Goal: Task Accomplishment & Management: Use online tool/utility

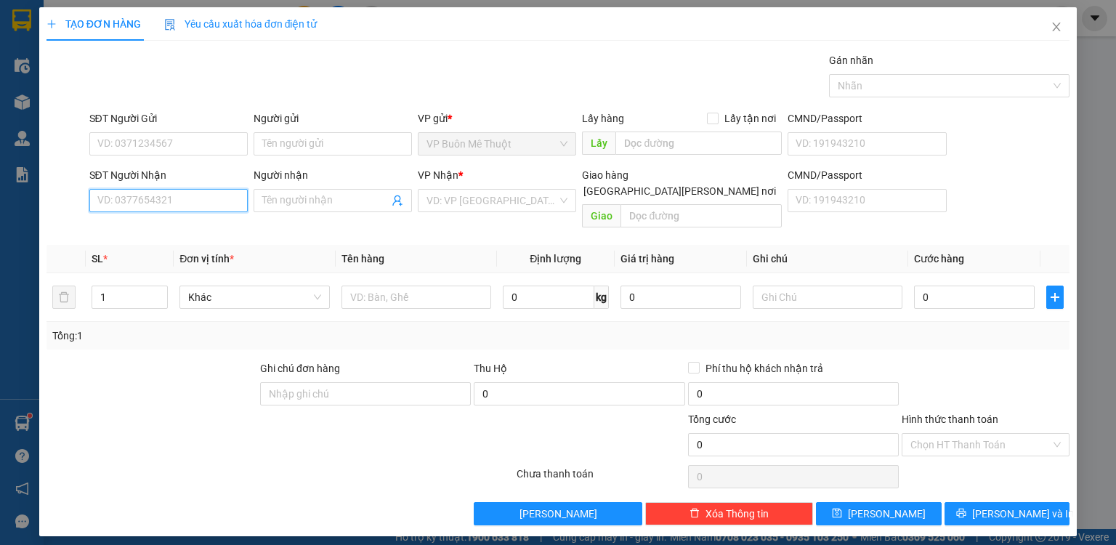
drag, startPoint x: 182, startPoint y: 196, endPoint x: 186, endPoint y: 189, distance: 8.5
click at [182, 195] on input "SĐT Người Nhận" at bounding box center [168, 200] width 158 height 23
type input "0966475247"
click at [487, 204] on input "search" at bounding box center [491, 201] width 131 height 22
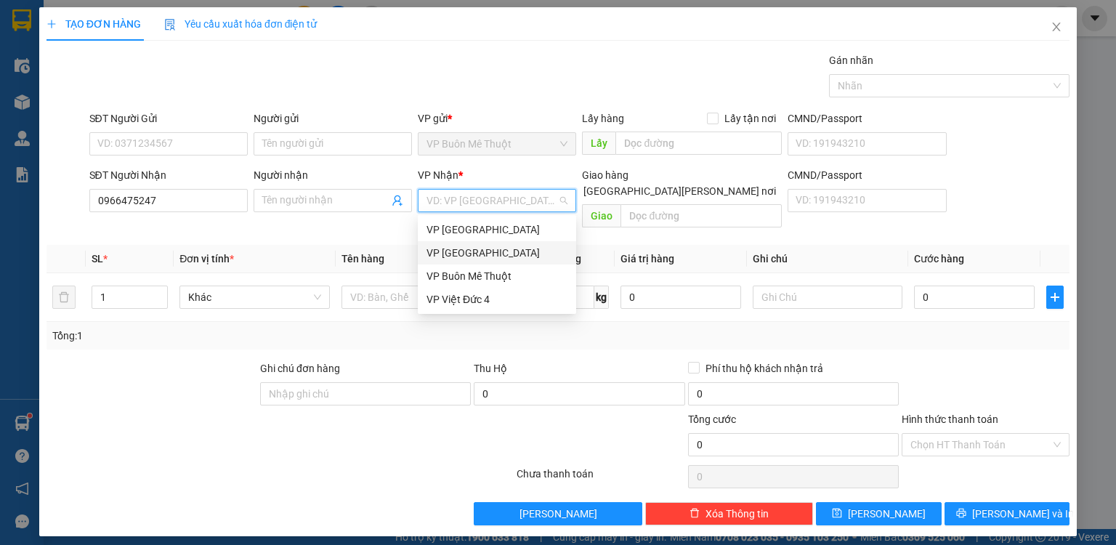
drag, startPoint x: 479, startPoint y: 273, endPoint x: 508, endPoint y: 253, distance: 35.0
click at [508, 253] on div "VP Thủ Đức VP [GEOGRAPHIC_DATA] VP Buôn Mê Thuột VP Việt Đức 4" at bounding box center [497, 264] width 158 height 93
click at [505, 254] on div "VP [GEOGRAPHIC_DATA]" at bounding box center [496, 253] width 141 height 16
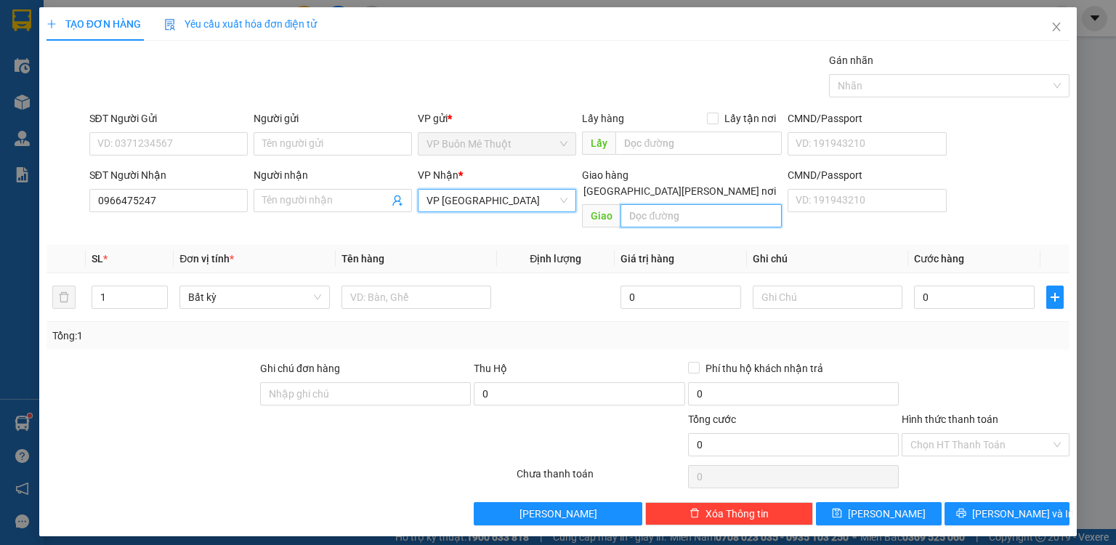
click at [657, 207] on input "text" at bounding box center [700, 215] width 161 height 23
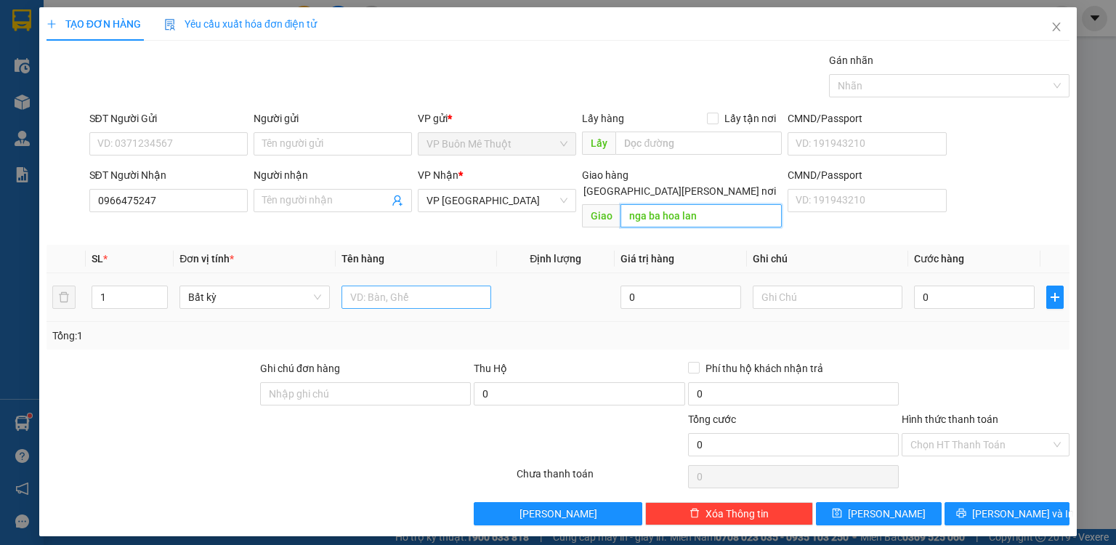
type input "nga ba hoa lan"
click at [430, 288] on input "text" at bounding box center [416, 296] width 150 height 23
type input "8"
type input "th"
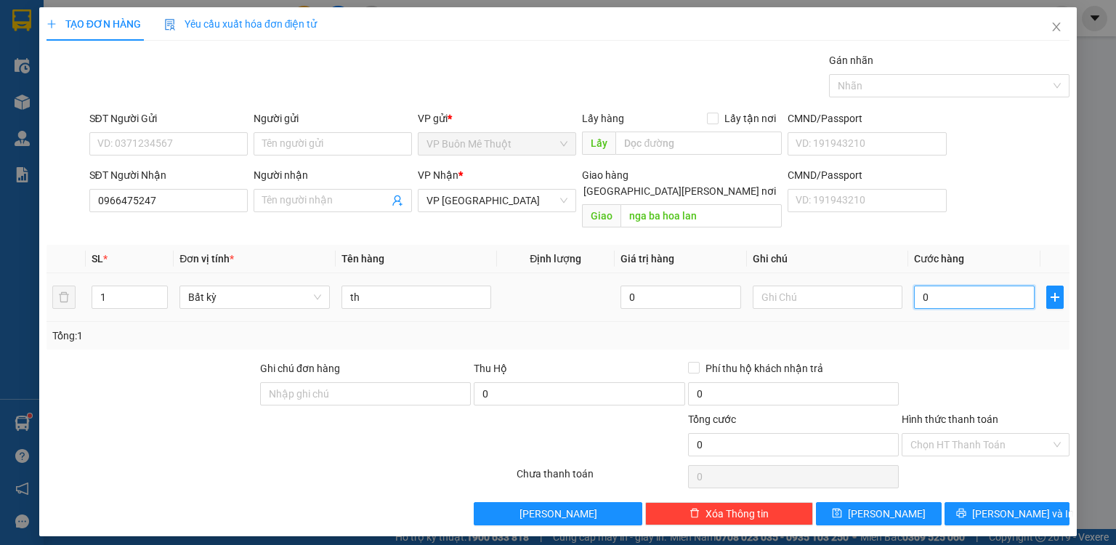
click at [991, 285] on input "0" at bounding box center [974, 296] width 121 height 23
type input "8"
type input "80"
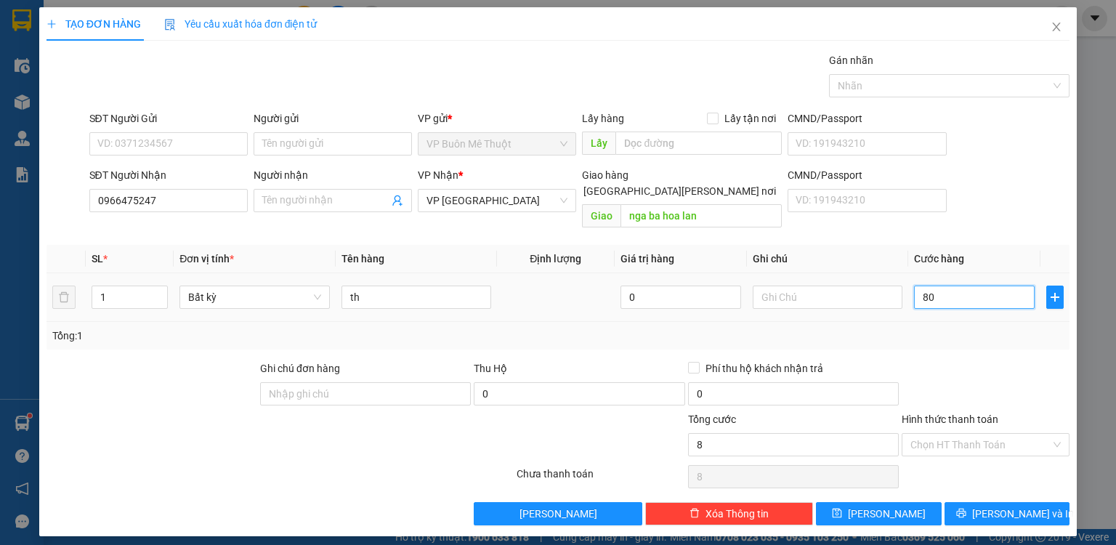
type input "80"
type input "80.000"
click at [921, 328] on div "Tổng: 1" at bounding box center [557, 336] width 1011 height 16
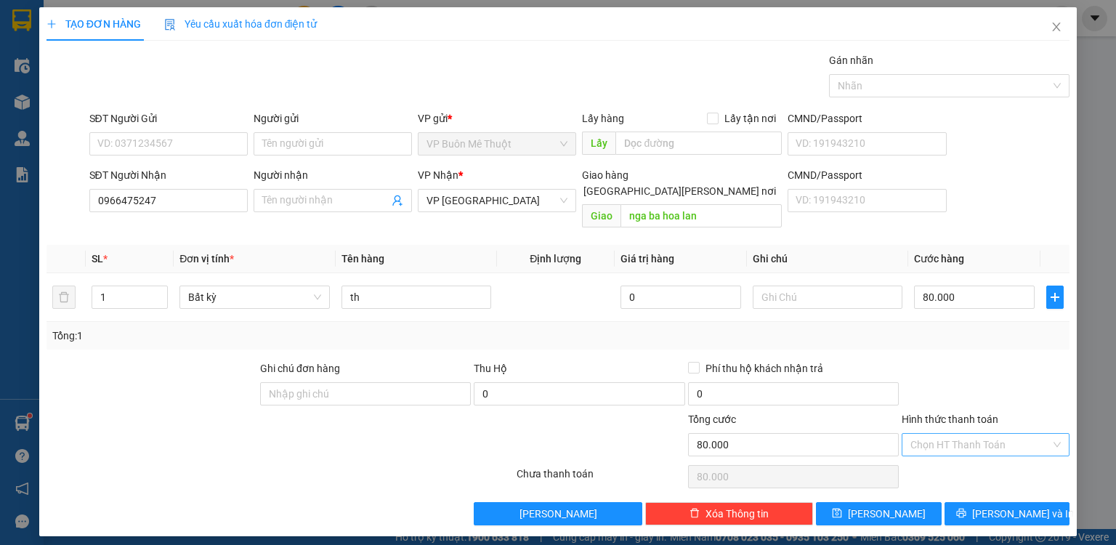
click at [968, 434] on input "Hình thức thanh toán" at bounding box center [980, 445] width 140 height 22
drag, startPoint x: 951, startPoint y: 452, endPoint x: 892, endPoint y: 462, distance: 59.6
click at [948, 452] on div "Tại văn phòng" at bounding box center [985, 456] width 150 height 16
type input "0"
click at [861, 502] on button "[PERSON_NAME]" at bounding box center [879, 513] width 126 height 23
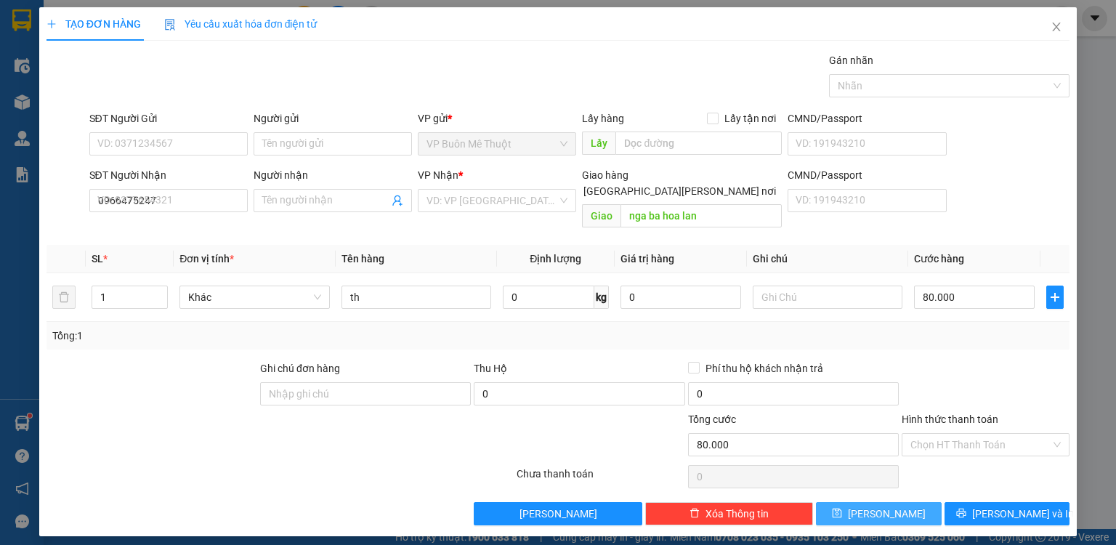
type input "0"
click at [1040, 25] on span "Close" at bounding box center [1056, 27] width 41 height 41
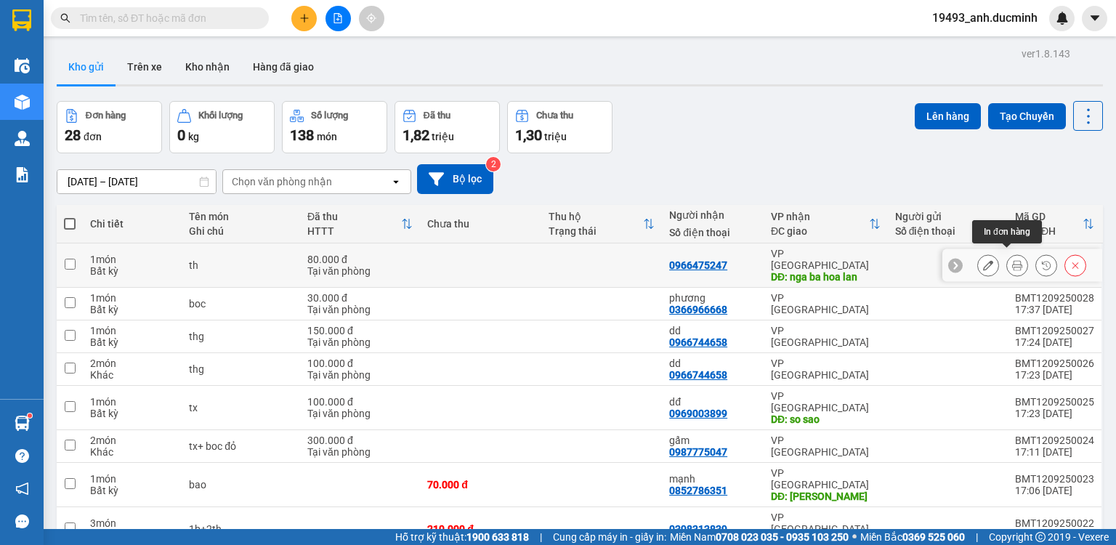
click at [1012, 260] on icon at bounding box center [1017, 265] width 10 height 10
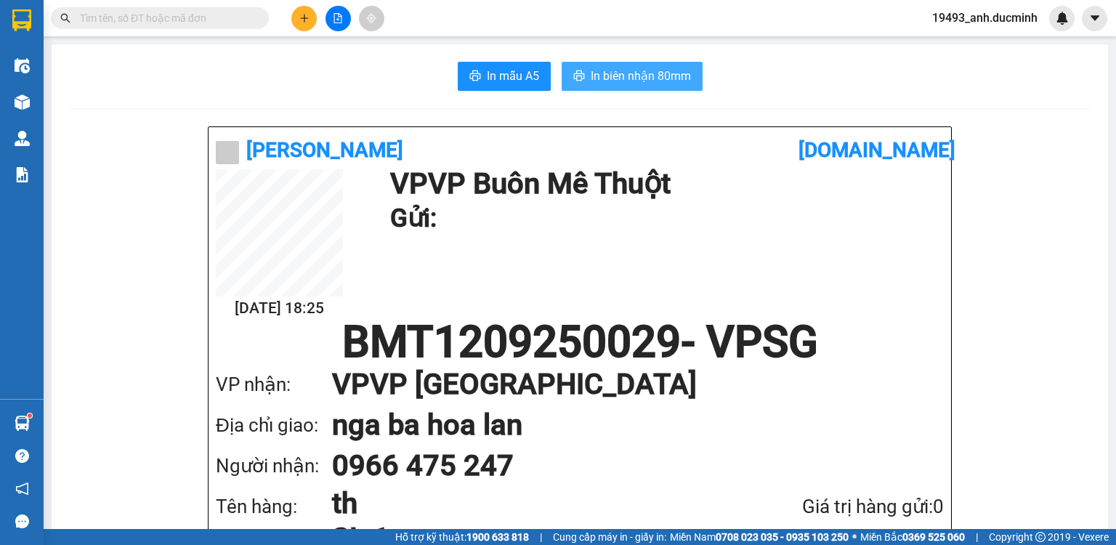
click at [630, 71] on span "In biên nhận 80mm" at bounding box center [640, 76] width 100 height 18
click at [309, 25] on button at bounding box center [303, 18] width 25 height 25
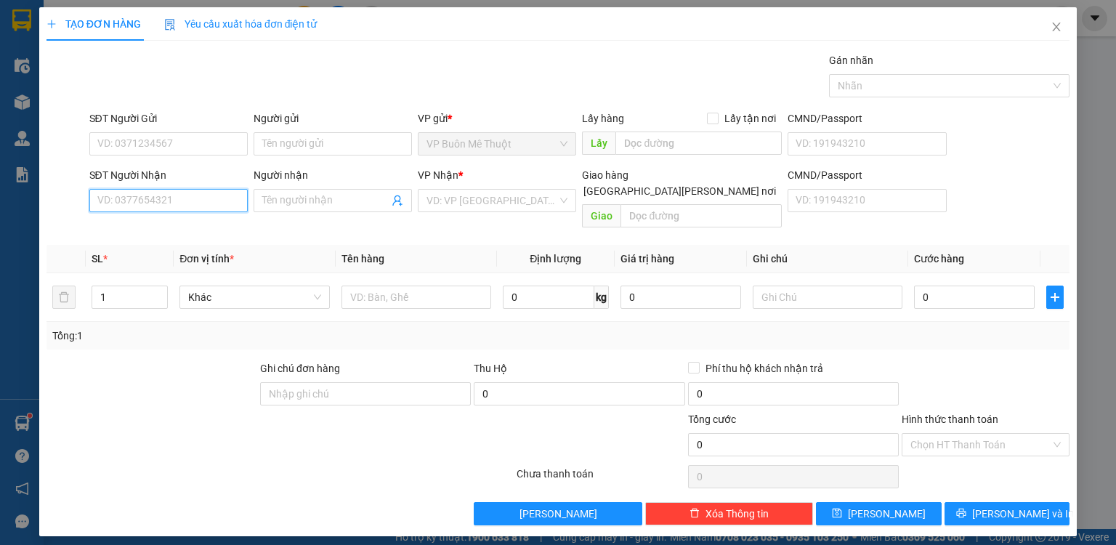
click at [195, 203] on input "SĐT Người Nhận" at bounding box center [168, 200] width 158 height 23
type input "0879148797"
click at [174, 232] on div "0879148797 - duật" at bounding box center [168, 229] width 141 height 16
type input "duật"
type input "thu phí [PERSON_NAME]"
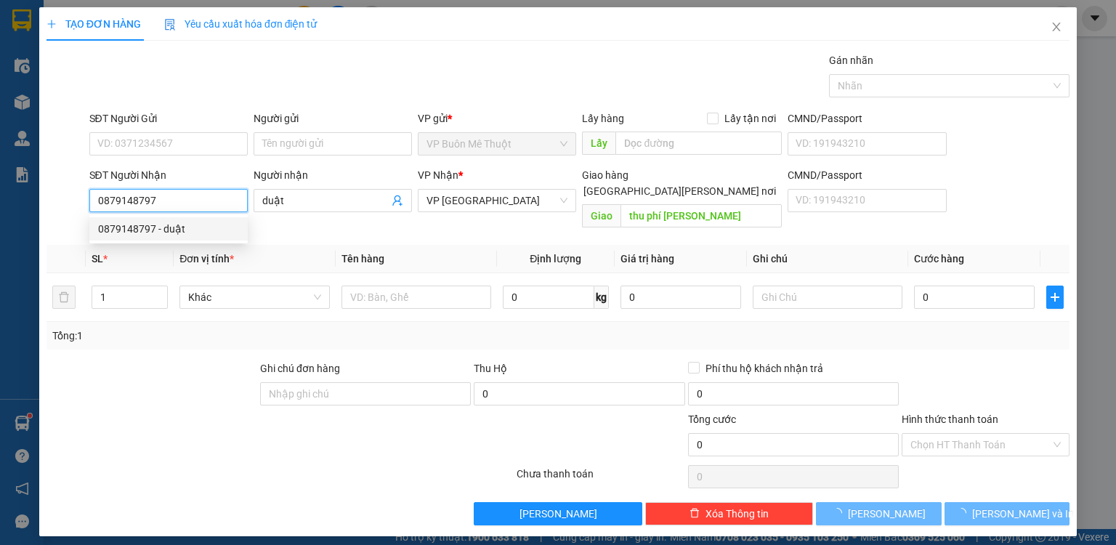
type input "70.000"
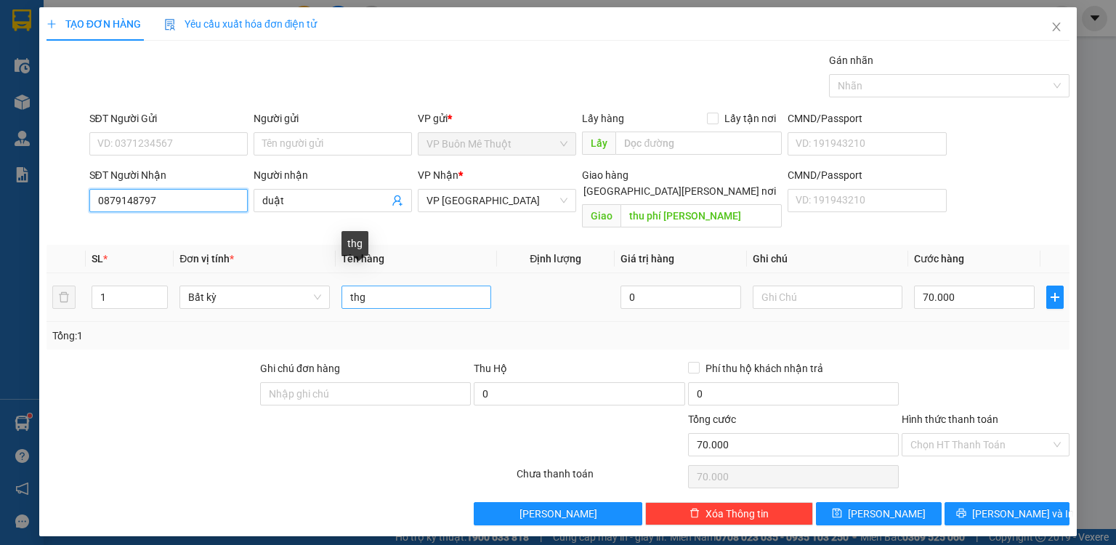
type input "0879148797"
click at [381, 285] on input "thg" at bounding box center [416, 296] width 150 height 23
type input "thgx"
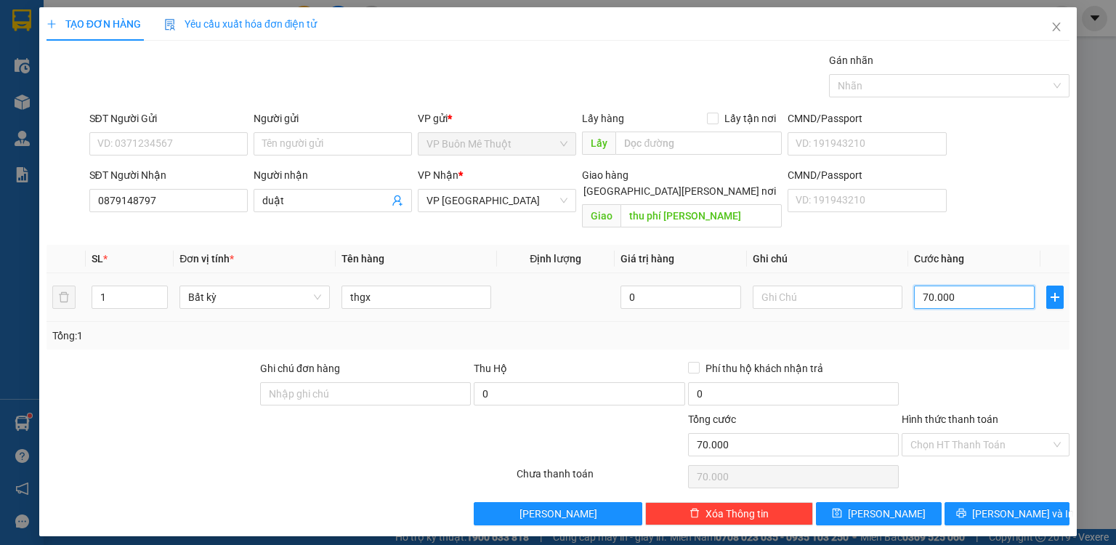
click at [956, 287] on input "70.000" at bounding box center [974, 296] width 121 height 23
type input "8"
type input "80"
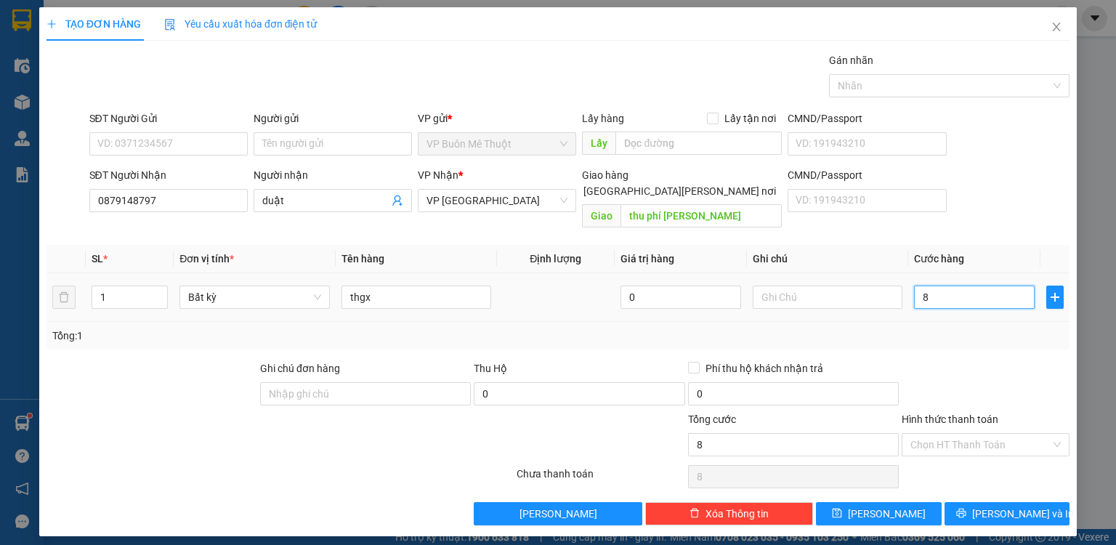
type input "80"
type input "8"
type input "0"
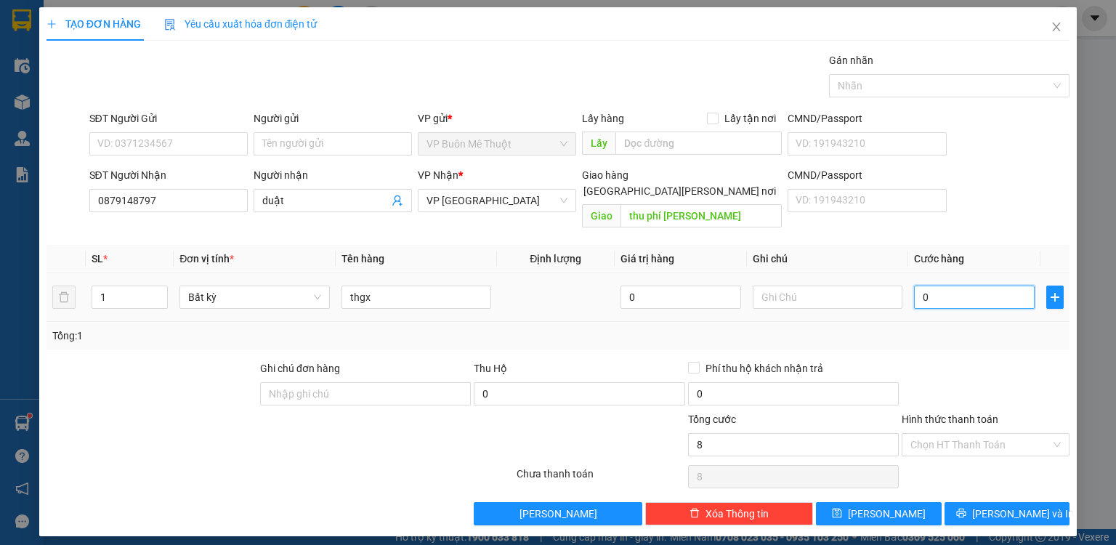
type input "0"
type input "7"
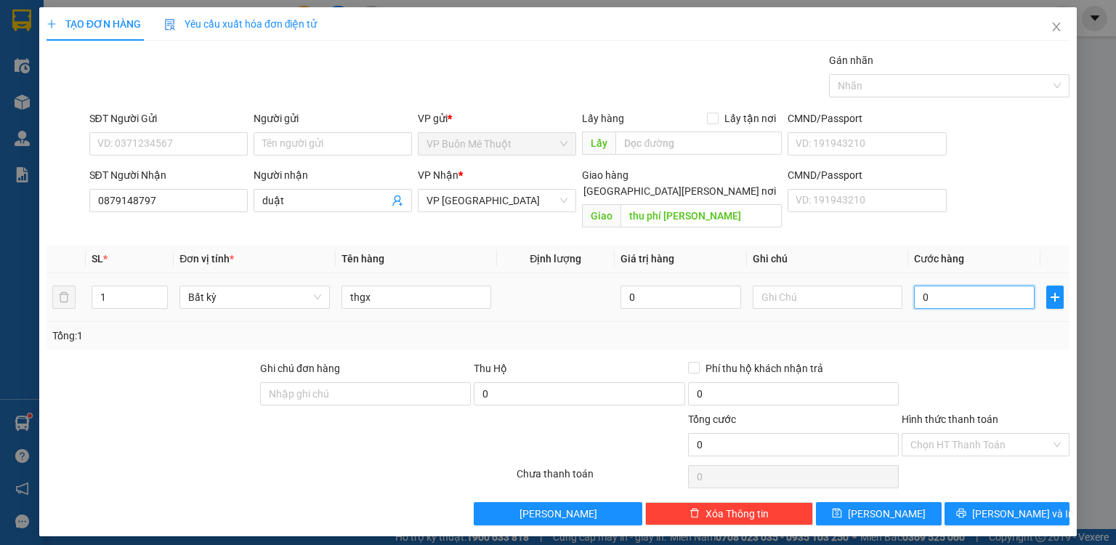
type input "07"
type input "70"
type input "070"
type input "70.000"
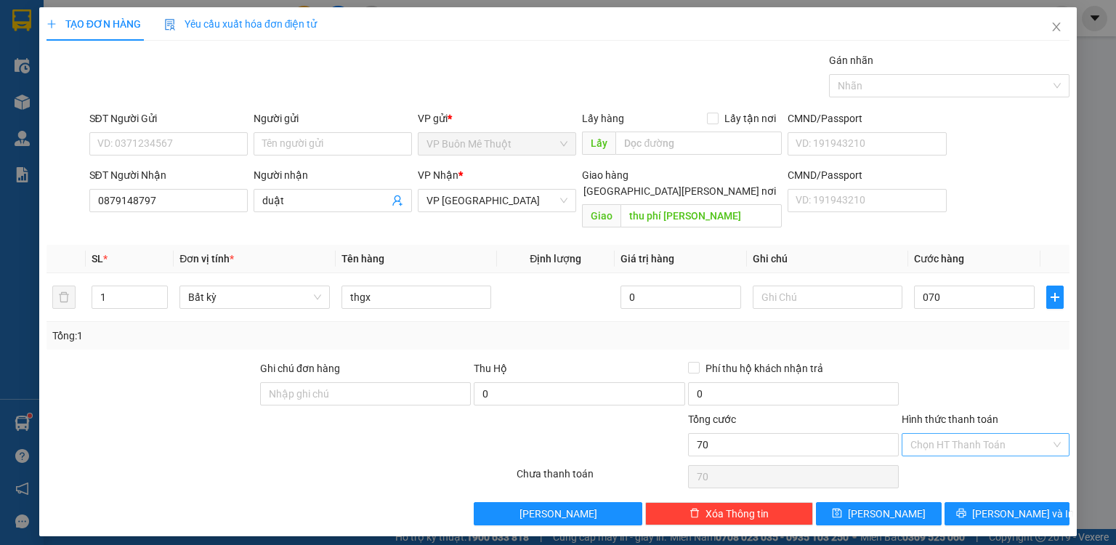
type input "70.000"
click at [976, 434] on input "Hình thức thanh toán" at bounding box center [980, 445] width 140 height 22
click at [970, 450] on div "Tại văn phòng" at bounding box center [985, 456] width 150 height 16
type input "0"
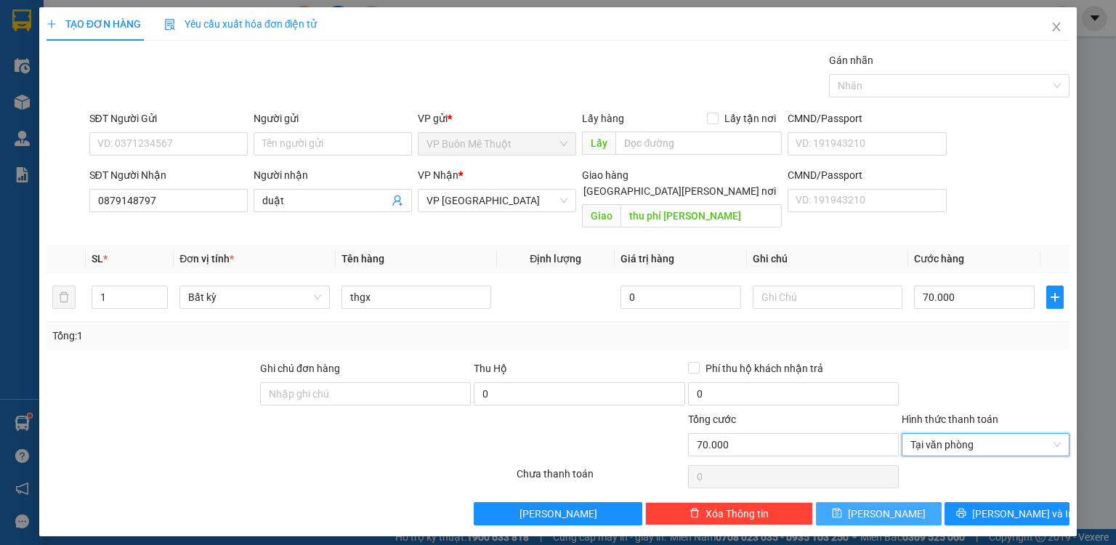
click at [911, 502] on button "[PERSON_NAME]" at bounding box center [879, 513] width 126 height 23
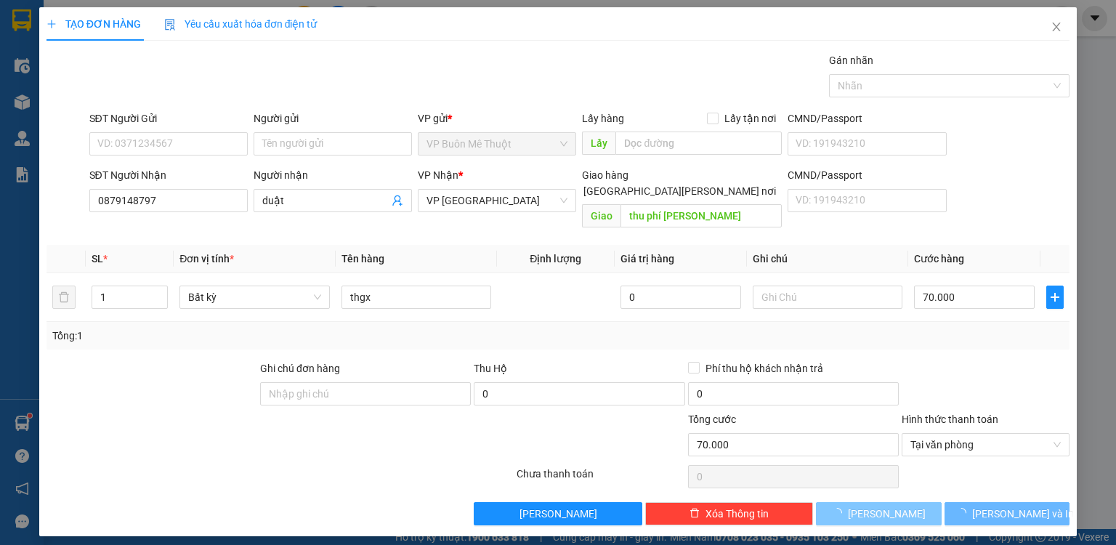
type input "0"
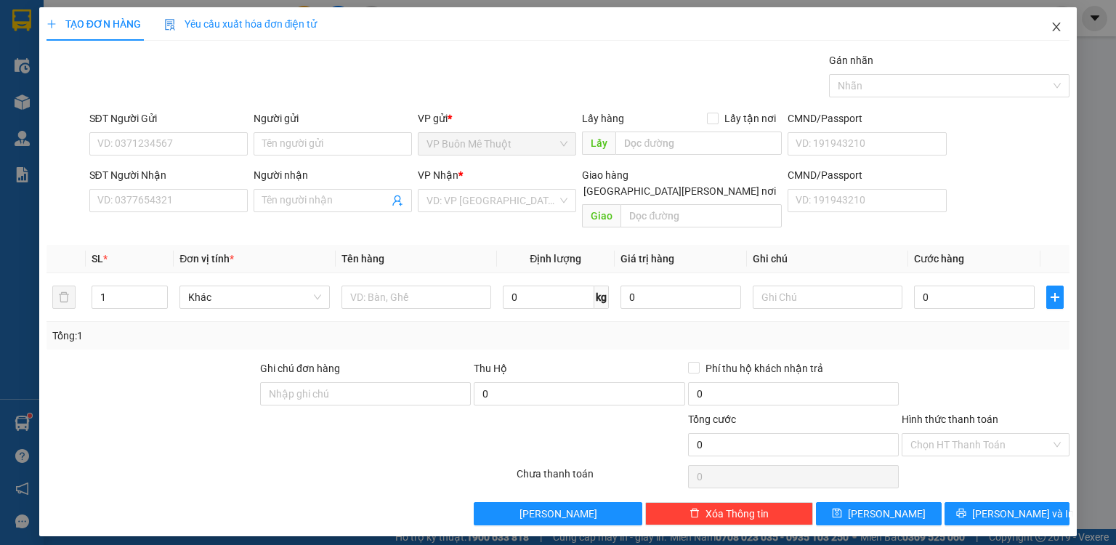
click at [1056, 20] on span "Close" at bounding box center [1056, 27] width 41 height 41
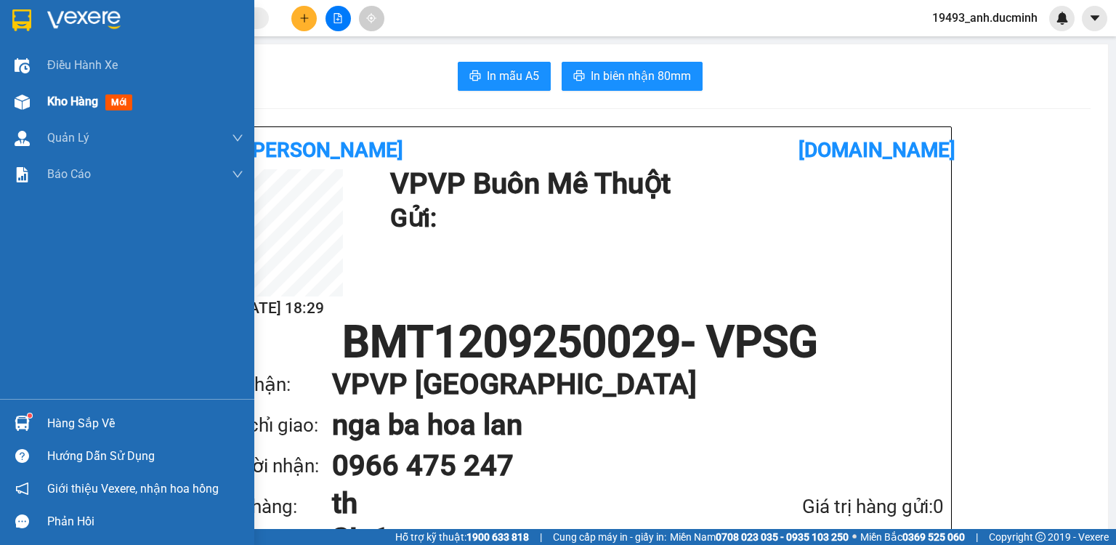
click at [12, 103] on div at bounding box center [21, 101] width 25 height 25
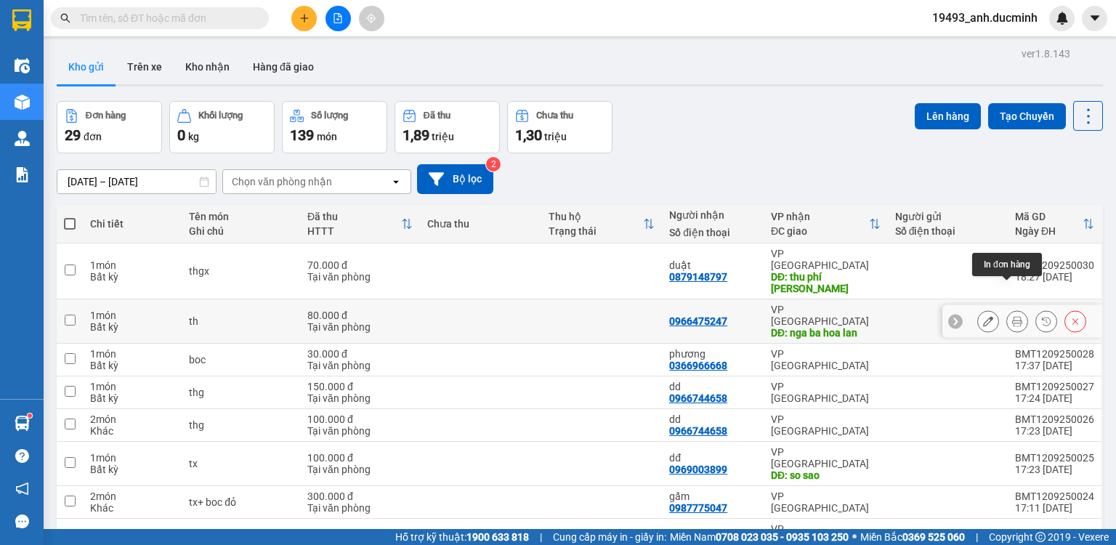
click at [983, 316] on icon at bounding box center [988, 321] width 10 height 10
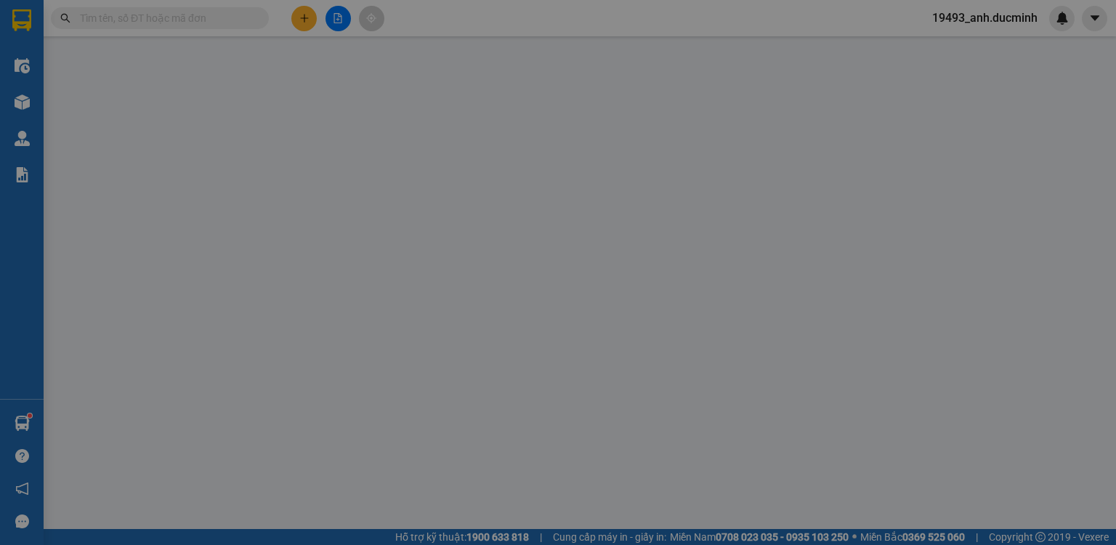
type input "0966475247"
type input "nga ba hoa lan"
type input "80.000"
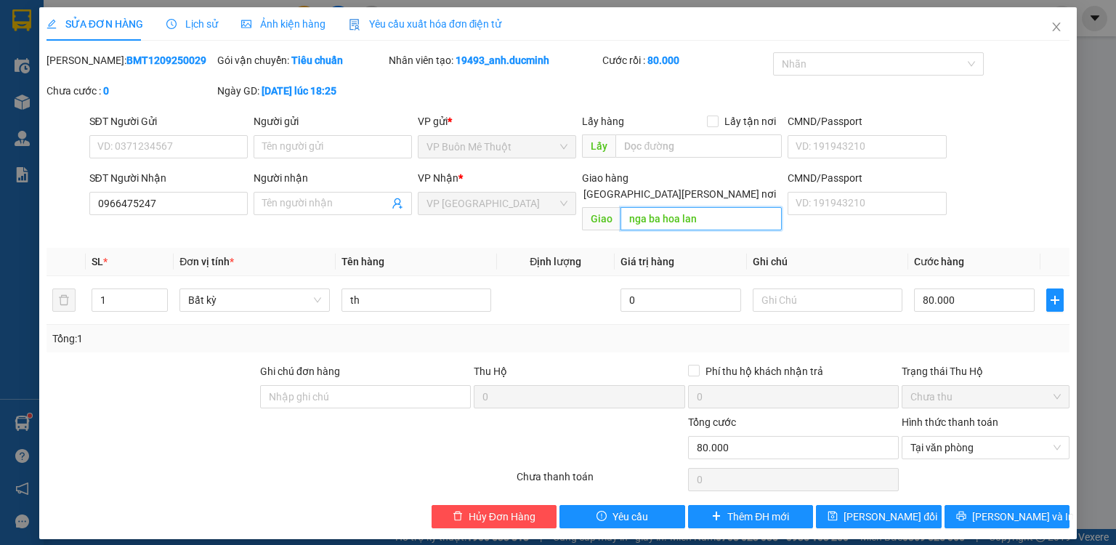
click at [658, 207] on input "nga ba hoa lan" at bounding box center [700, 218] width 161 height 23
type input "nga 4 hoa lan"
click at [859, 508] on span "[PERSON_NAME] đổi" at bounding box center [890, 516] width 94 height 16
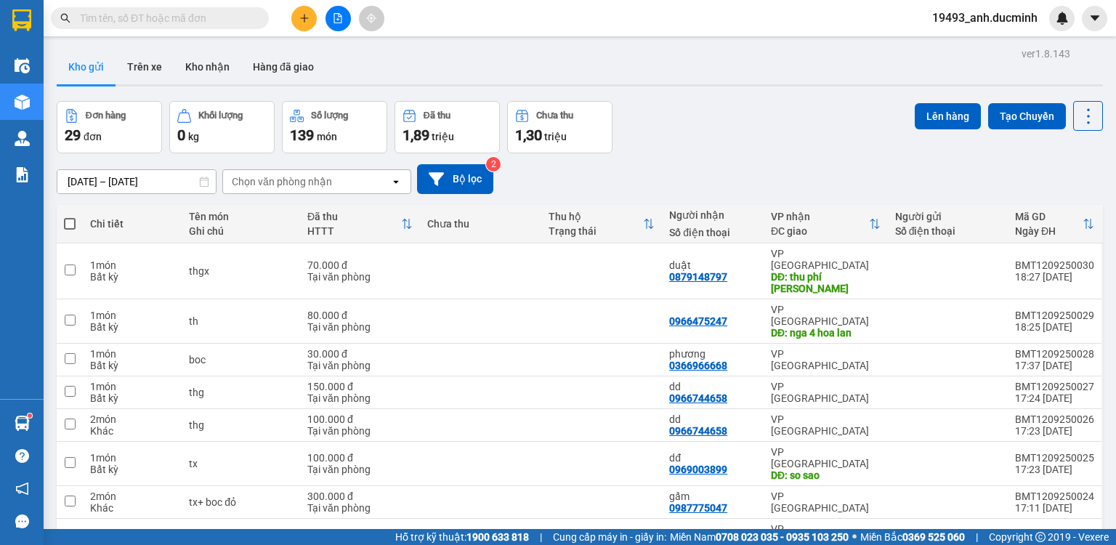
click at [120, 17] on input "text" at bounding box center [165, 18] width 171 height 16
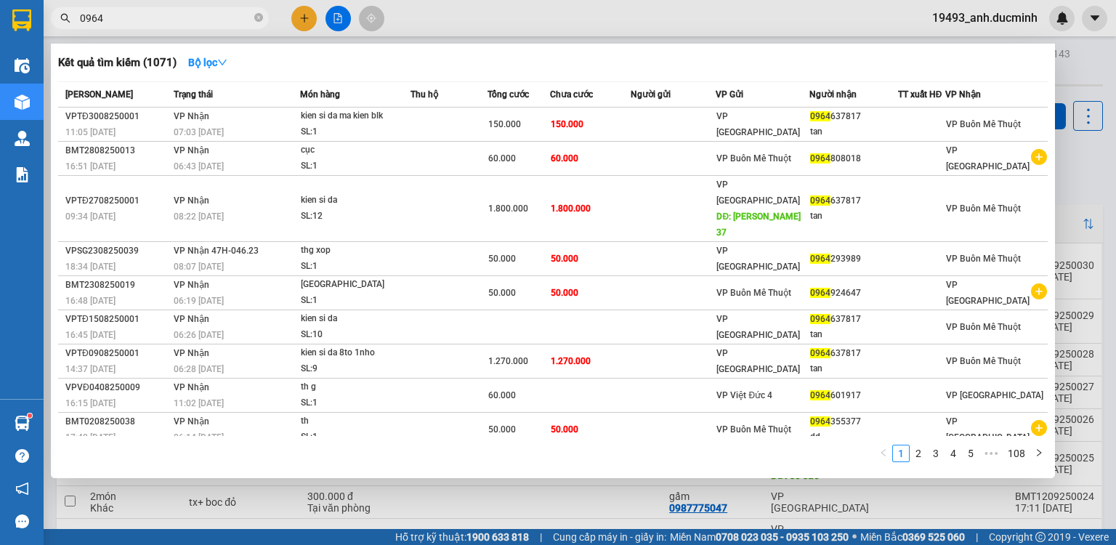
type input "0964"
click at [306, 17] on div at bounding box center [558, 272] width 1116 height 545
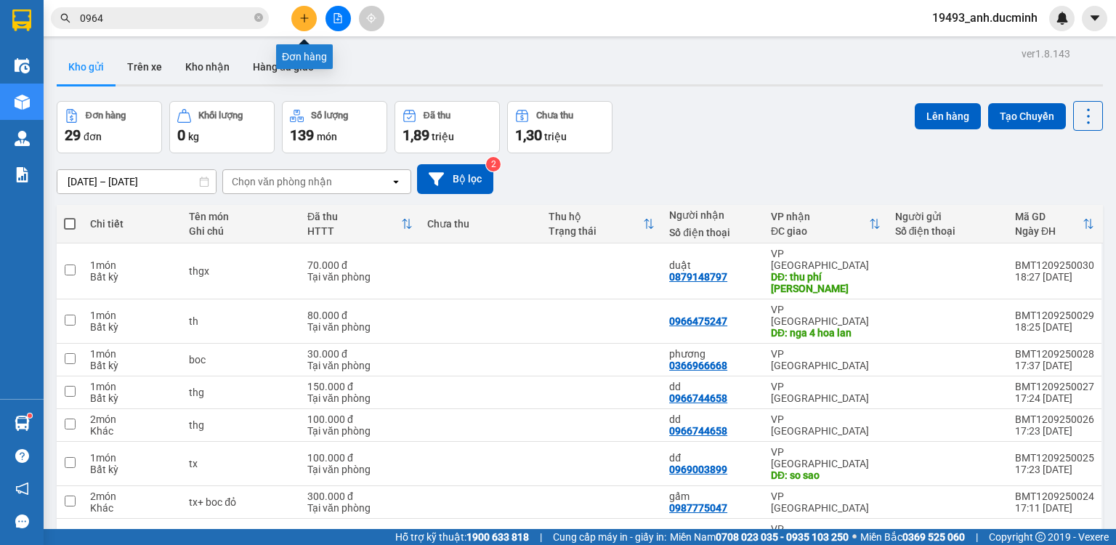
click at [294, 17] on button at bounding box center [303, 18] width 25 height 25
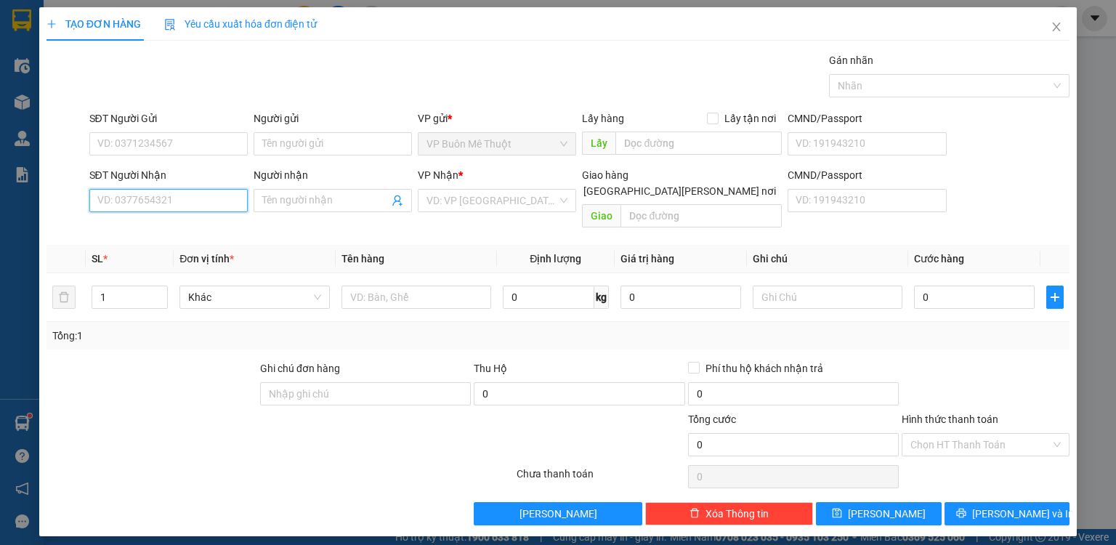
click at [153, 209] on input "SĐT Người Nhận" at bounding box center [168, 200] width 158 height 23
drag, startPoint x: 160, startPoint y: 229, endPoint x: 171, endPoint y: 251, distance: 24.7
click at [161, 230] on div "0964633898 - [PERSON_NAME]" at bounding box center [169, 229] width 143 height 16
type input "0964633898"
type input "[PERSON_NAME]"
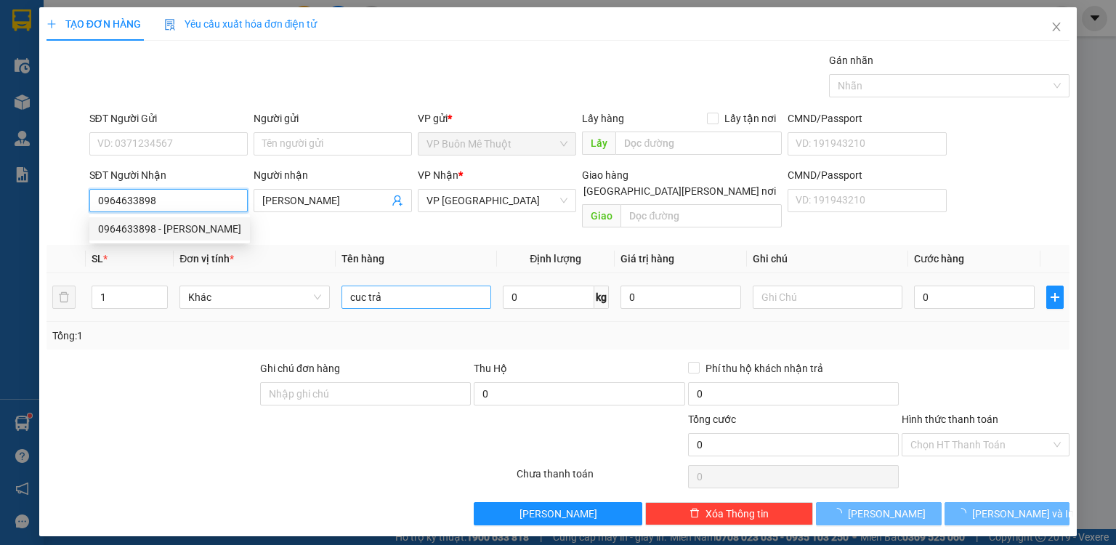
type input "0964633898"
click at [382, 285] on input "cuc trả" at bounding box center [416, 296] width 150 height 23
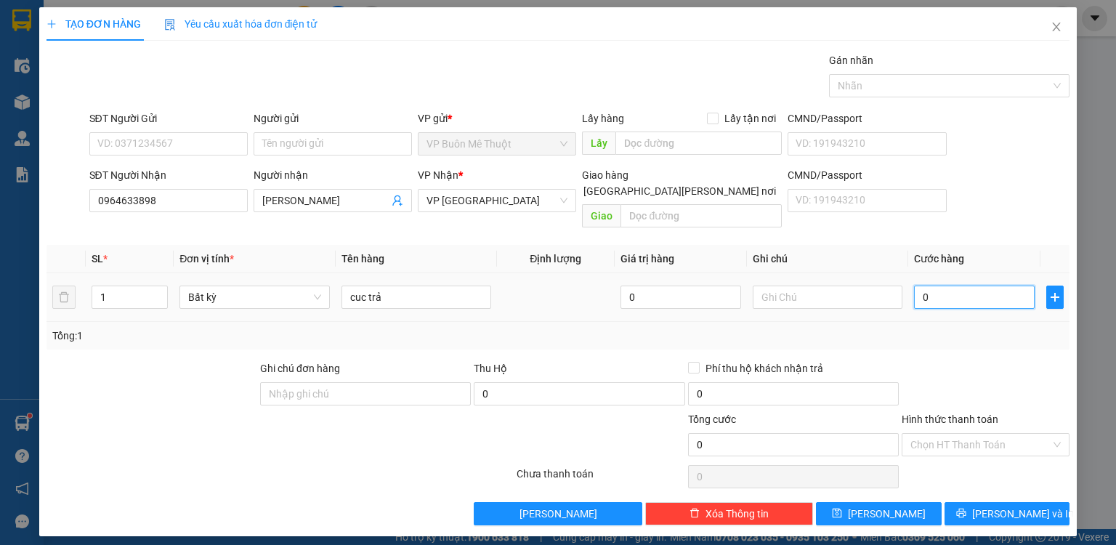
click at [947, 286] on input "0" at bounding box center [974, 296] width 121 height 23
click at [888, 505] on span "[PERSON_NAME]" at bounding box center [887, 513] width 78 height 16
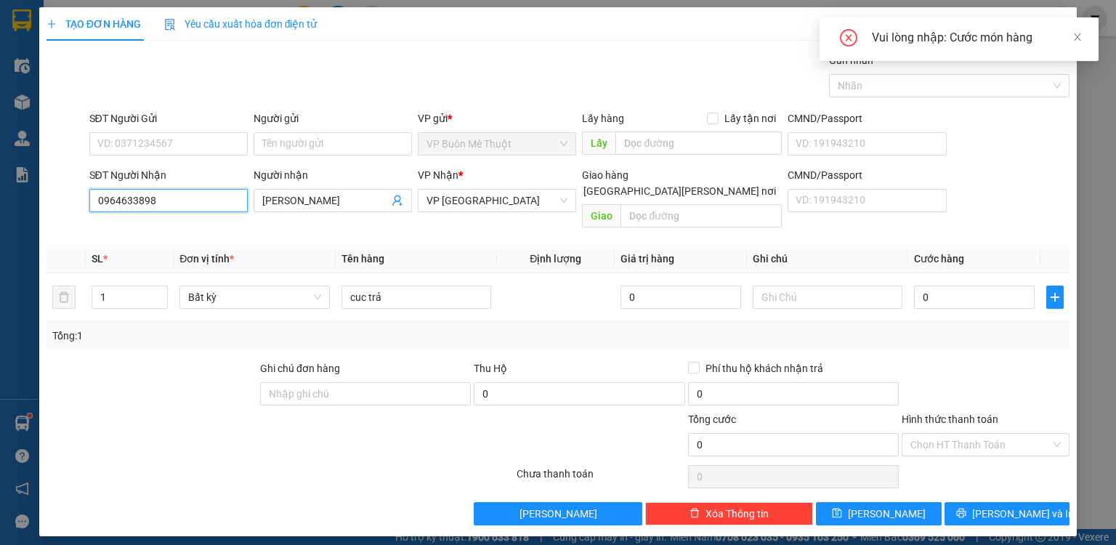
click at [172, 200] on input "0964633898" at bounding box center [168, 200] width 158 height 23
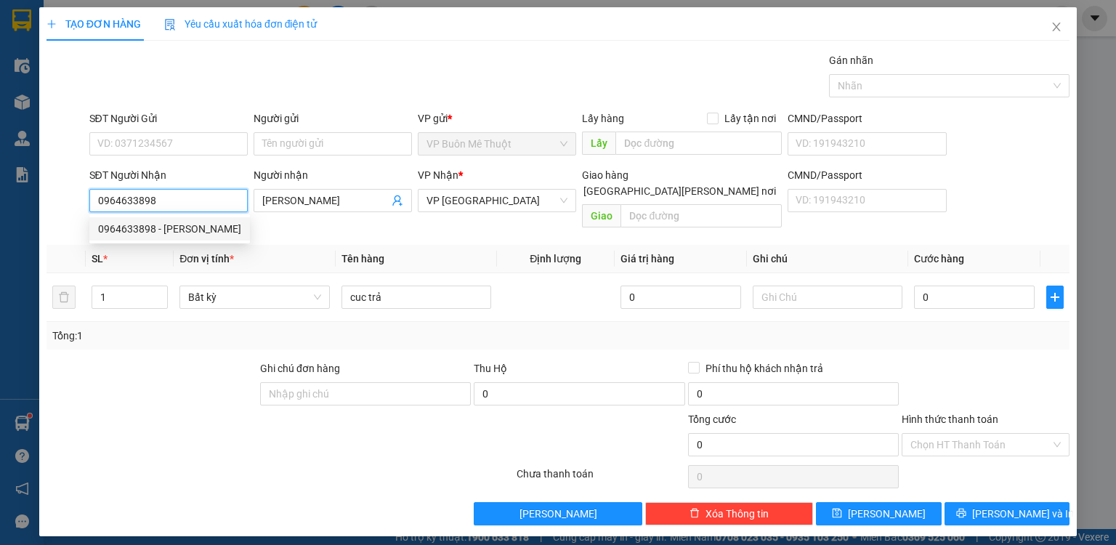
click at [212, 225] on div "0964633898 - [PERSON_NAME]" at bounding box center [169, 229] width 143 height 16
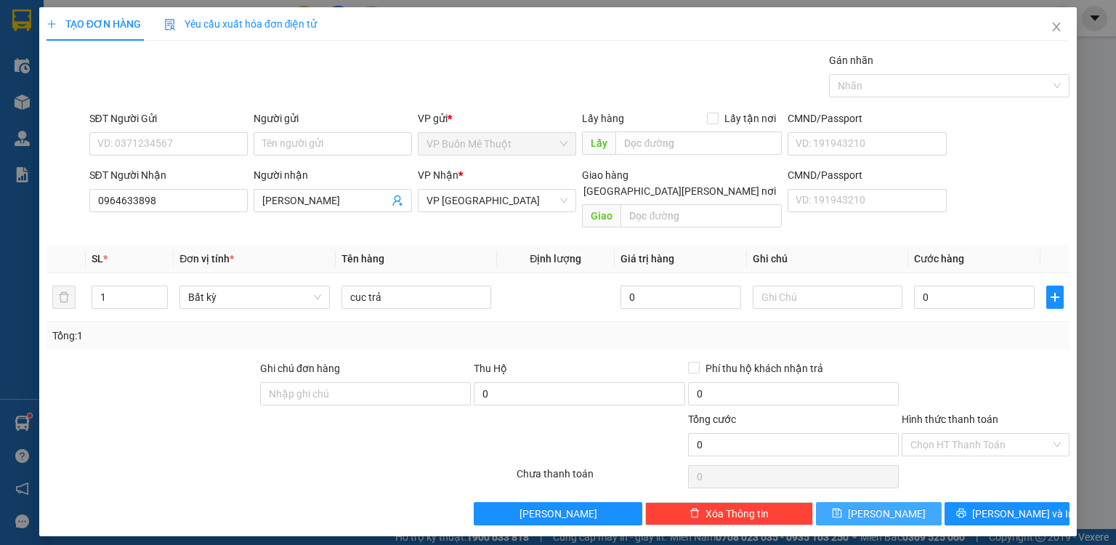
click at [904, 502] on button "[PERSON_NAME]" at bounding box center [879, 513] width 126 height 23
click at [919, 286] on input "0" at bounding box center [974, 296] width 121 height 23
click at [943, 341] on div "Transit Pickup Surcharge Ids Transit Deliver Surcharge Ids Transit Deliver Surc…" at bounding box center [557, 288] width 1023 height 473
click at [906, 502] on button "[PERSON_NAME]" at bounding box center [879, 513] width 126 height 23
click at [912, 511] on div "TẠO ĐƠN HÀNG Yêu cầu xuất [PERSON_NAME] điện tử Transit Pickup Surcharge Ids Tr…" at bounding box center [557, 271] width 1037 height 529
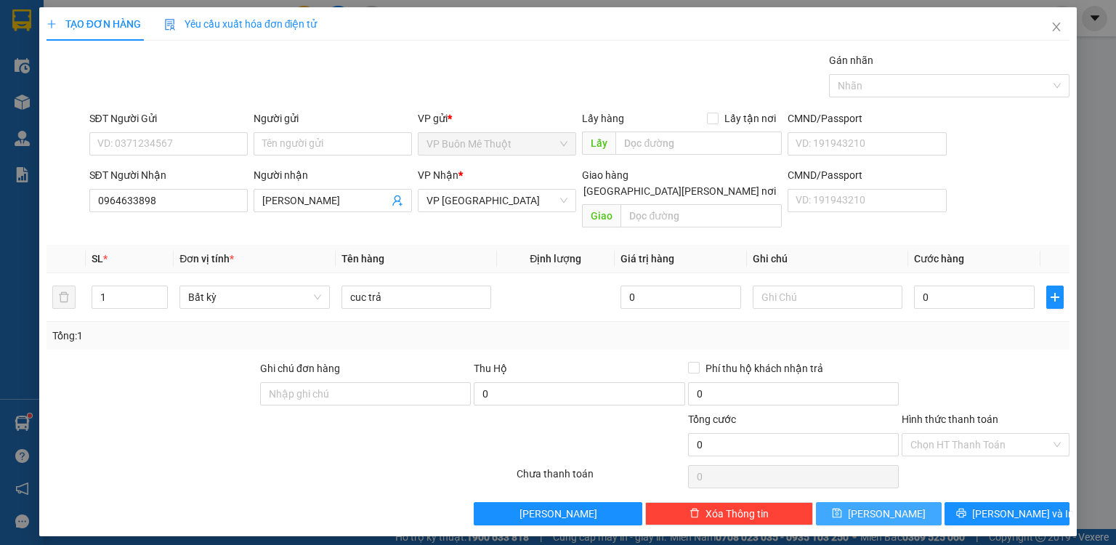
click at [913, 503] on button "[PERSON_NAME]" at bounding box center [879, 513] width 126 height 23
click at [959, 288] on input "0" at bounding box center [974, 296] width 121 height 23
type input "1"
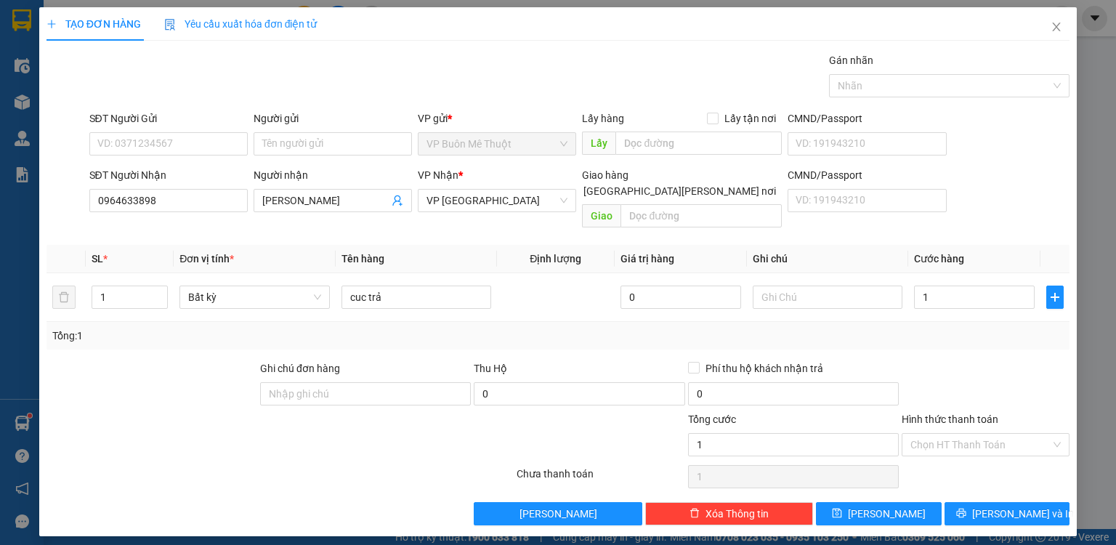
type input "1.000"
drag, startPoint x: 951, startPoint y: 334, endPoint x: 948, endPoint y: 357, distance: 22.8
click at [951, 336] on div "Transit Pickup Surcharge Ids Transit Deliver Surcharge Ids Transit Deliver Surc…" at bounding box center [557, 288] width 1023 height 473
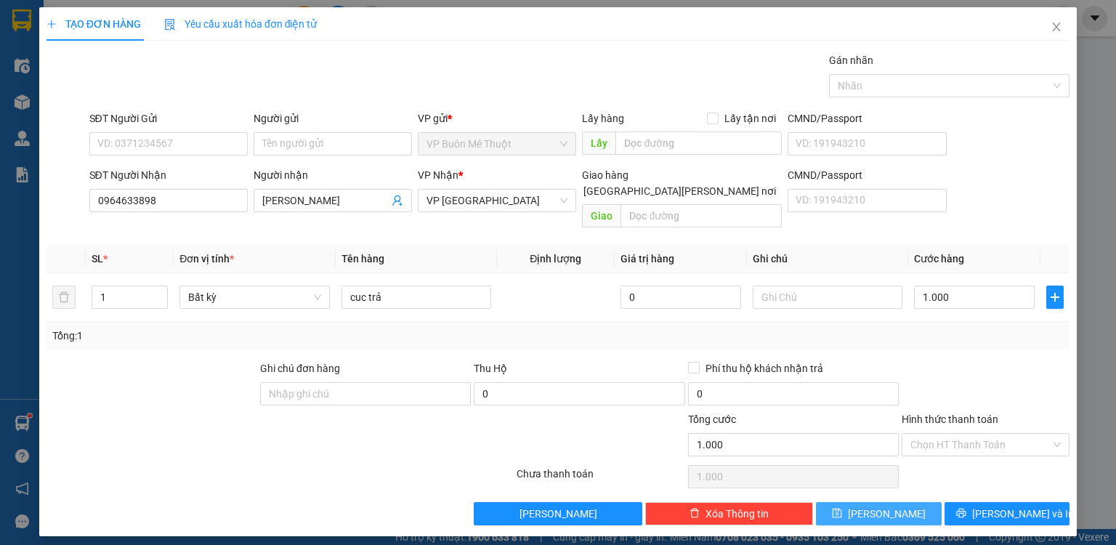
click at [921, 502] on button "[PERSON_NAME]" at bounding box center [879, 513] width 126 height 23
type input "0"
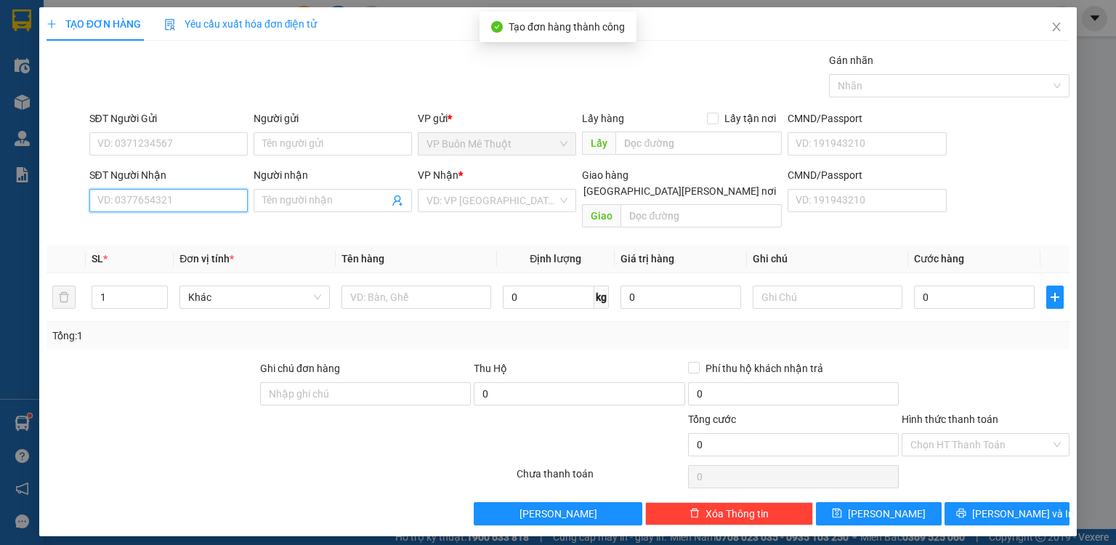
click at [213, 198] on input "SĐT Người Nhận" at bounding box center [168, 200] width 158 height 23
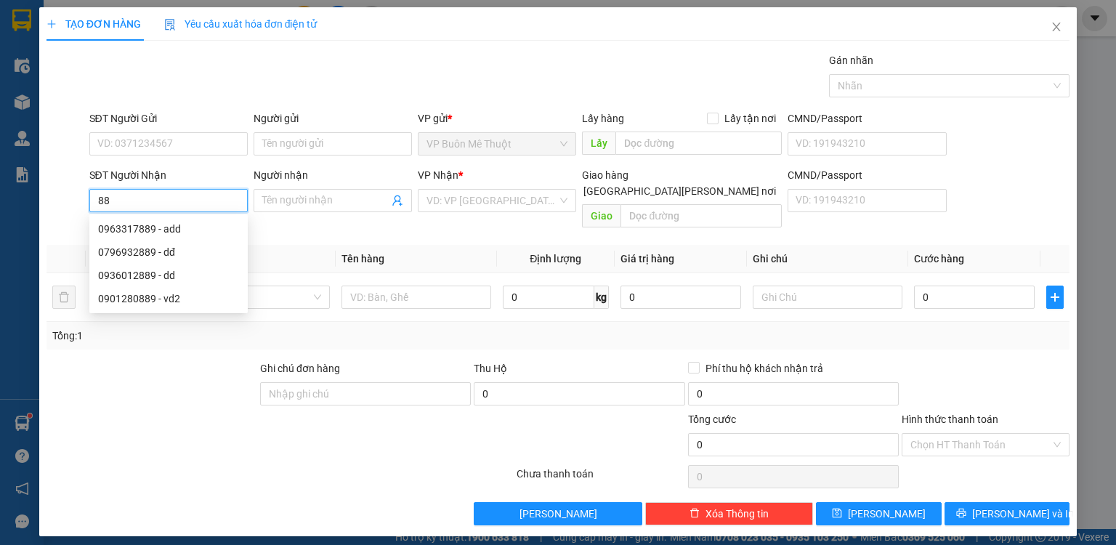
type input "8"
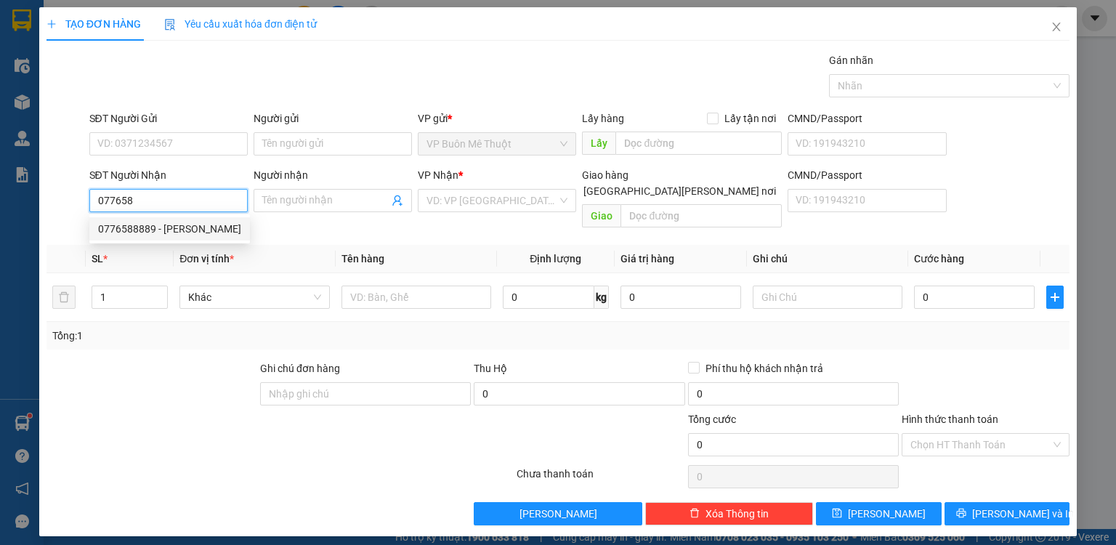
click at [176, 229] on div "0776588889 - [PERSON_NAME]" at bounding box center [169, 229] width 143 height 16
type input "0776588889"
type input "toàn"
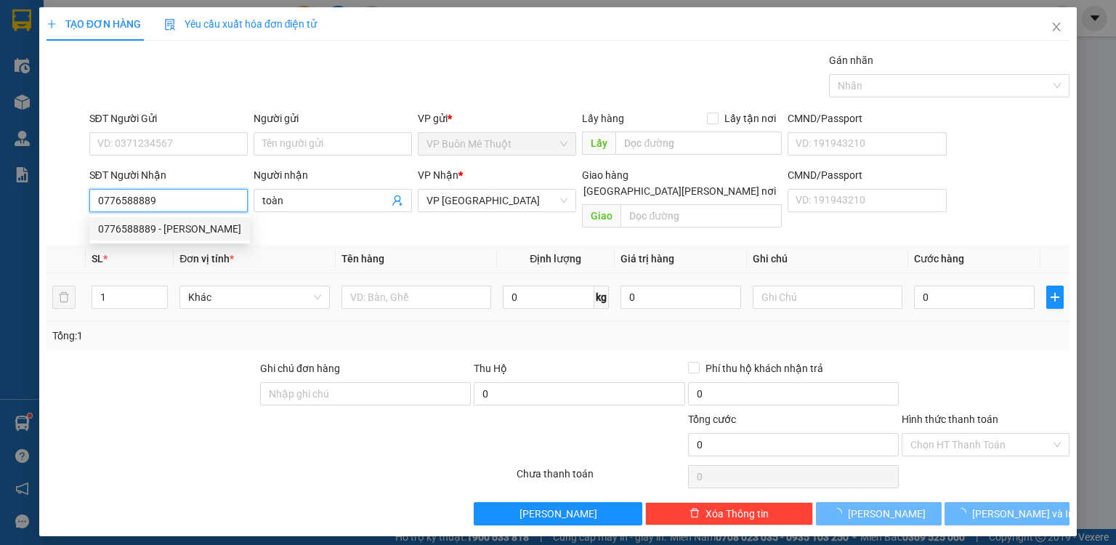
type input "50.000"
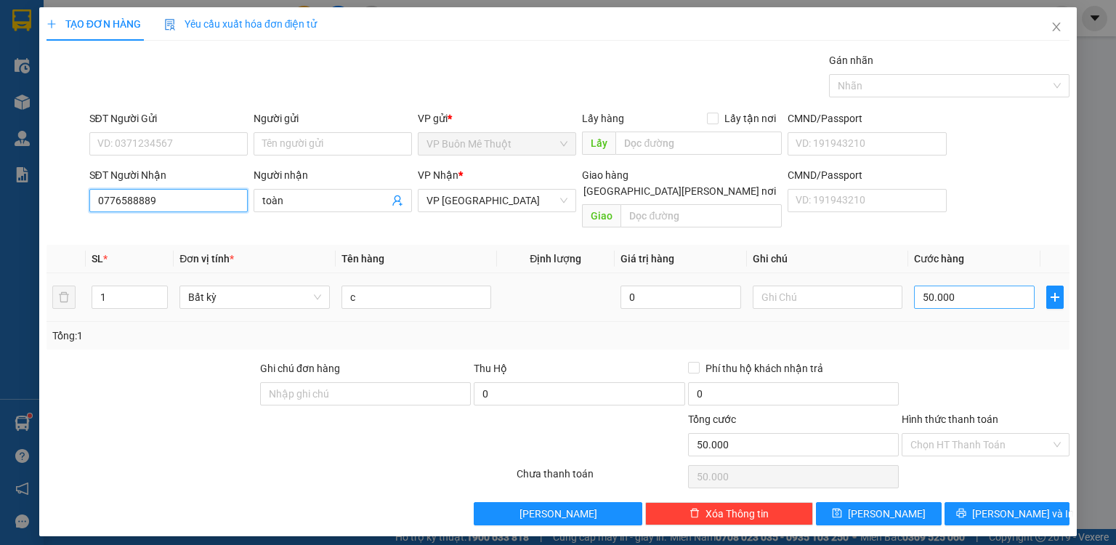
type input "0776588889"
click at [964, 285] on input "50.000" at bounding box center [974, 296] width 121 height 23
type input "1"
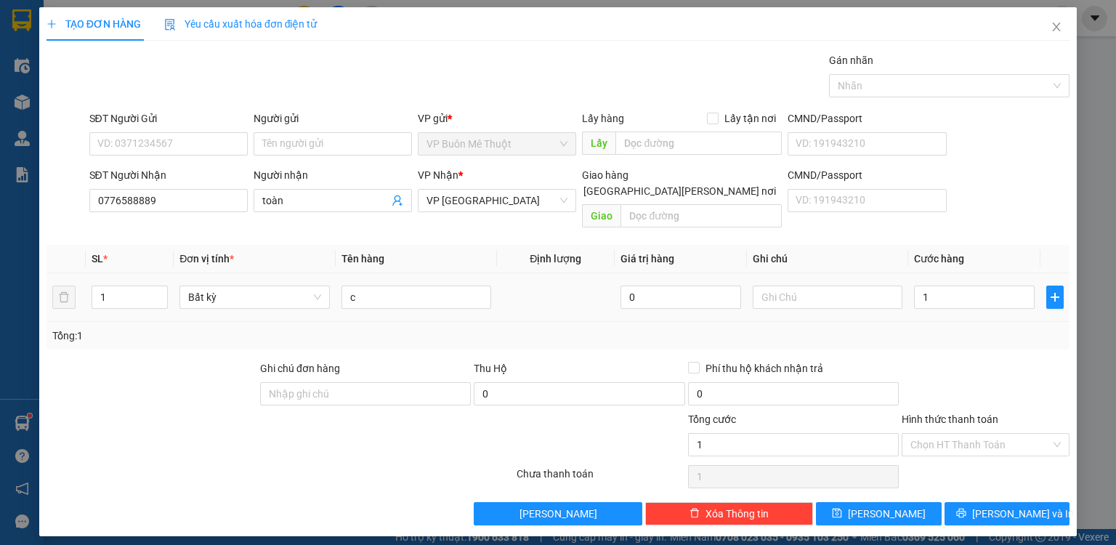
type input "1.000"
click at [933, 365] on div at bounding box center [985, 385] width 171 height 51
click at [896, 505] on button "[PERSON_NAME]" at bounding box center [879, 513] width 126 height 23
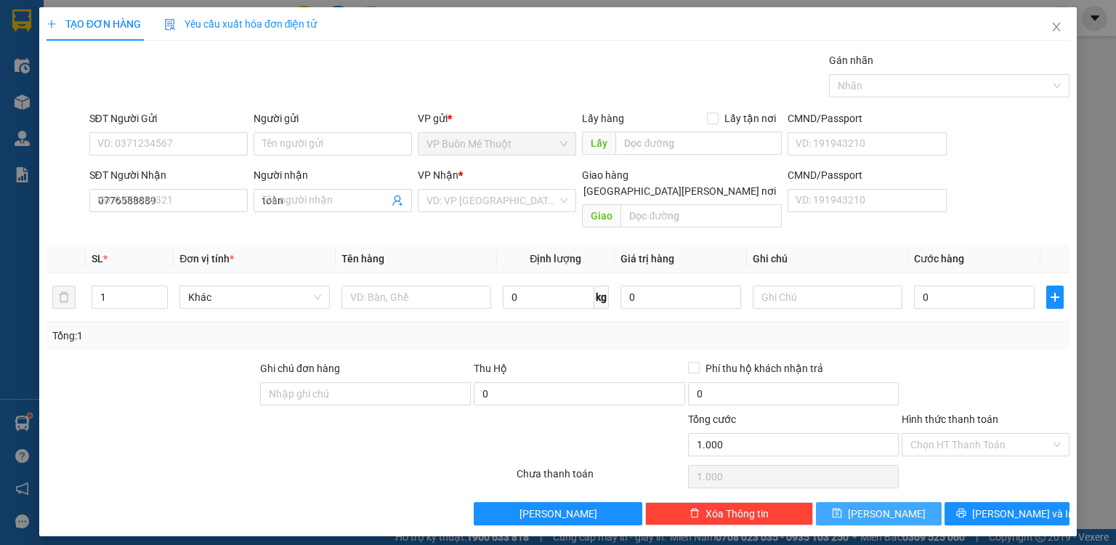
type input "0"
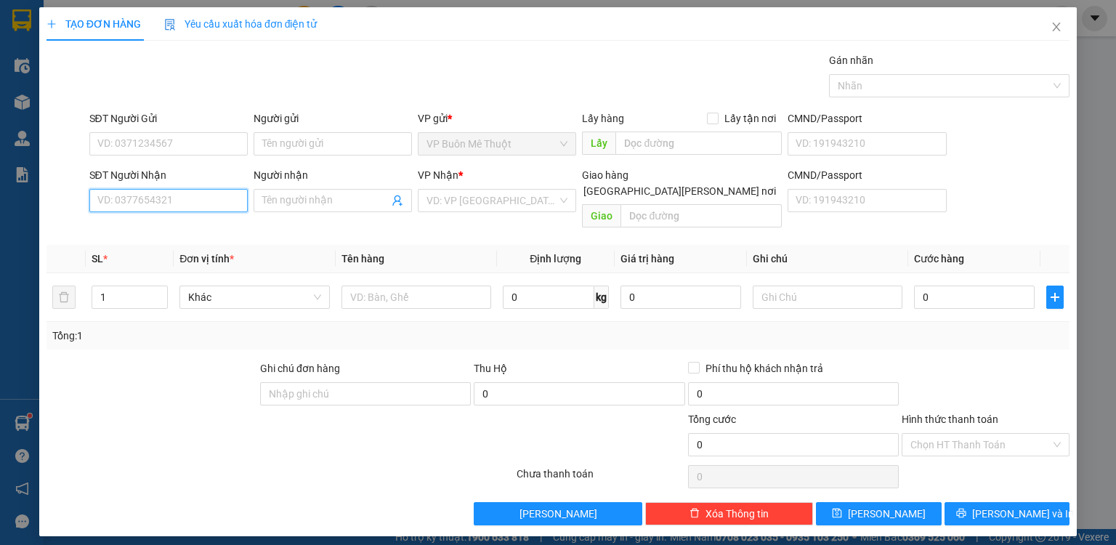
click at [158, 198] on input "SĐT Người Nhận" at bounding box center [168, 200] width 158 height 23
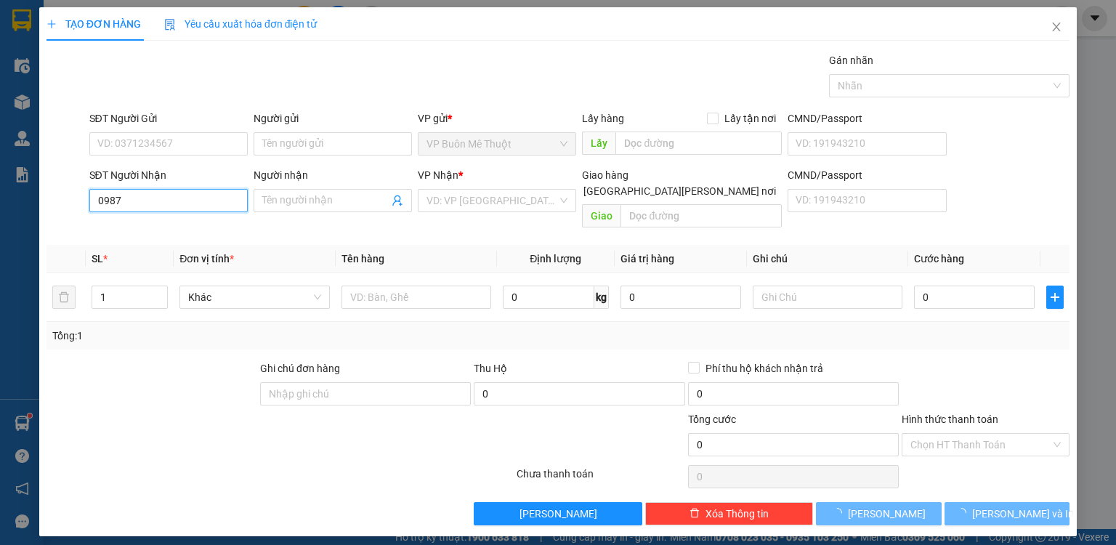
click at [158, 198] on input "0987" at bounding box center [168, 200] width 158 height 23
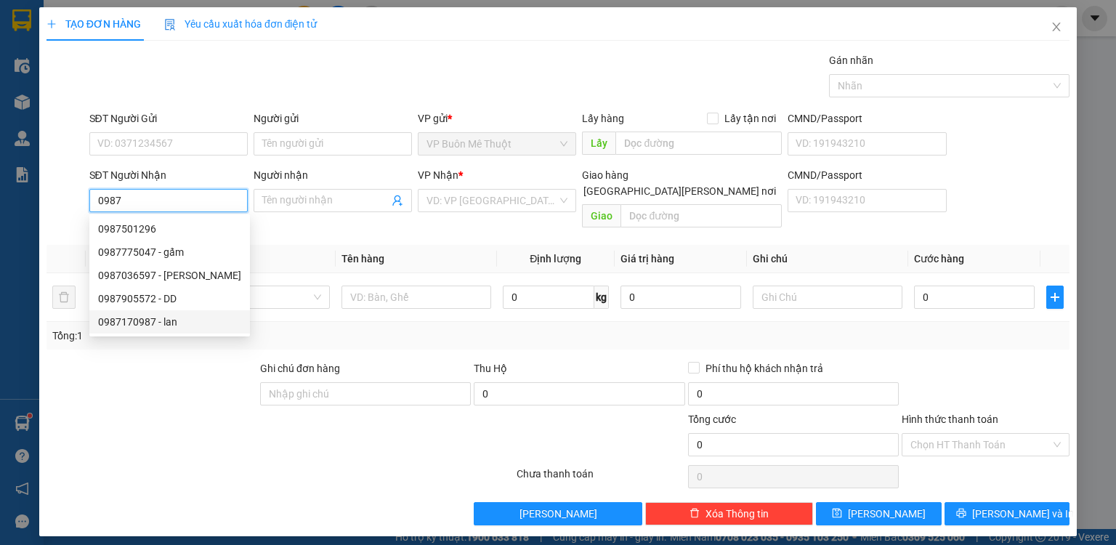
click at [183, 320] on div "0987170987 - lan" at bounding box center [169, 322] width 143 height 16
type input "0987170987"
type input "lan"
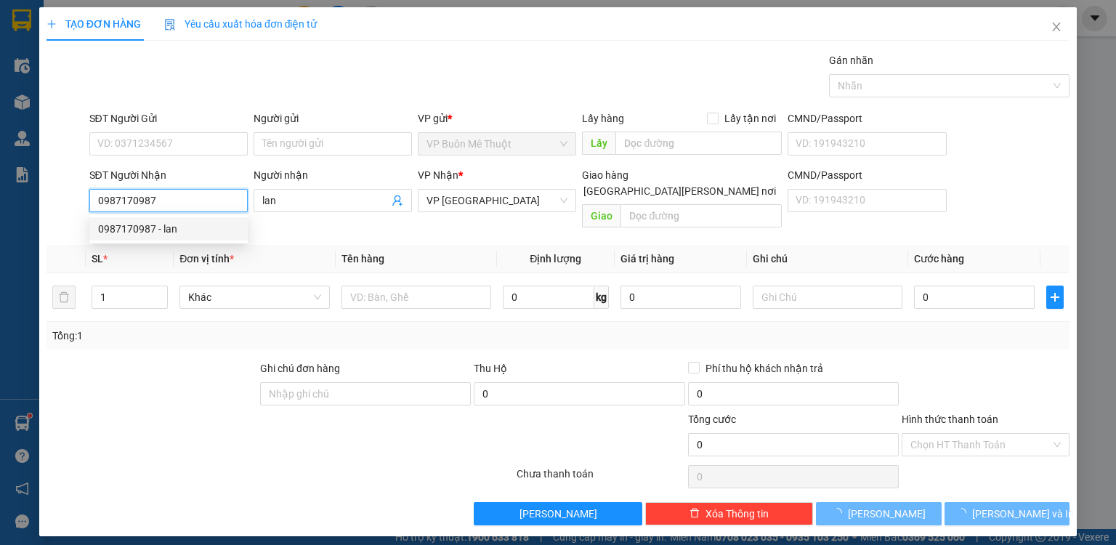
type input "6.000"
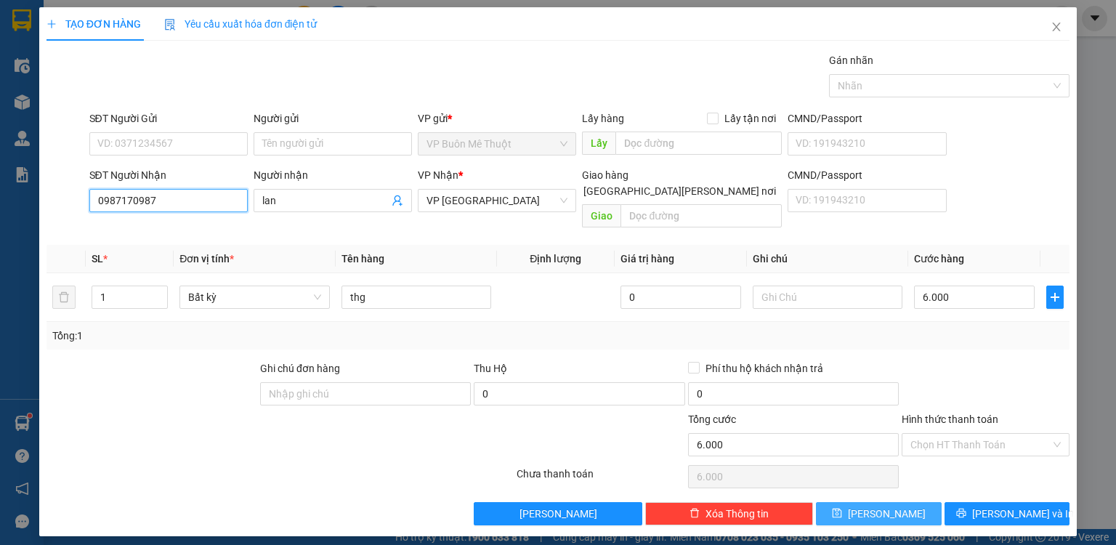
type input "0987170987"
click at [906, 502] on button "[PERSON_NAME]" at bounding box center [879, 513] width 126 height 23
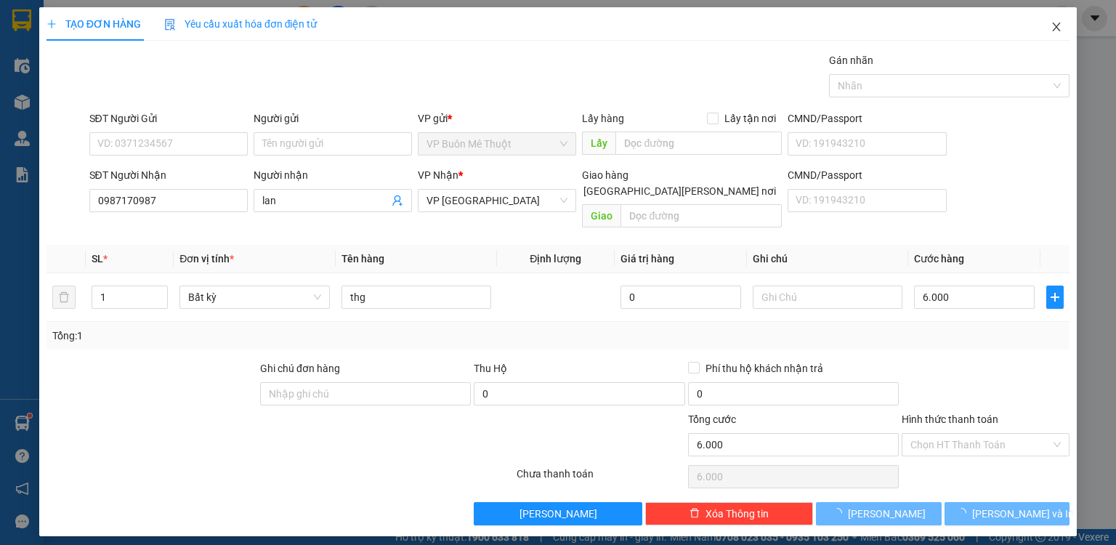
click at [1056, 25] on icon "close" at bounding box center [1056, 27] width 12 height 12
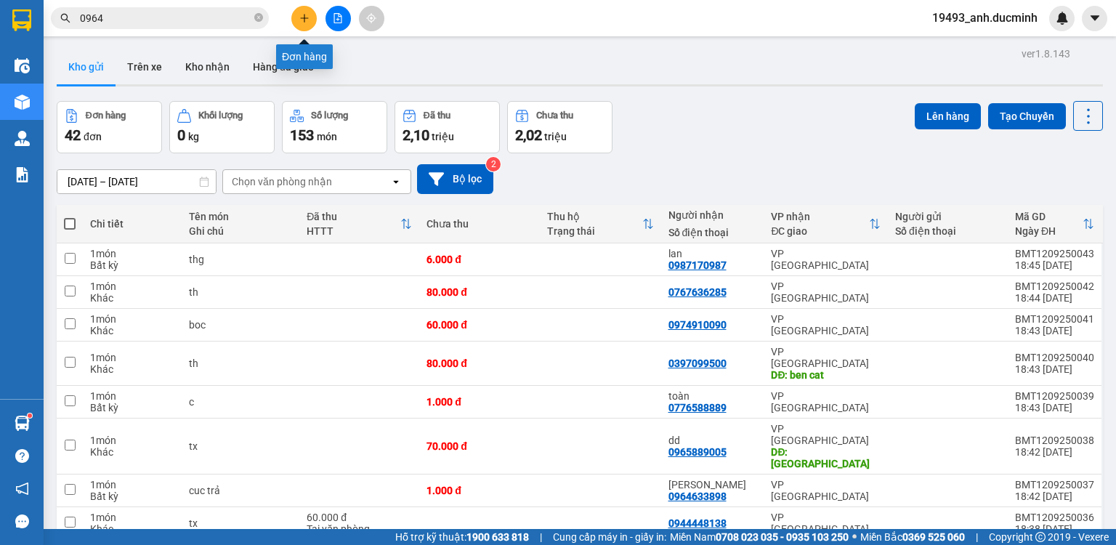
click at [296, 16] on button at bounding box center [303, 18] width 25 height 25
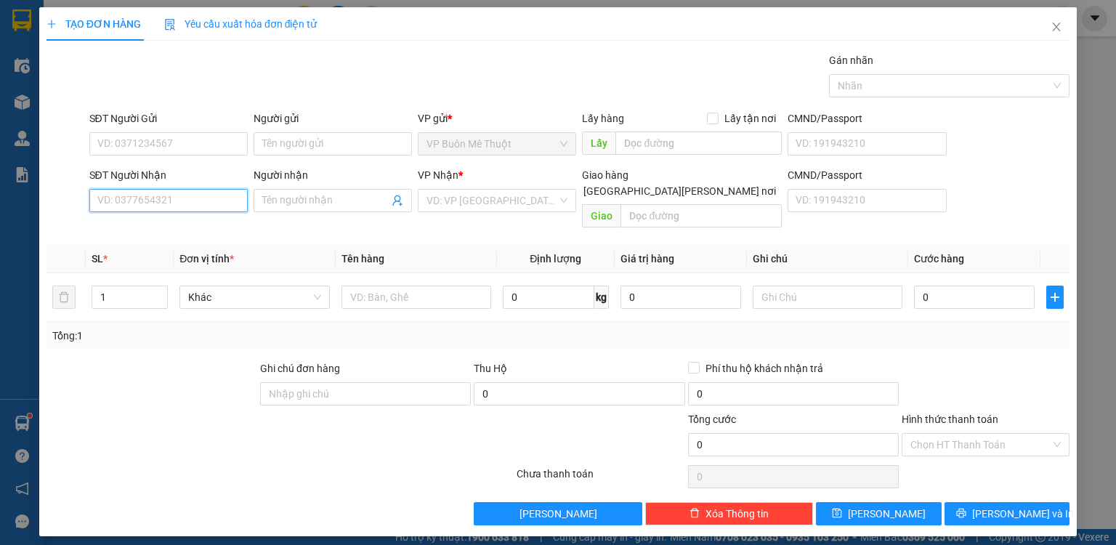
click at [192, 199] on input "SĐT Người Nhận" at bounding box center [168, 200] width 158 height 23
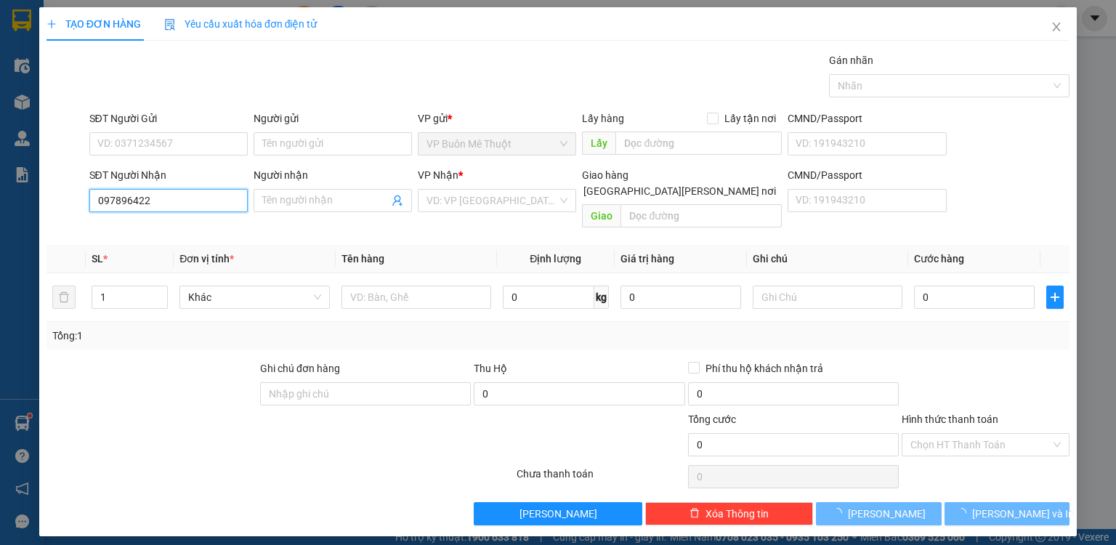
type input "0978964220"
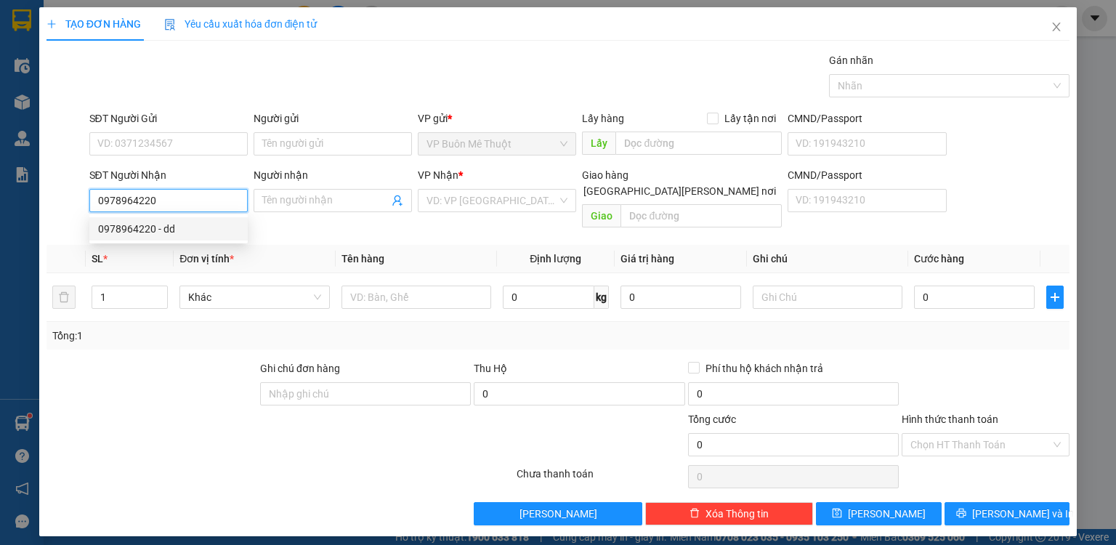
click at [182, 229] on div "0978964220 - dd" at bounding box center [168, 229] width 141 height 16
type input "dd"
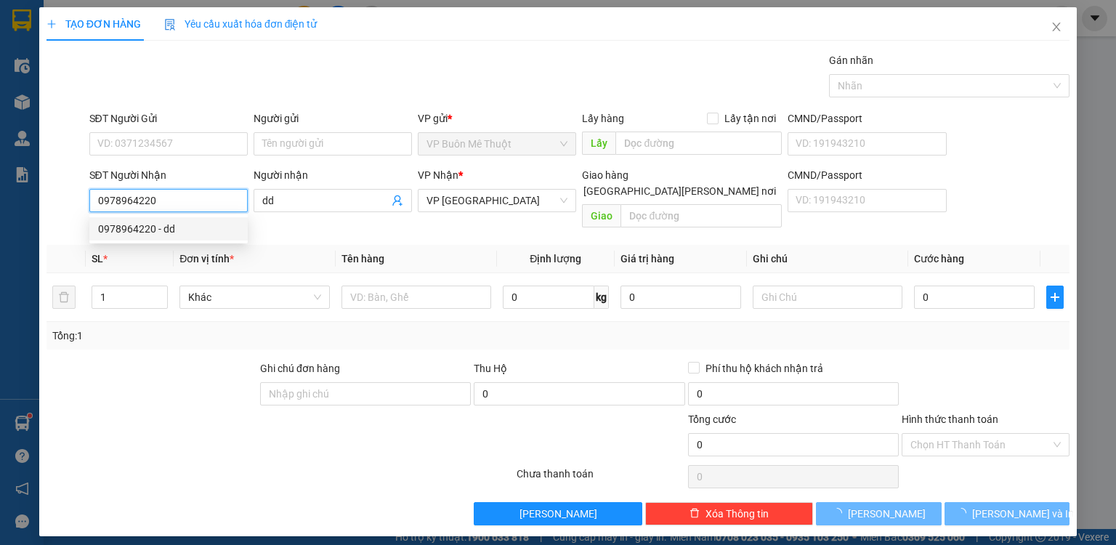
type input "50.000"
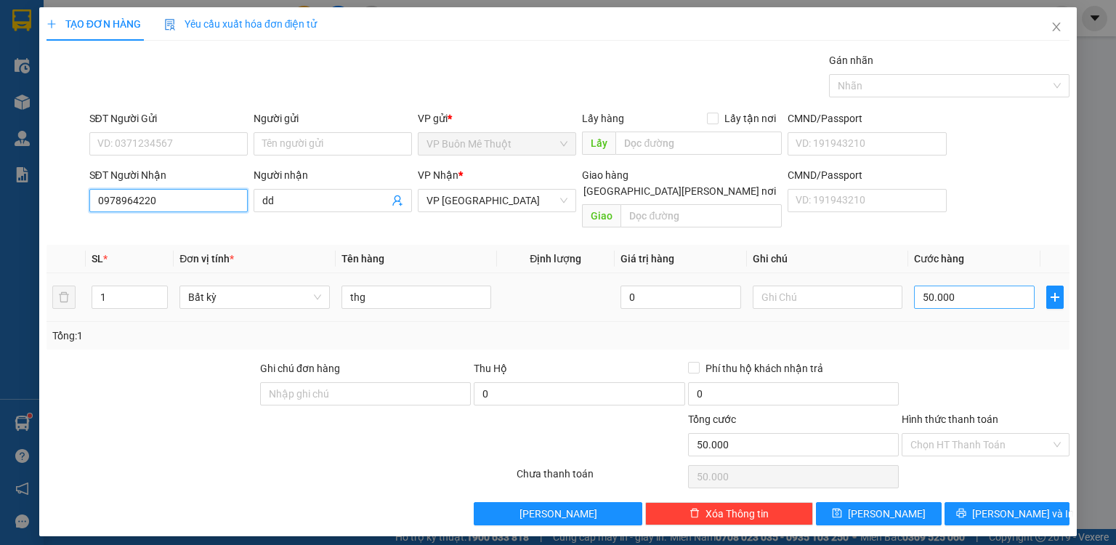
type input "0978964220"
click at [970, 288] on input "50.000" at bounding box center [974, 296] width 121 height 23
type input "1"
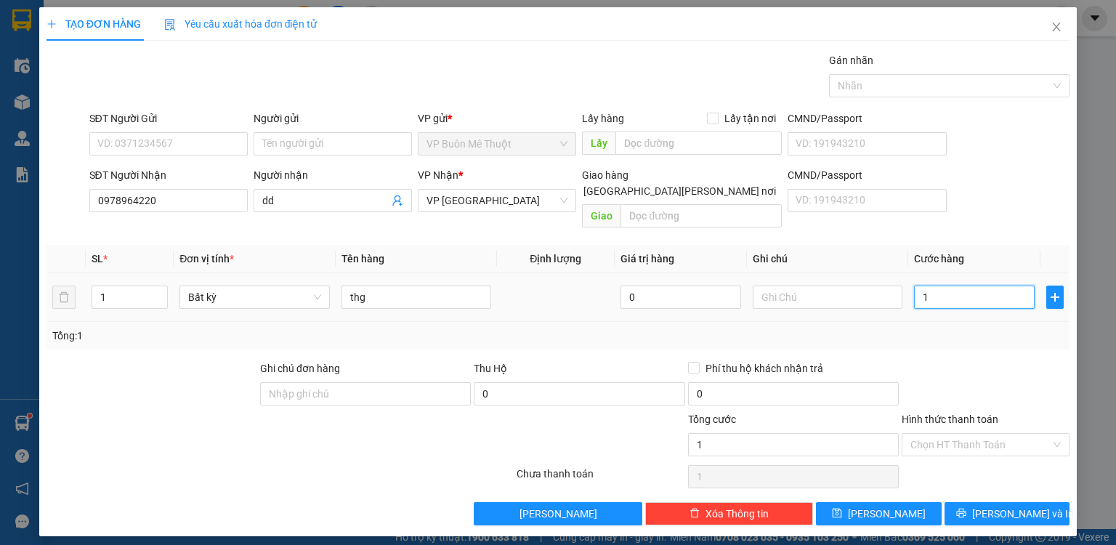
type input "10"
type input "100"
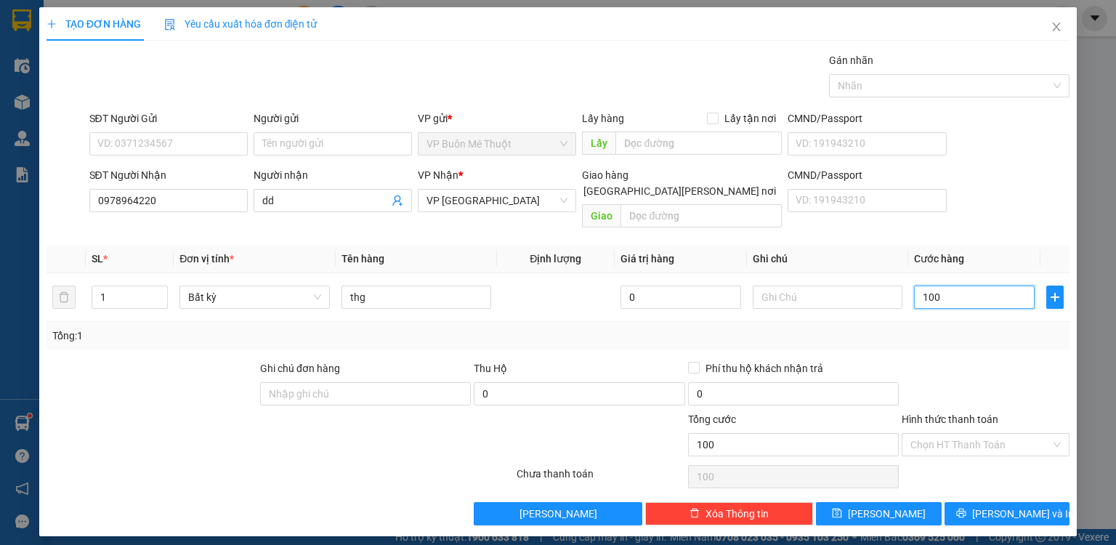
type input "100"
type input "100.000"
click at [1016, 360] on div at bounding box center [985, 385] width 171 height 51
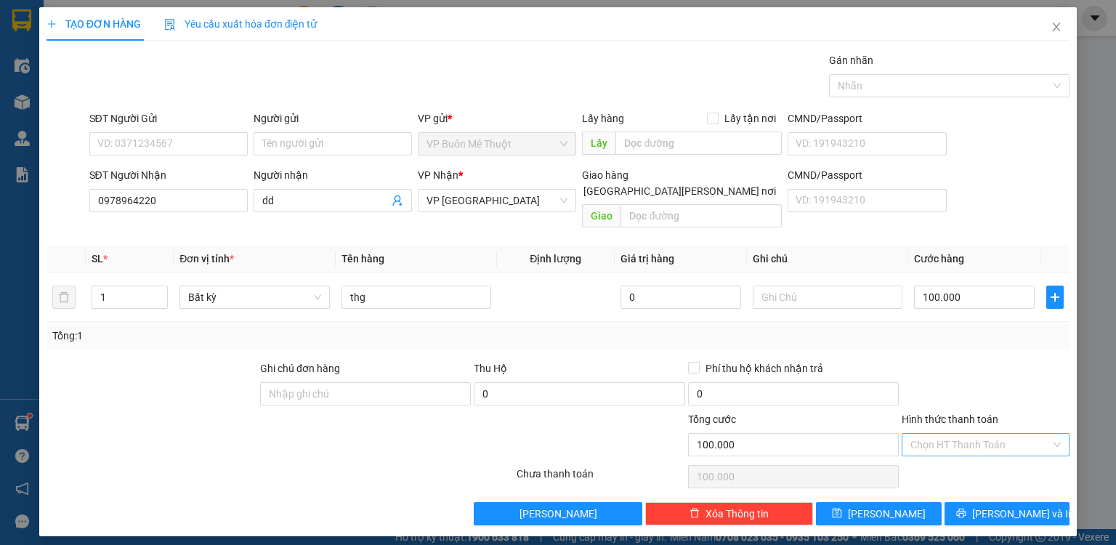
click at [964, 434] on input "Hình thức thanh toán" at bounding box center [980, 445] width 140 height 22
click at [957, 460] on div "Tại văn phòng" at bounding box center [985, 456] width 150 height 16
type input "0"
click at [886, 502] on button "[PERSON_NAME]" at bounding box center [879, 513] width 126 height 23
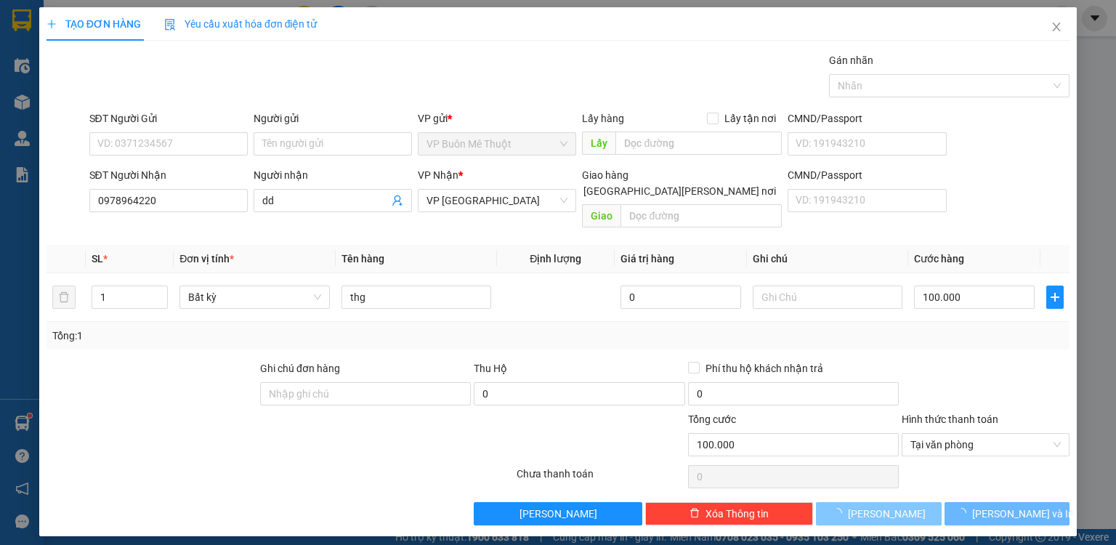
type input "0"
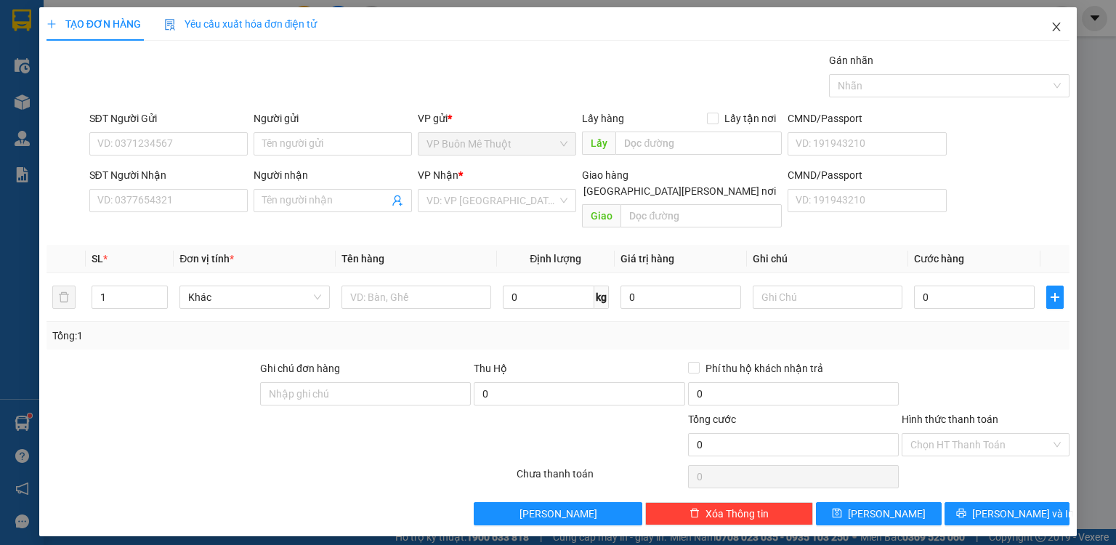
click at [1059, 23] on icon "close" at bounding box center [1056, 27] width 8 height 9
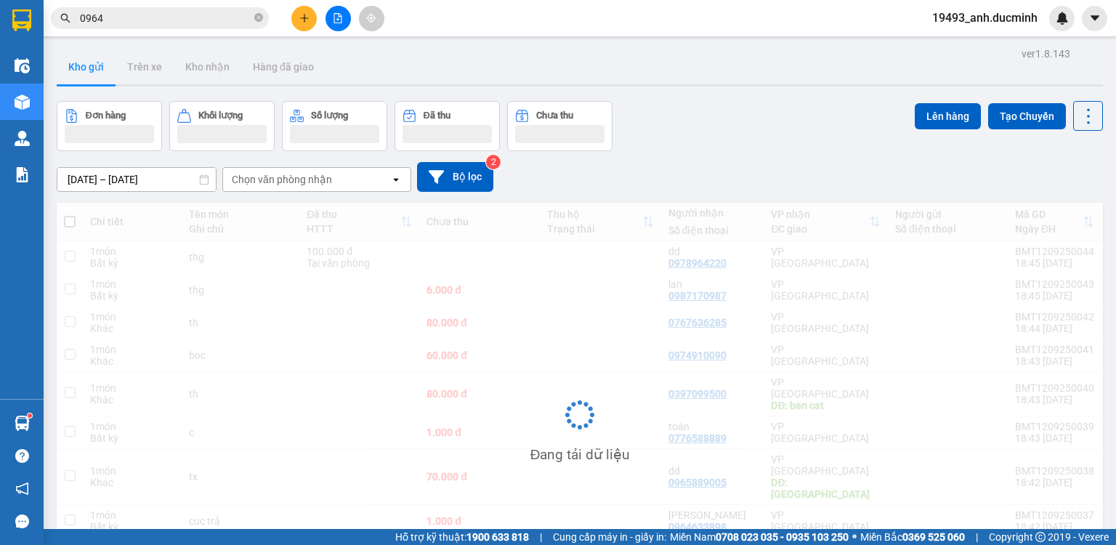
scroll to position [96, 0]
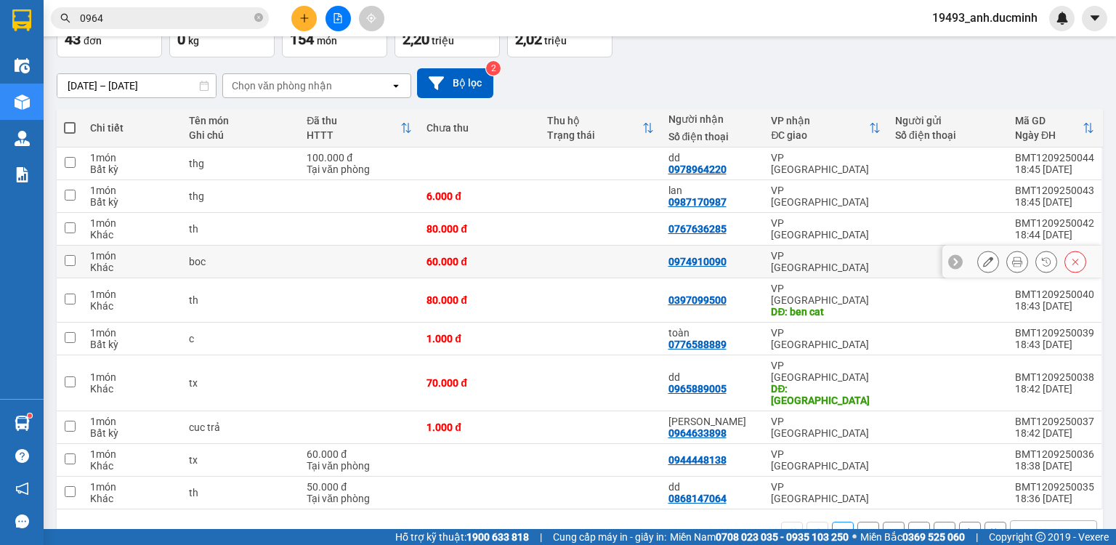
click at [1070, 262] on icon at bounding box center [1075, 261] width 10 height 10
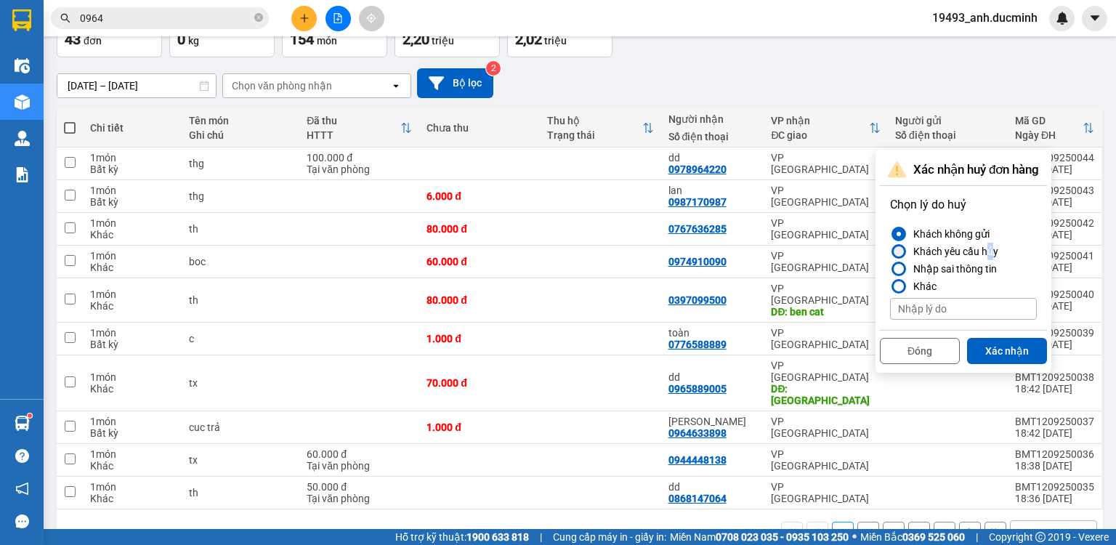
click at [991, 248] on div "Khách yêu cầu hủy" at bounding box center [952, 251] width 91 height 17
click at [938, 268] on div "Nhập sai thông tin" at bounding box center [951, 268] width 89 height 17
click at [890, 269] on input "Nhập sai thông tin" at bounding box center [890, 269] width 0 height 0
click at [1002, 343] on button "Xác nhận" at bounding box center [1007, 351] width 80 height 26
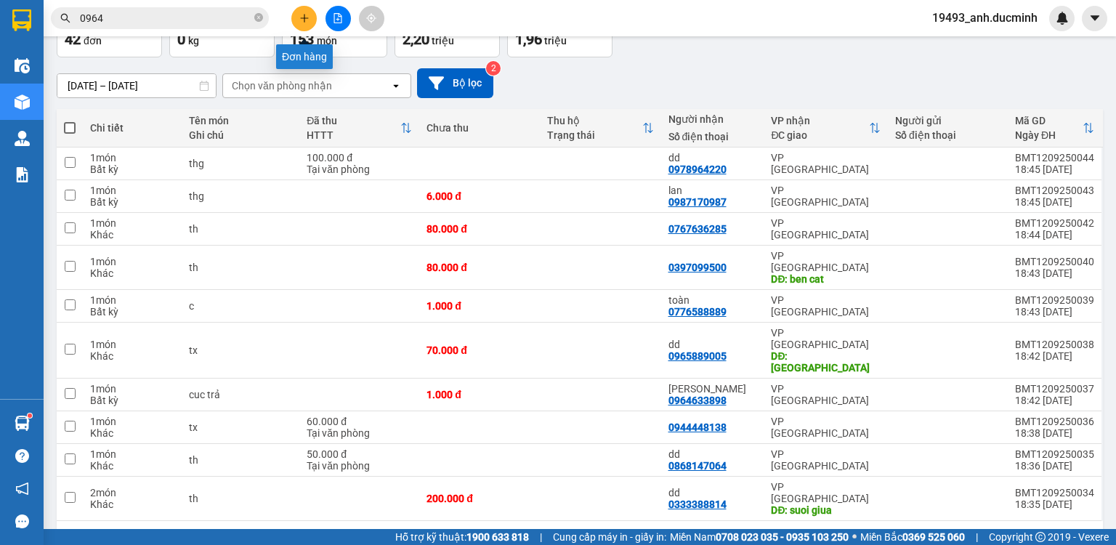
click at [300, 17] on icon "plus" at bounding box center [304, 18] width 10 height 10
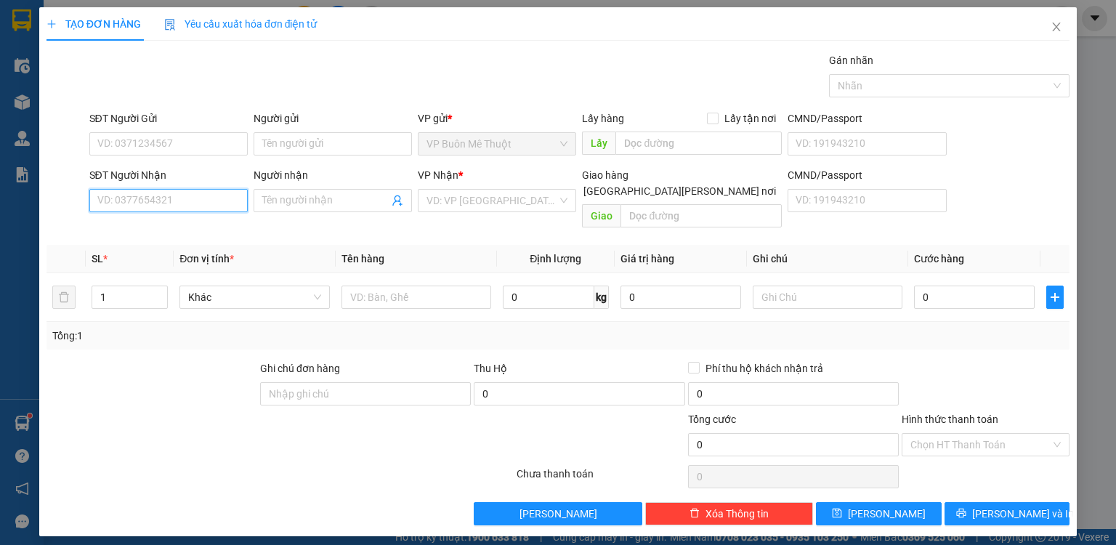
click at [152, 190] on input "SĐT Người Nhận" at bounding box center [168, 200] width 158 height 23
click at [168, 226] on div "0974565443 - dd" at bounding box center [168, 229] width 141 height 16
type input "0974565443"
type input "dd"
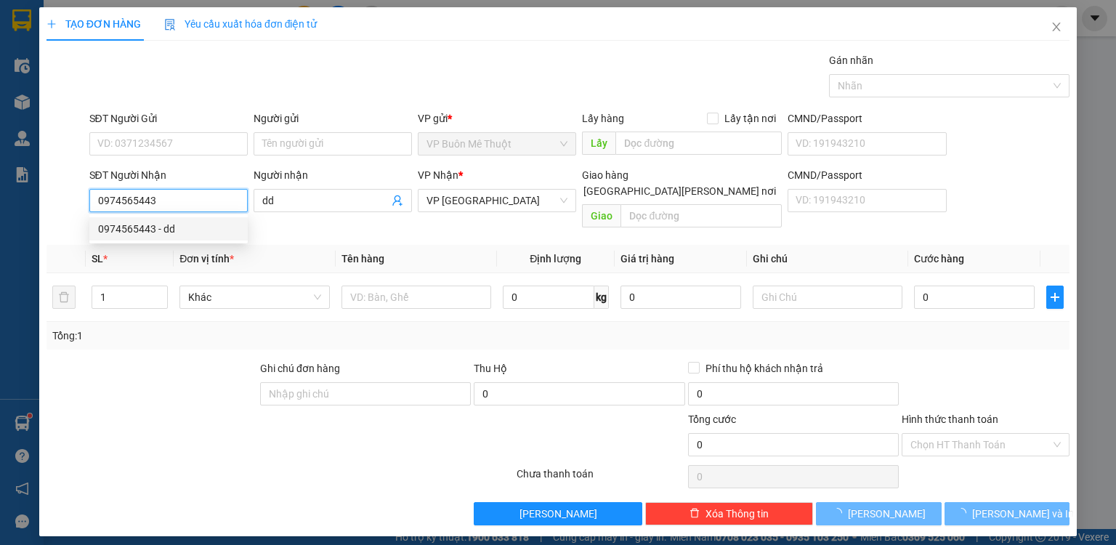
type input "80.000"
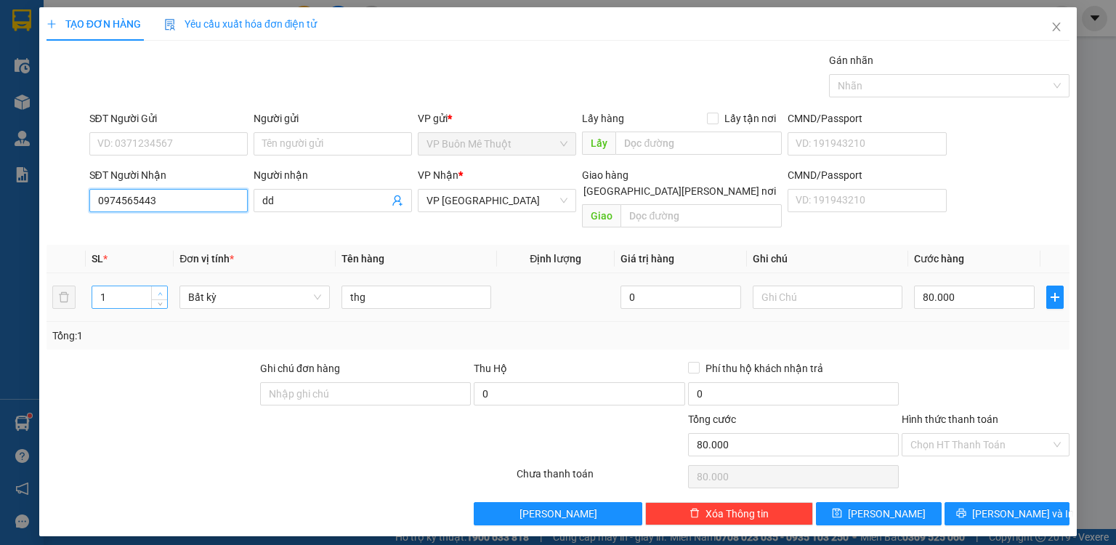
type input "0974565443"
click at [161, 286] on span "Increase Value" at bounding box center [159, 292] width 16 height 13
type input "3"
click at [161, 286] on span "Increase Value" at bounding box center [159, 292] width 16 height 13
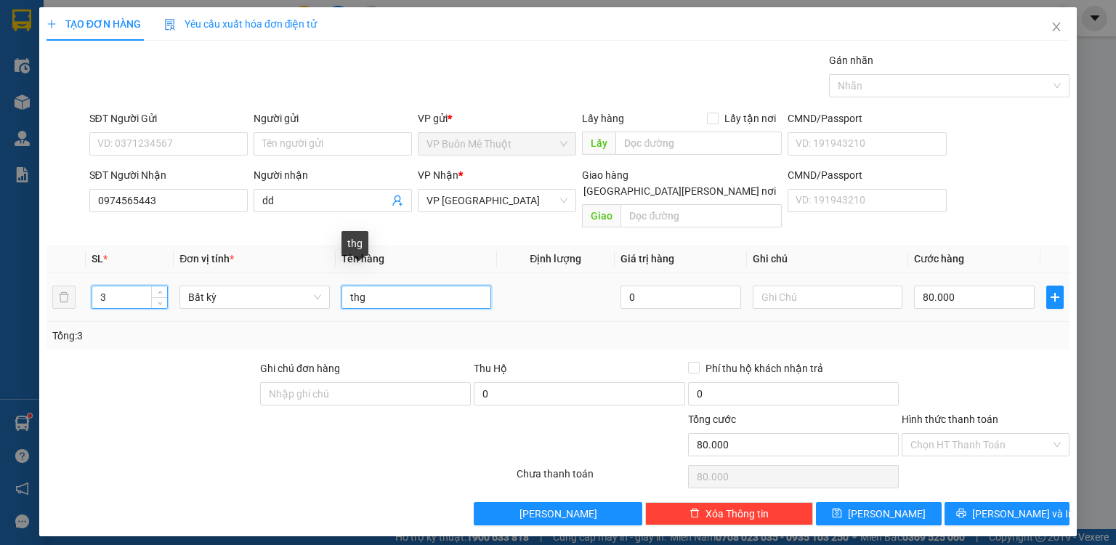
click at [372, 285] on input "thg" at bounding box center [416, 296] width 150 height 23
type input "thg"
type input "0"
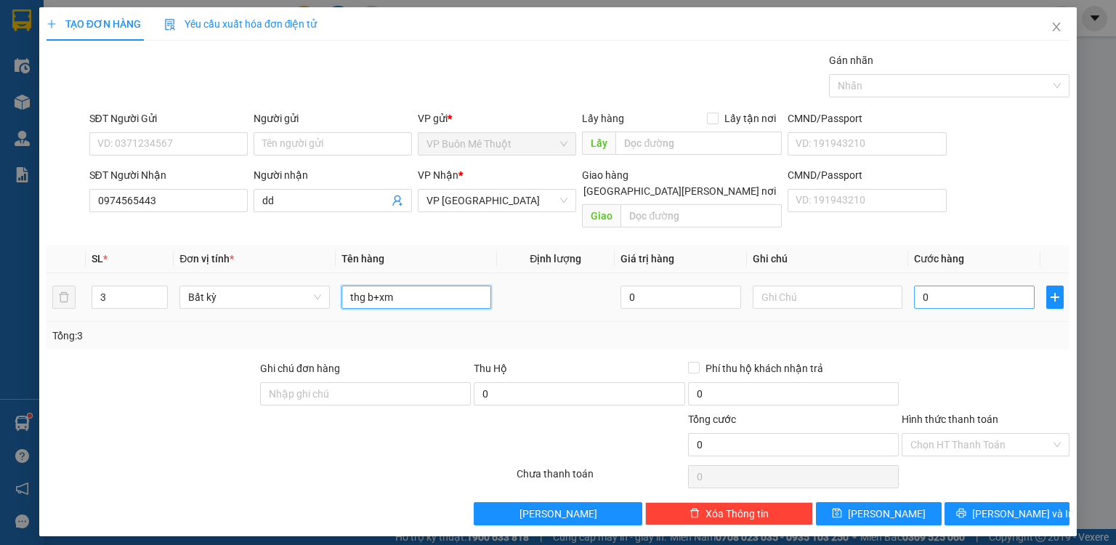
type input "thg b+xm"
click at [961, 285] on input "0" at bounding box center [974, 296] width 121 height 23
type input "4"
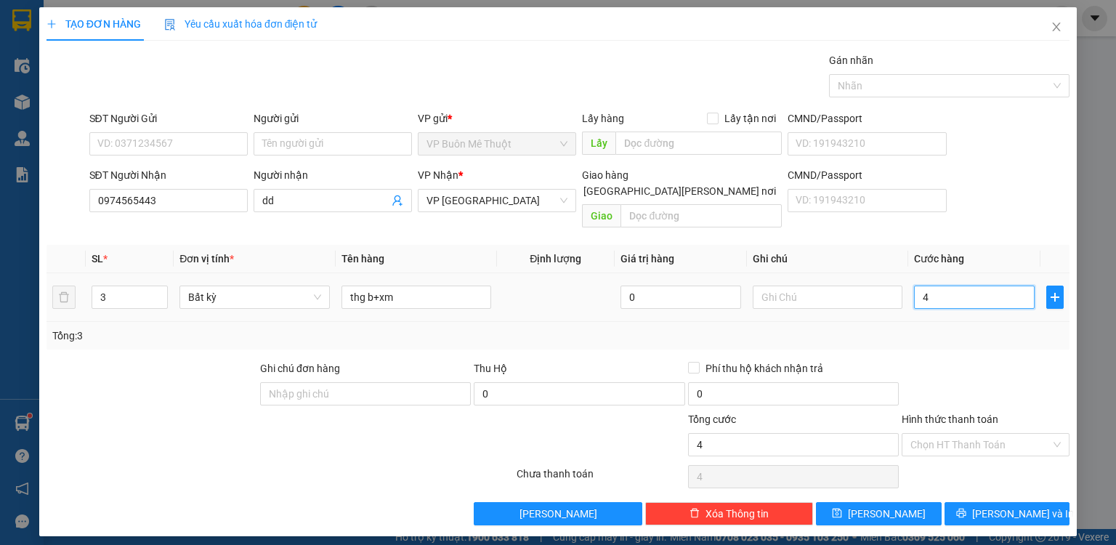
type input "45"
type input "450"
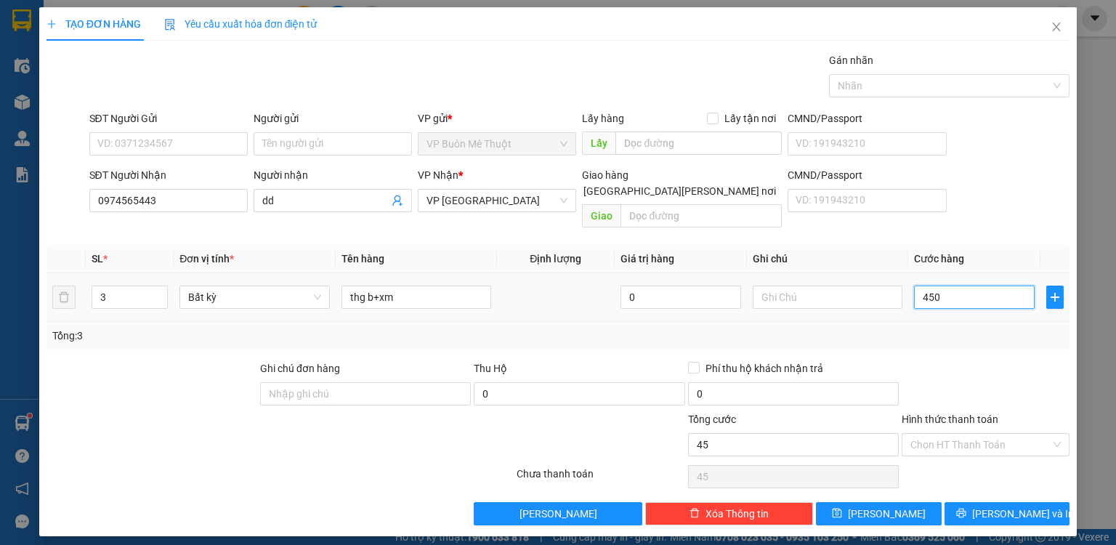
type input "450"
type input "450.000"
click at [979, 360] on div at bounding box center [985, 385] width 171 height 51
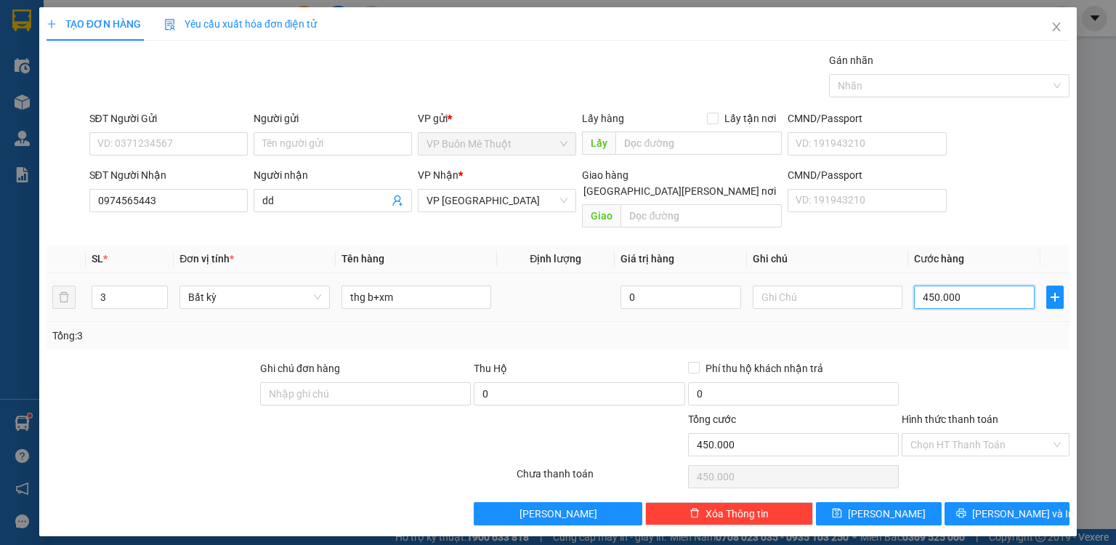
click at [974, 285] on input "450.000" at bounding box center [974, 296] width 121 height 23
type input "4"
type input "47"
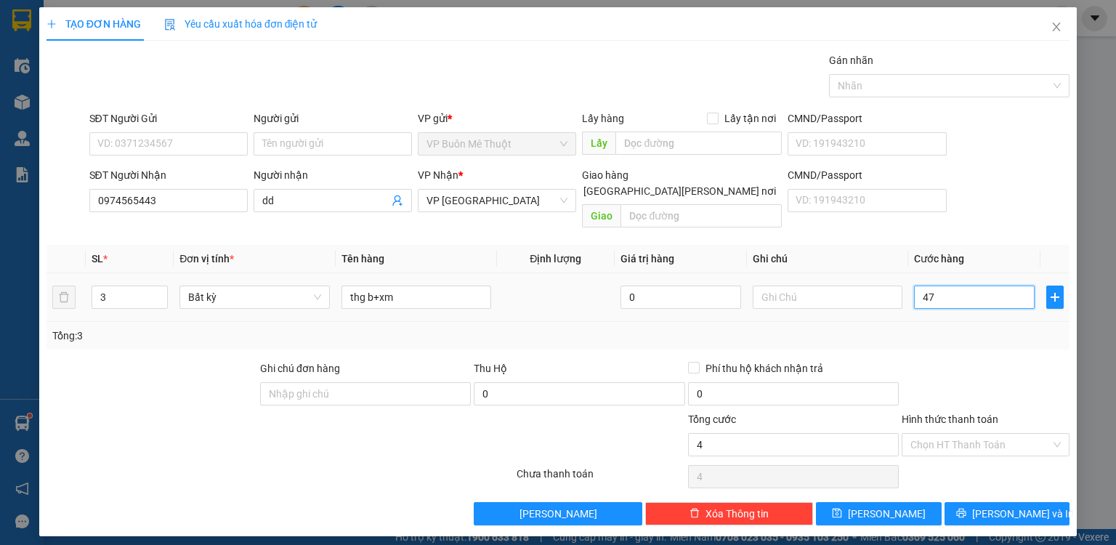
type input "47"
type input "470"
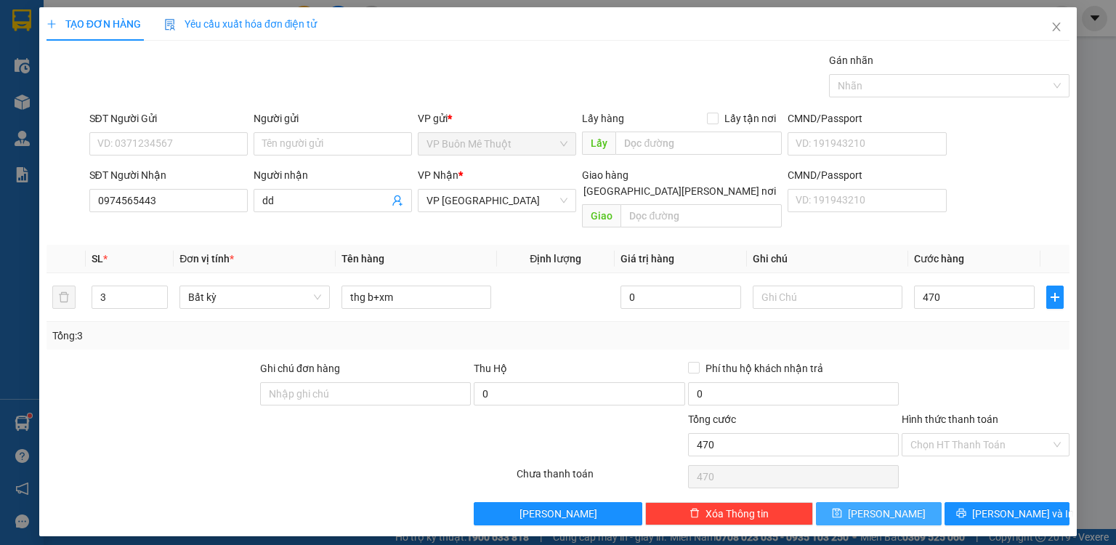
type input "470.000"
drag, startPoint x: 897, startPoint y: 495, endPoint x: 930, endPoint y: 306, distance: 192.3
click at [898, 502] on button "[PERSON_NAME]" at bounding box center [879, 513] width 126 height 23
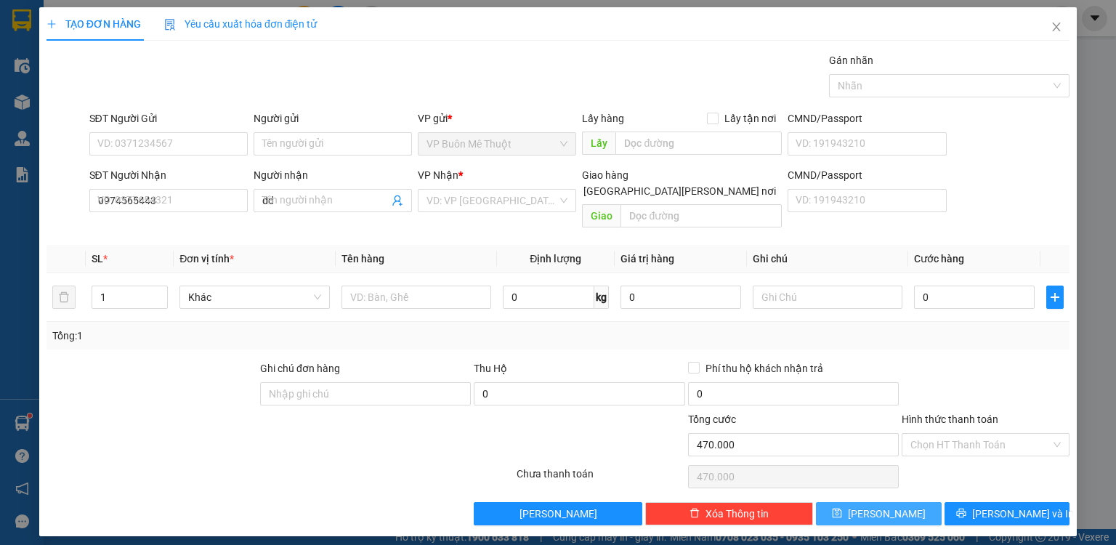
type input "0"
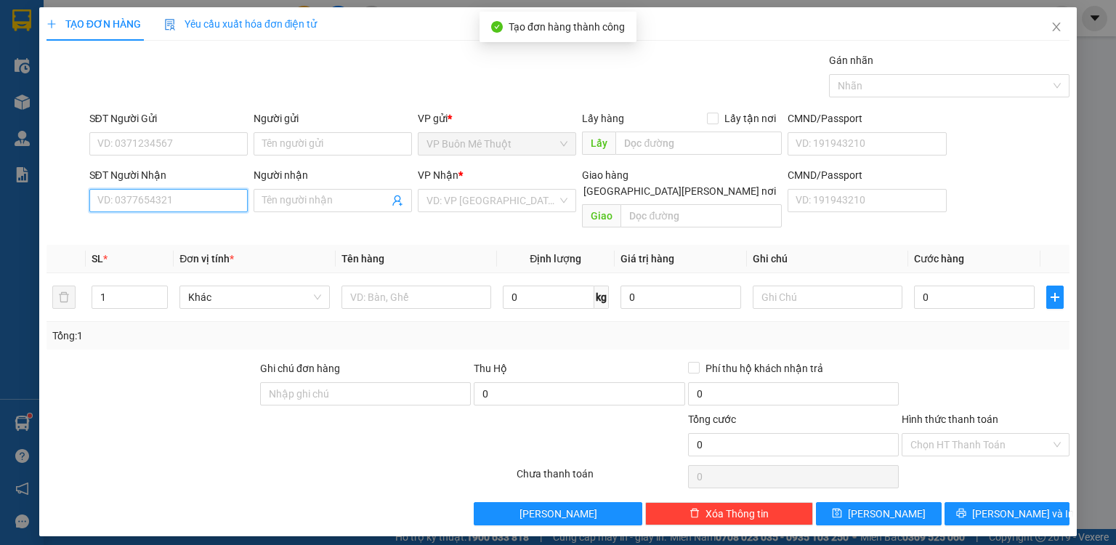
click at [221, 200] on input "SĐT Người Nhận" at bounding box center [168, 200] width 158 height 23
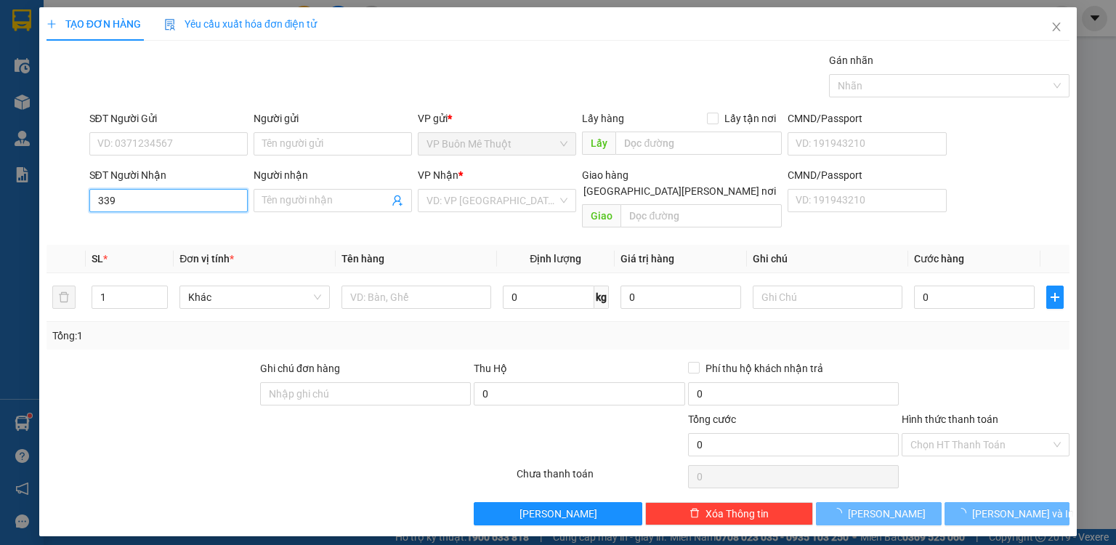
click at [166, 200] on input "339" at bounding box center [168, 200] width 158 height 23
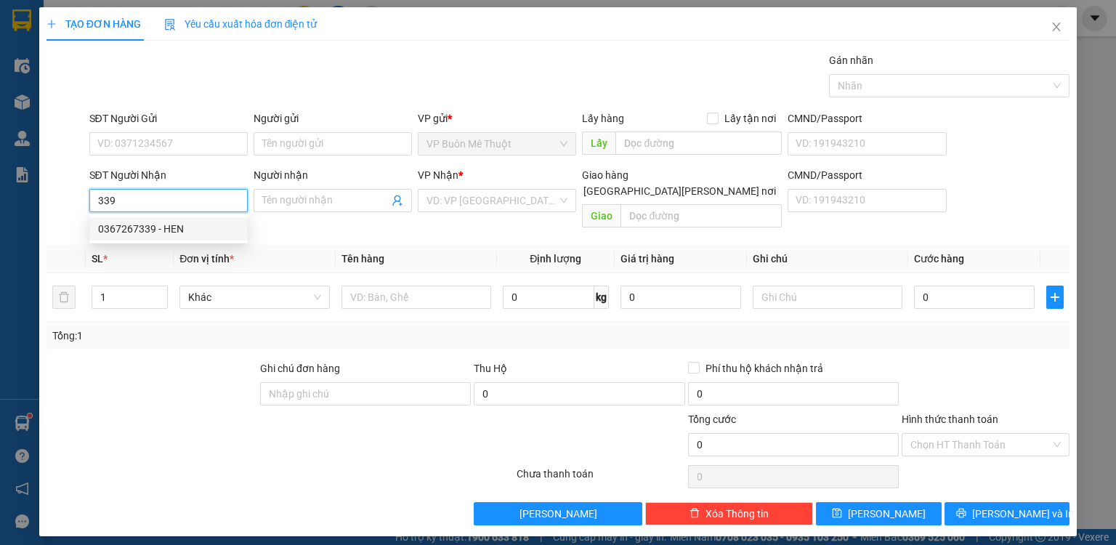
click at [180, 224] on div "0367267339 - HEN" at bounding box center [168, 229] width 141 height 16
type input "0367267339"
type input "HEN"
type input "[PERSON_NAME]"
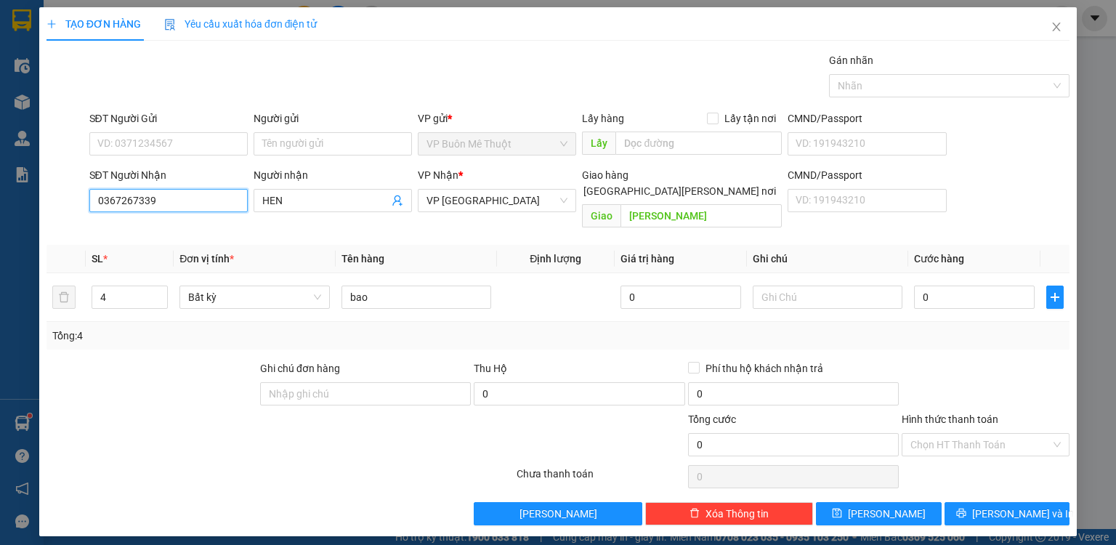
type input "0367267339"
click at [181, 328] on div "Tổng: 4" at bounding box center [557, 336] width 1023 height 28
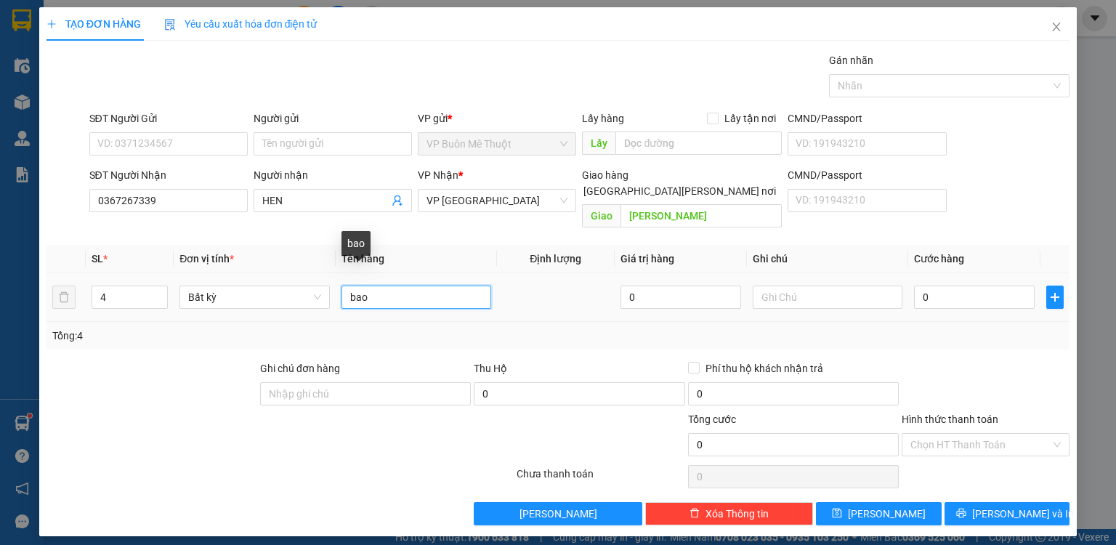
click at [382, 286] on input "bao" at bounding box center [416, 296] width 150 height 23
type input "b"
type input "ta"
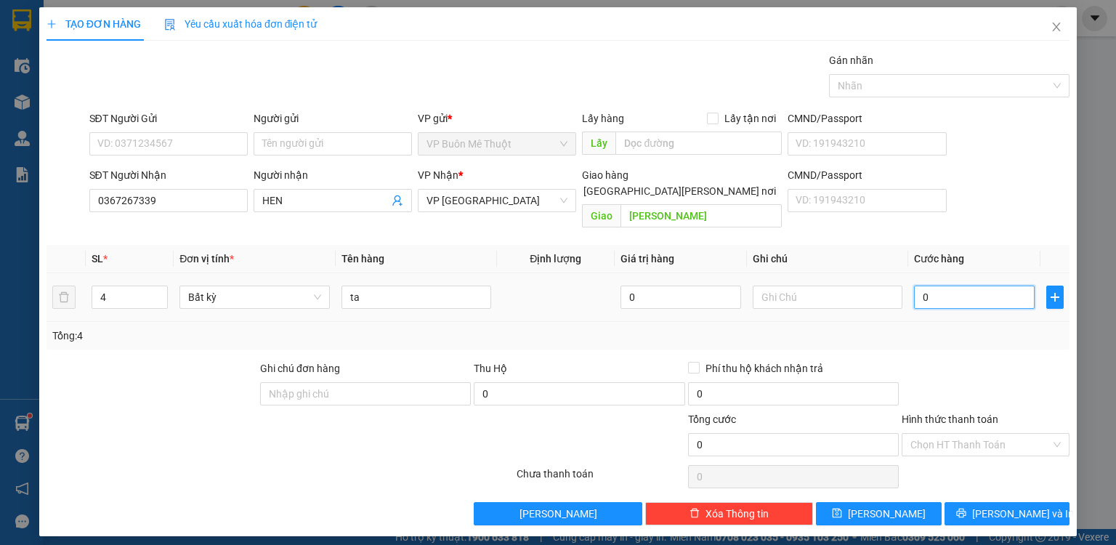
click at [975, 285] on input "0" at bounding box center [974, 296] width 121 height 23
type input "6"
type input "60"
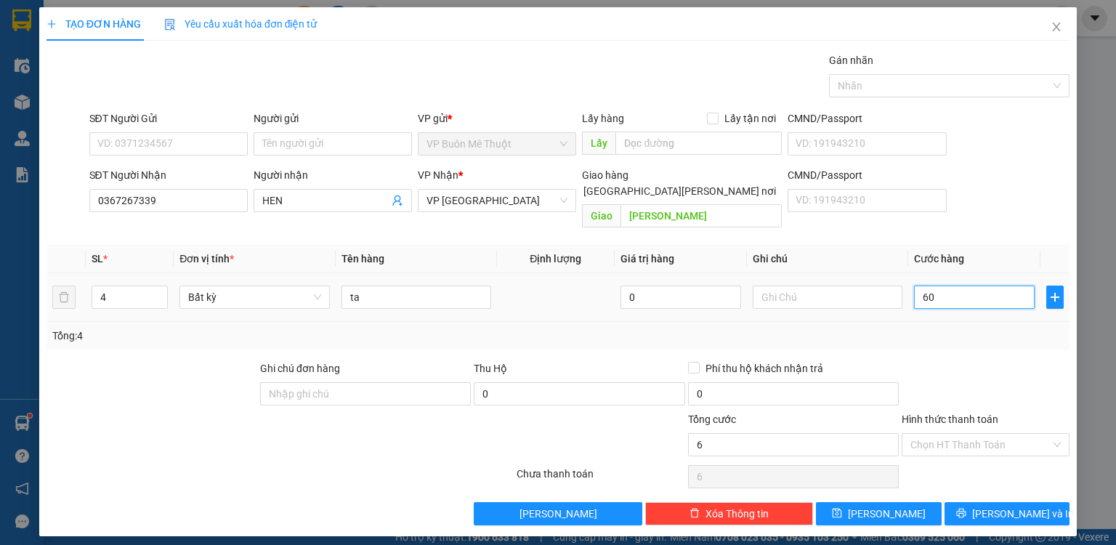
type input "60"
type input "600"
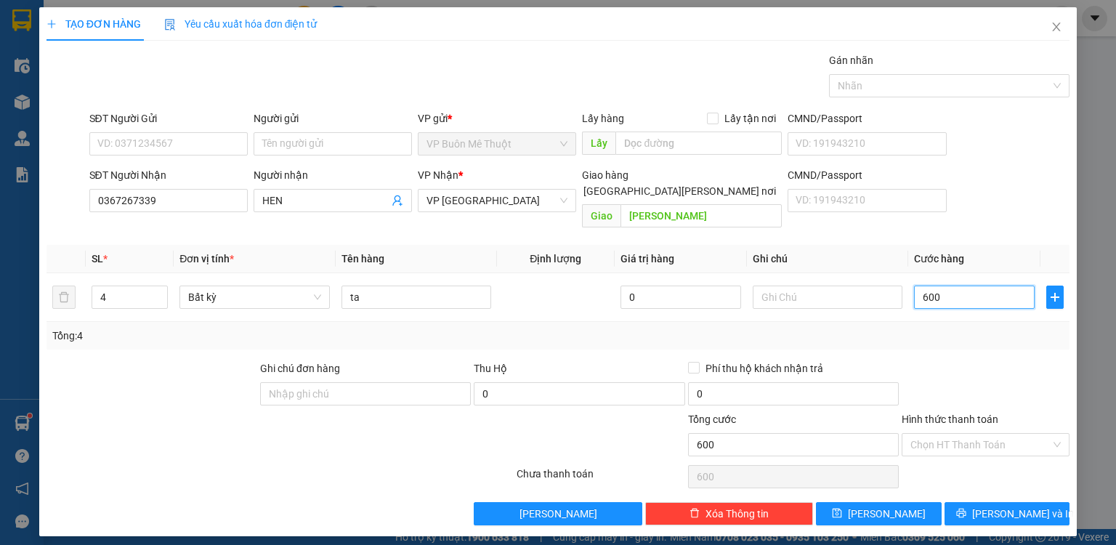
type input "600"
type input "600.000"
drag, startPoint x: 977, startPoint y: 334, endPoint x: 982, endPoint y: 349, distance: 16.1
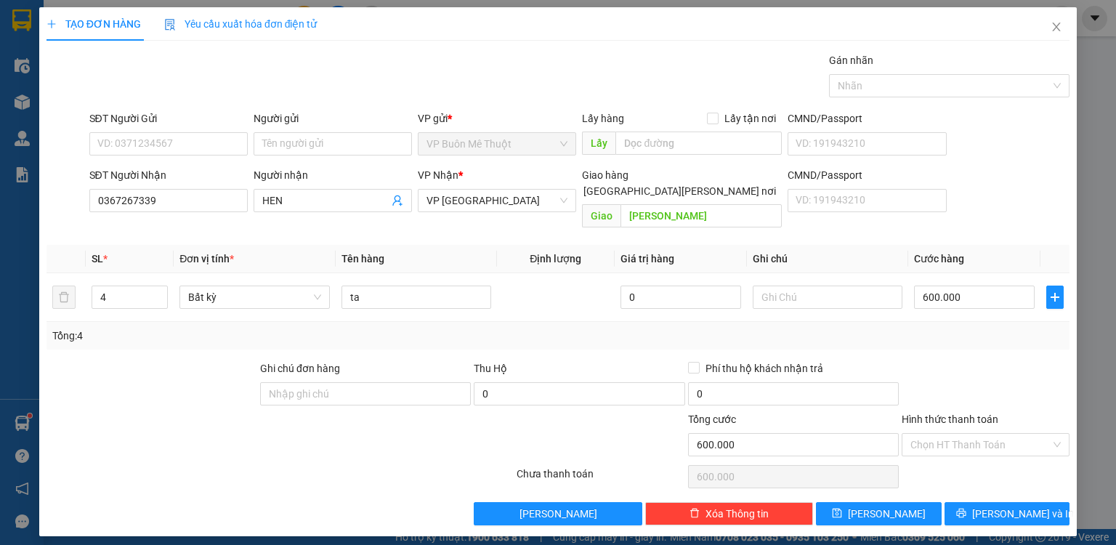
click at [978, 335] on div "Transit Pickup Surcharge Ids Transit Deliver Surcharge Ids Transit Deliver Surc…" at bounding box center [557, 288] width 1023 height 473
drag, startPoint x: 973, startPoint y: 431, endPoint x: 972, endPoint y: 444, distance: 13.2
click at [972, 434] on input "Hình thức thanh toán" at bounding box center [980, 445] width 140 height 22
drag, startPoint x: 961, startPoint y: 455, endPoint x: 919, endPoint y: 471, distance: 44.8
click at [960, 455] on div "Tại văn phòng" at bounding box center [985, 456] width 150 height 16
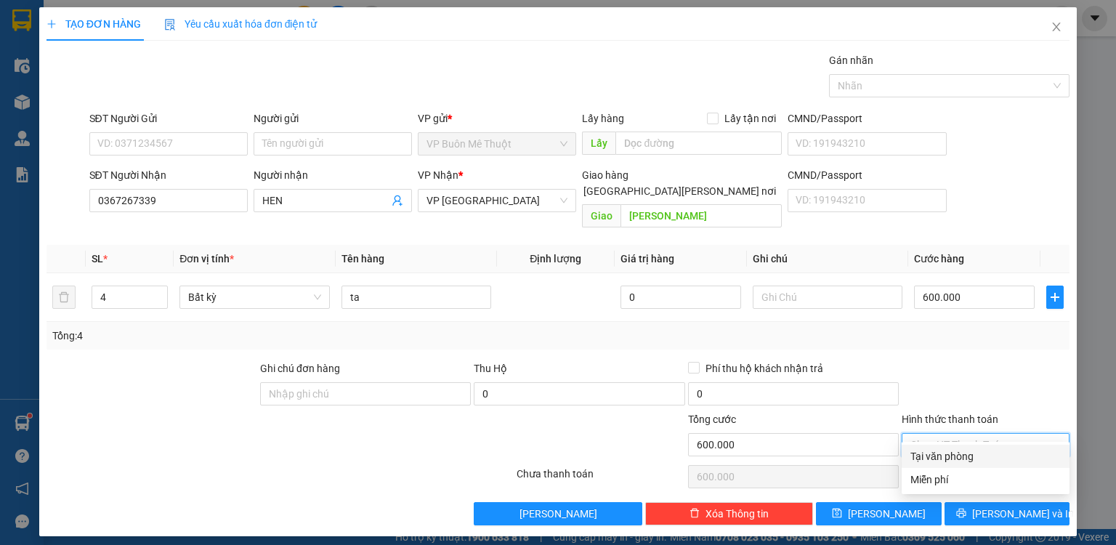
type input "0"
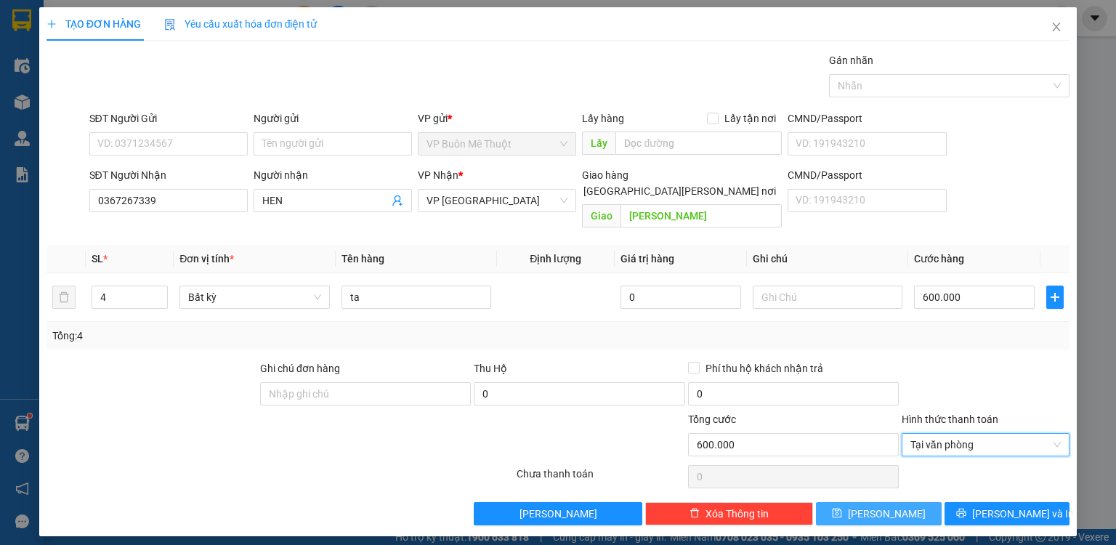
click at [888, 505] on span "[PERSON_NAME]" at bounding box center [887, 513] width 78 height 16
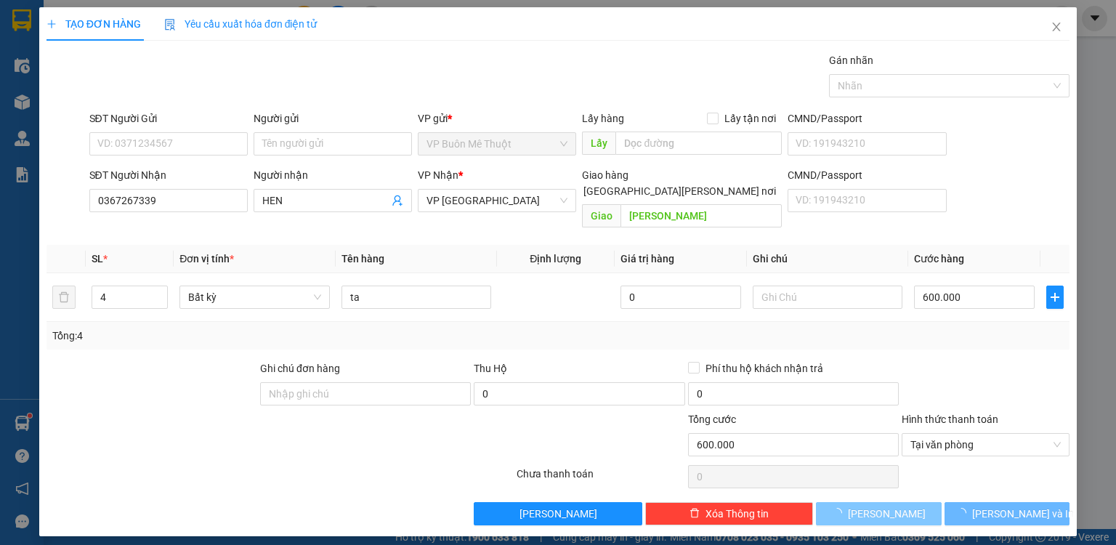
type input "0"
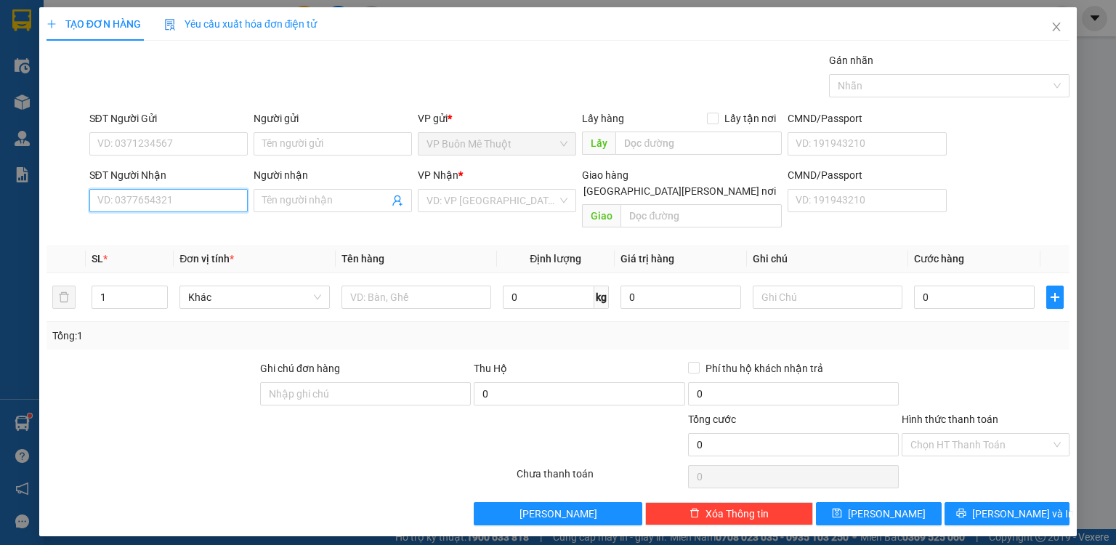
click at [187, 205] on input "SĐT Người Nhận" at bounding box center [168, 200] width 158 height 23
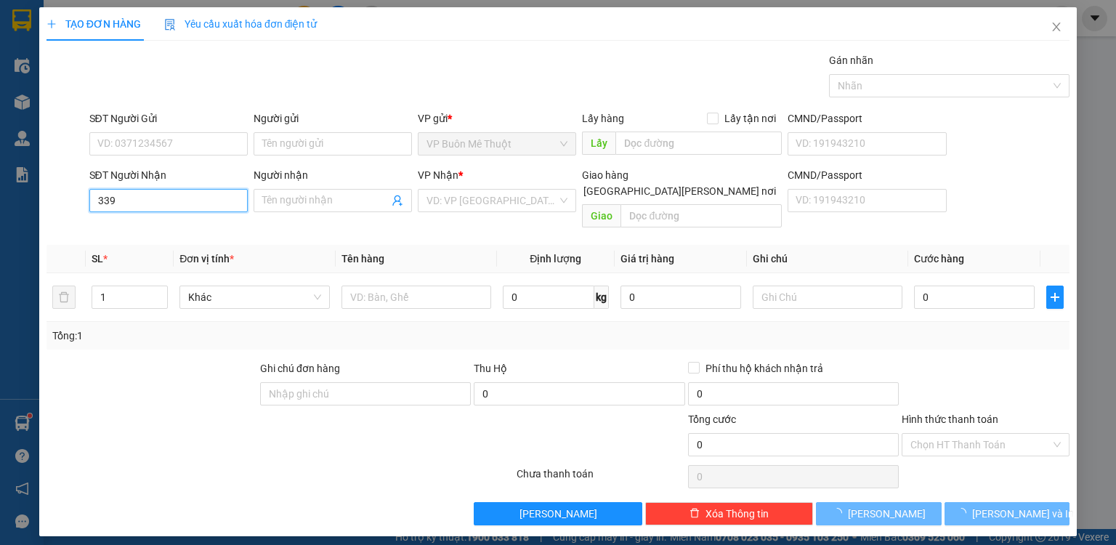
click at [183, 206] on input "339" at bounding box center [168, 200] width 158 height 23
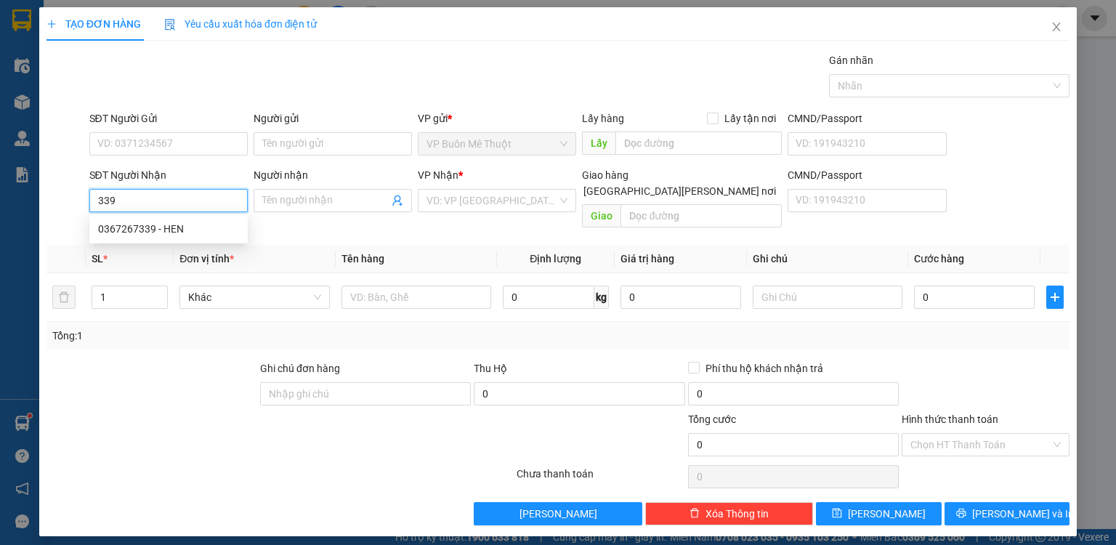
click at [178, 208] on input "339" at bounding box center [168, 200] width 158 height 23
click at [169, 231] on div "0367267339 - HEN" at bounding box center [168, 229] width 141 height 16
type input "0367267339"
type input "HEN"
type input "[PERSON_NAME]"
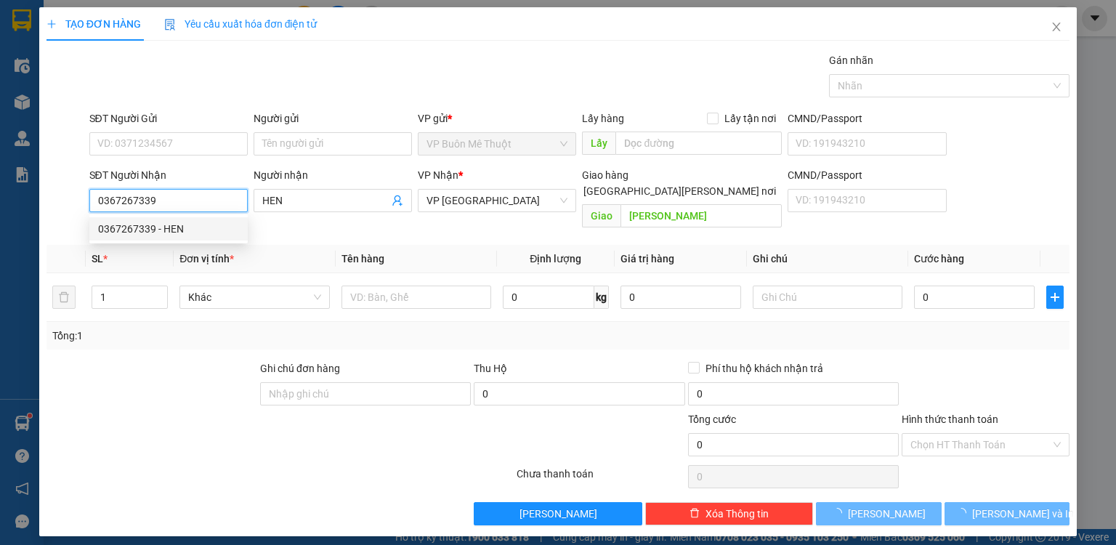
type input "600.000"
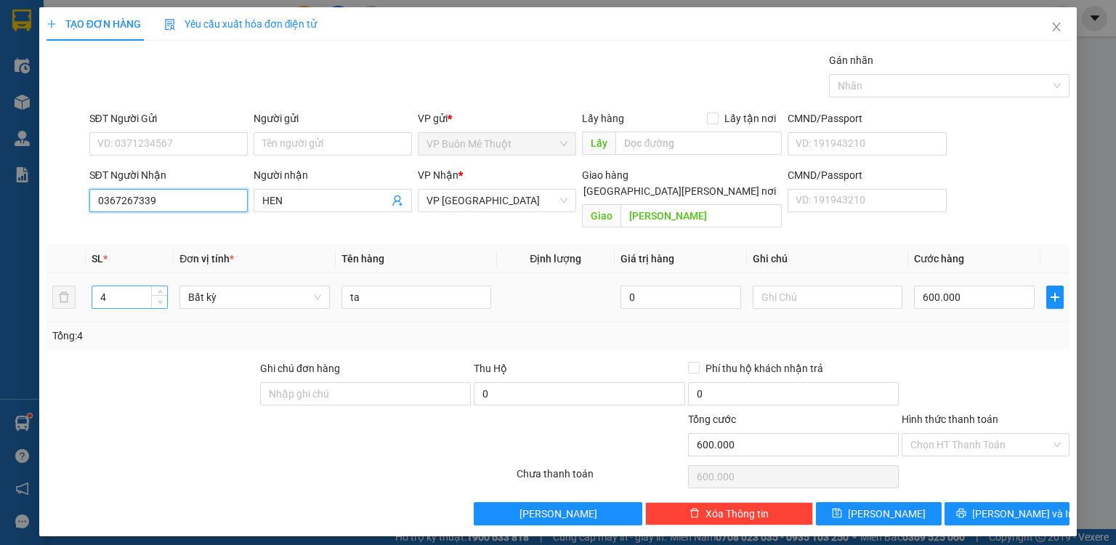
type input "0367267339"
click at [162, 299] on icon "down" at bounding box center [160, 301] width 5 height 5
type input "2"
click at [162, 299] on icon "down" at bounding box center [160, 301] width 5 height 5
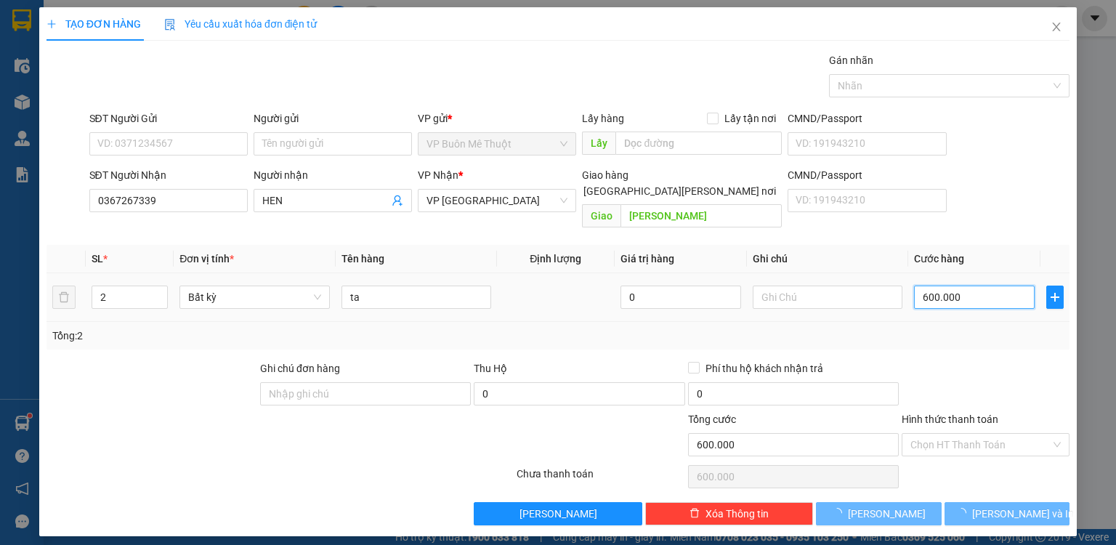
click at [975, 285] on input "600.000" at bounding box center [974, 296] width 121 height 23
type input "0"
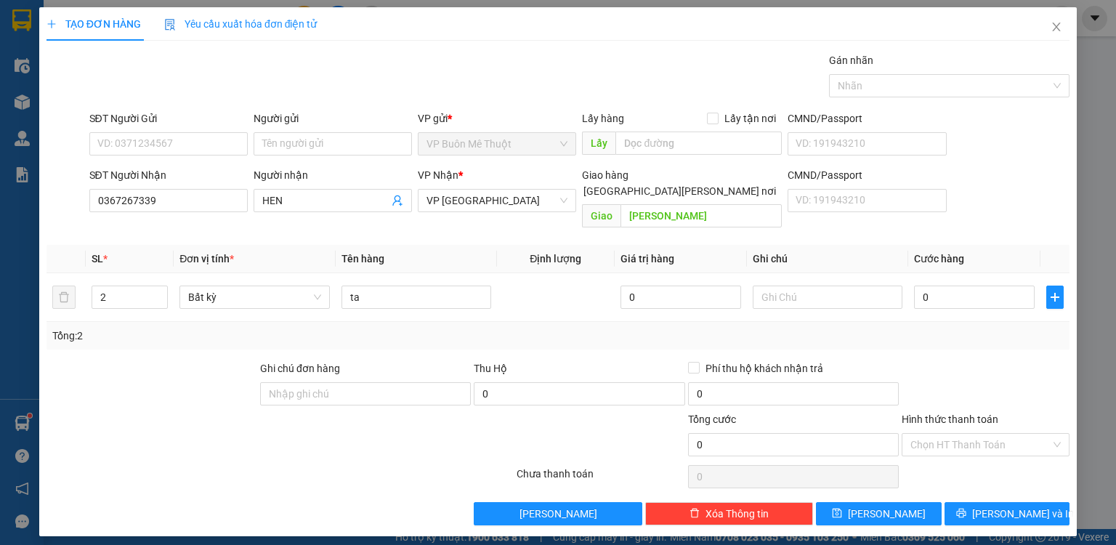
click at [962, 434] on input "Hình thức thanh toán" at bounding box center [980, 445] width 140 height 22
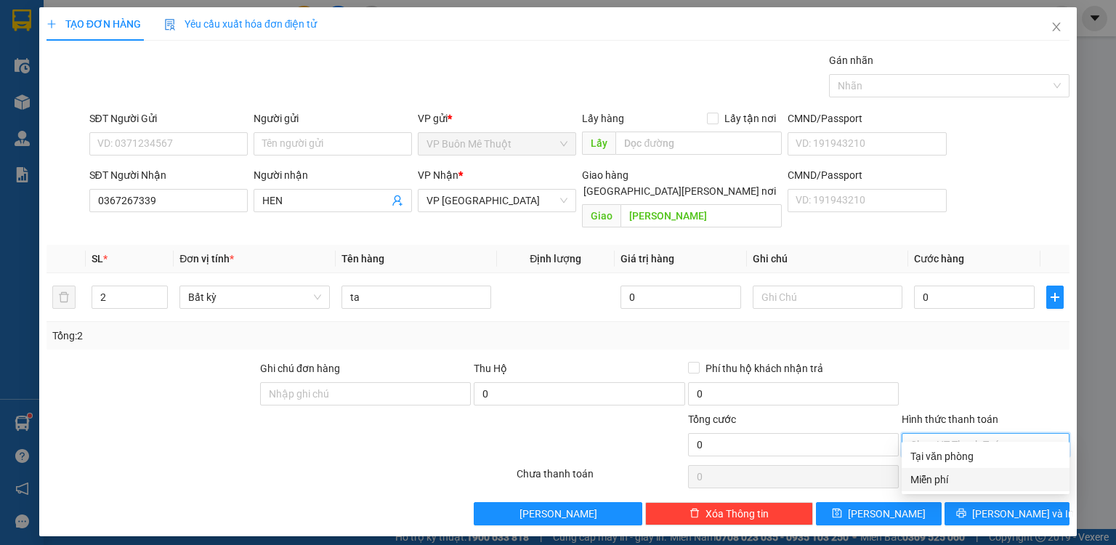
click at [938, 484] on div "Miễn phí" at bounding box center [985, 479] width 150 height 16
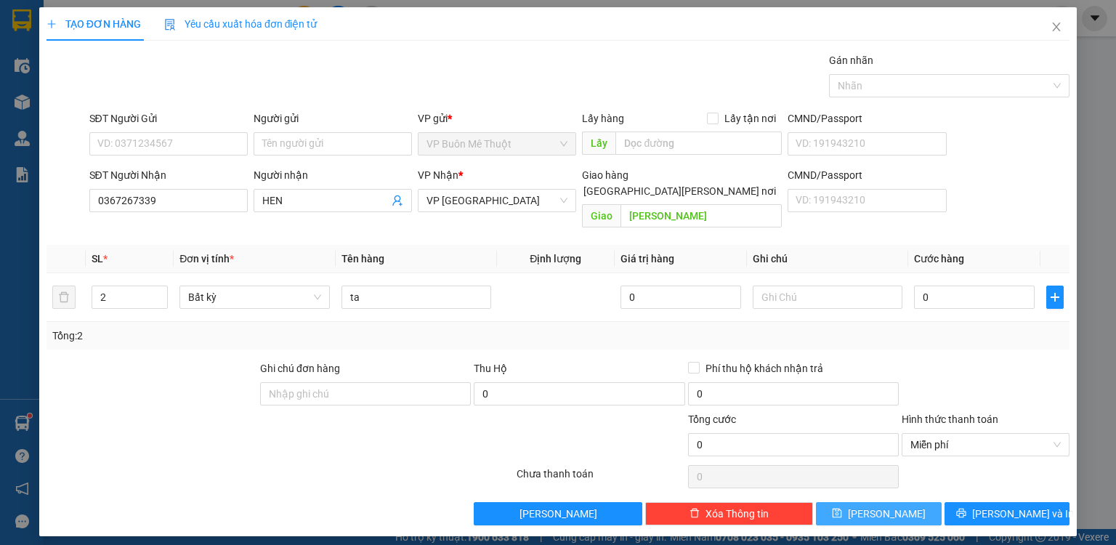
drag, startPoint x: 898, startPoint y: 496, endPoint x: 896, endPoint y: 475, distance: 21.1
click at [899, 502] on button "[PERSON_NAME]" at bounding box center [879, 513] width 126 height 23
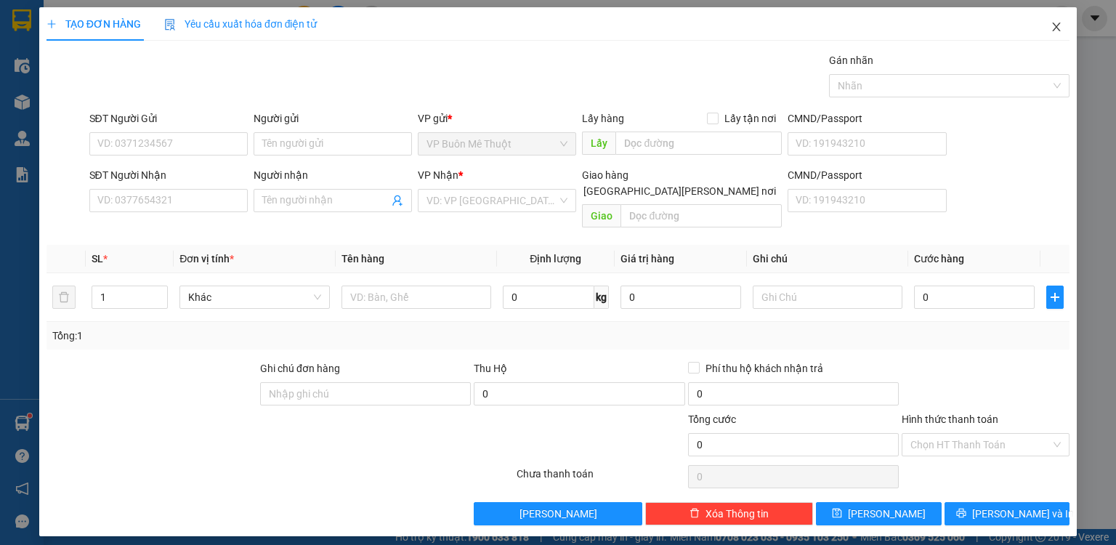
click at [1058, 26] on icon "close" at bounding box center [1056, 27] width 12 height 12
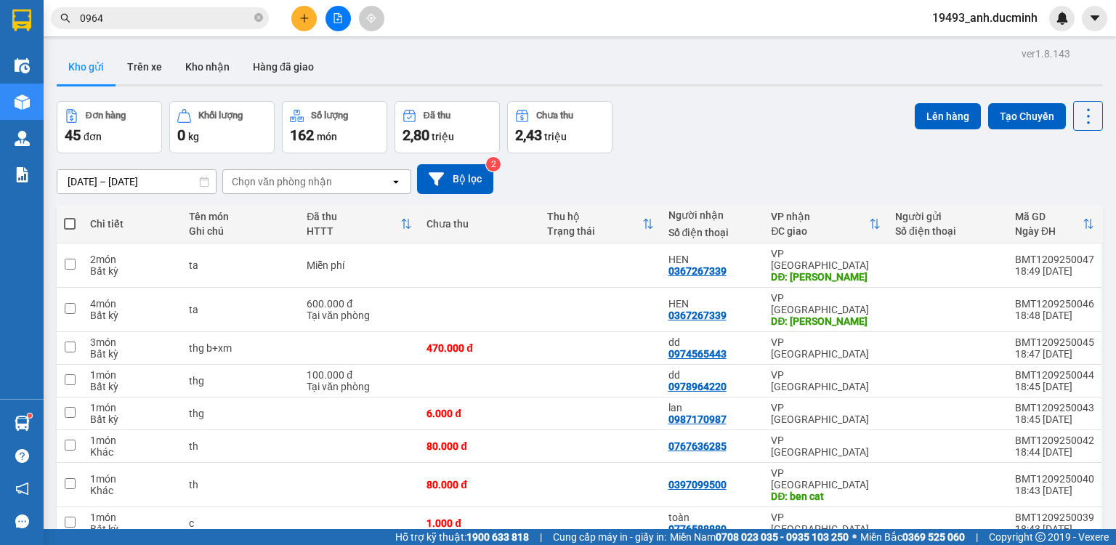
click at [64, 222] on span at bounding box center [70, 224] width 12 height 12
click at [70, 216] on input "checkbox" at bounding box center [70, 216] width 0 height 0
checkbox input "true"
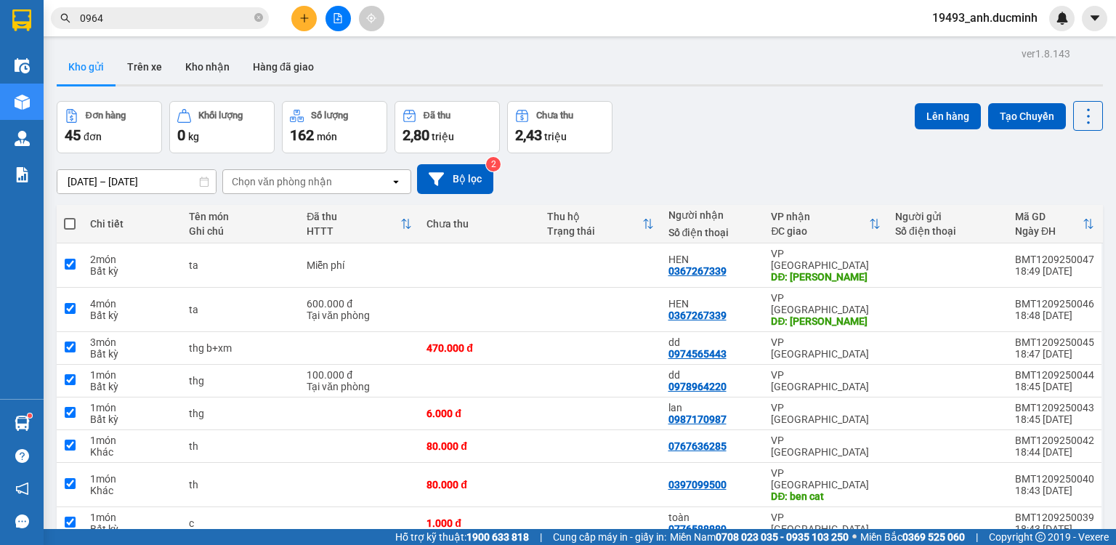
checkbox input "true"
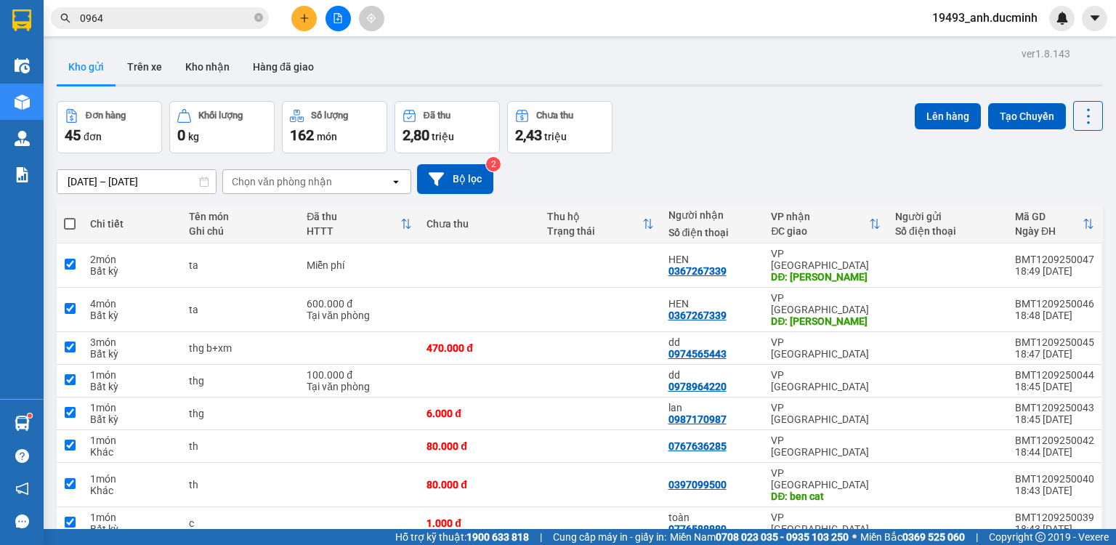
checkbox input "true"
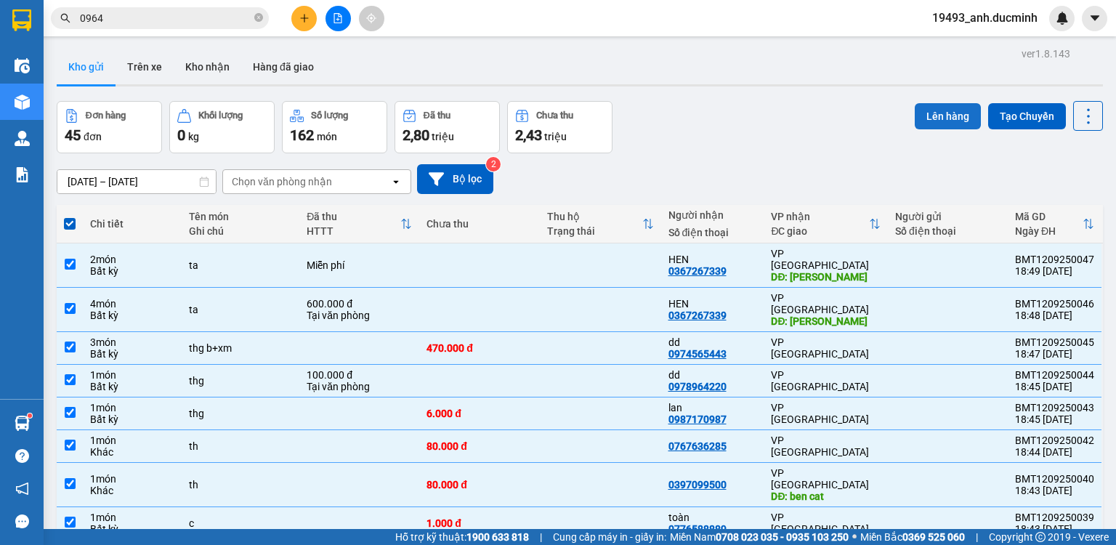
click at [935, 123] on button "Lên hàng" at bounding box center [947, 116] width 66 height 26
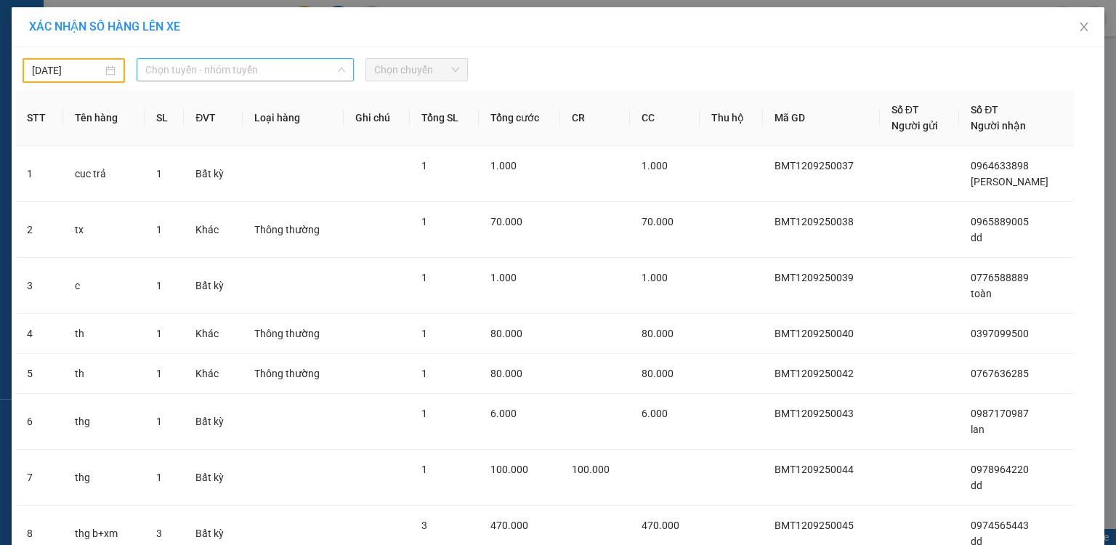
click at [232, 73] on span "Chọn tuyến - nhóm tuyến" at bounding box center [245, 70] width 200 height 22
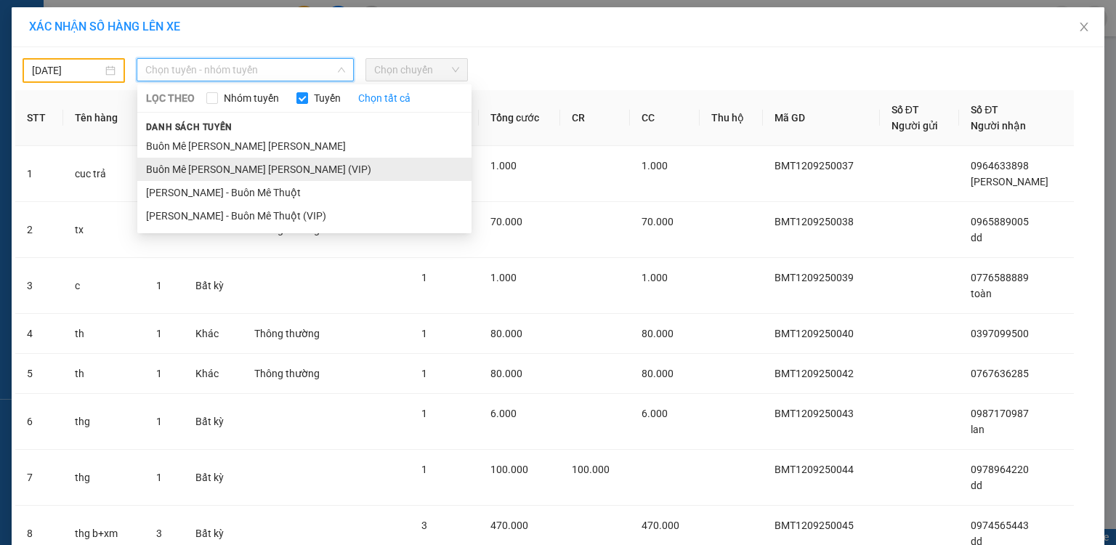
click at [237, 171] on li "Buôn Mê [PERSON_NAME] [PERSON_NAME] (VIP)" at bounding box center [304, 169] width 334 height 23
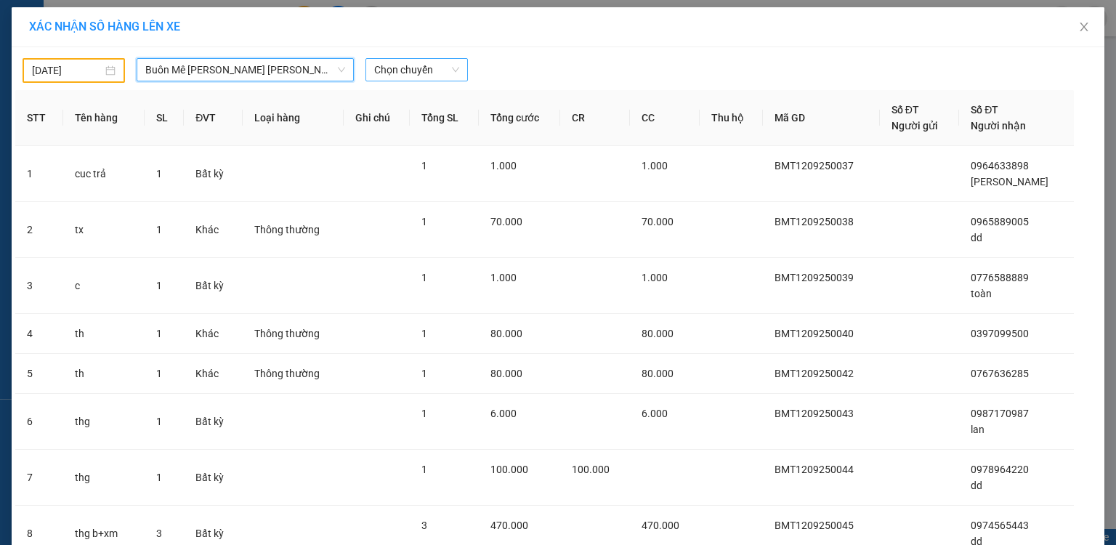
click at [421, 70] on span "Chọn chuyến" at bounding box center [416, 70] width 85 height 22
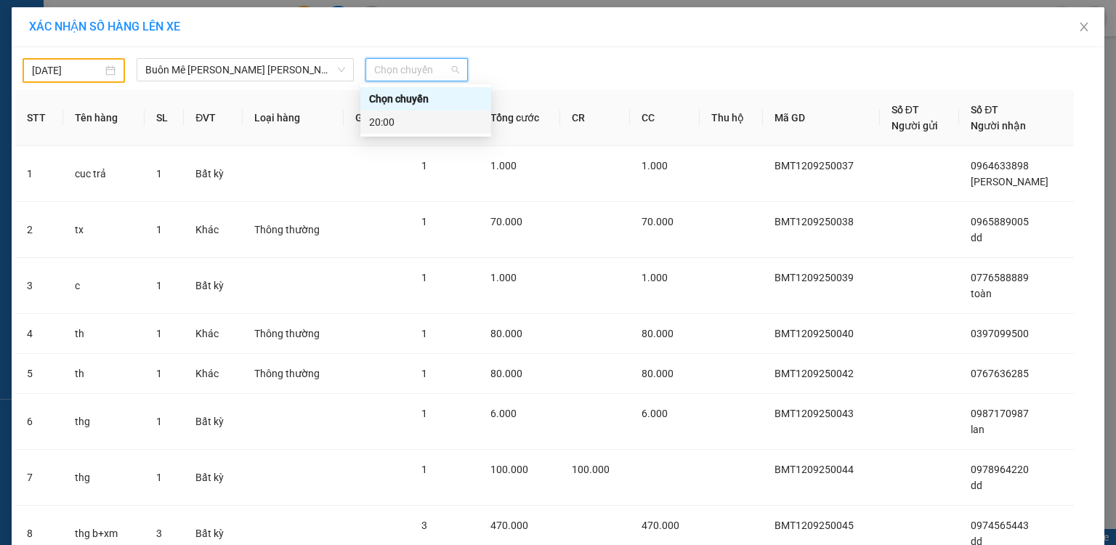
click at [78, 70] on body "Kết quả [PERSON_NAME] ( 1071 ) Bộ lọc Mã ĐH Trạng thái Món hàng Thu hộ [PERSON_…" at bounding box center [558, 272] width 1116 height 545
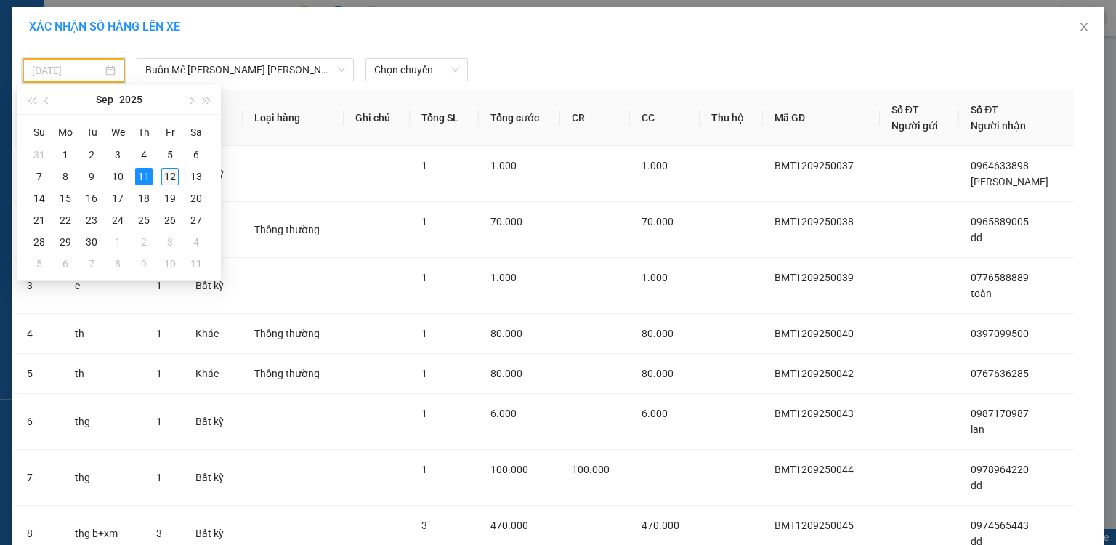
click at [176, 176] on div "12" at bounding box center [169, 176] width 17 height 17
type input "[DATE]"
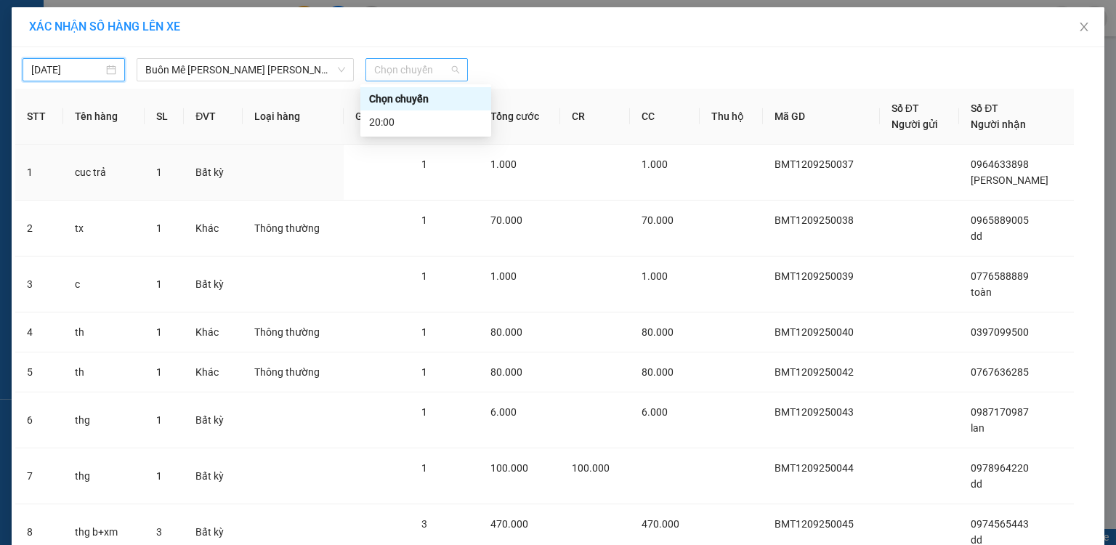
click at [398, 76] on span "Chọn chuyến" at bounding box center [416, 70] width 85 height 22
click at [391, 121] on div "20:00" at bounding box center [425, 122] width 113 height 16
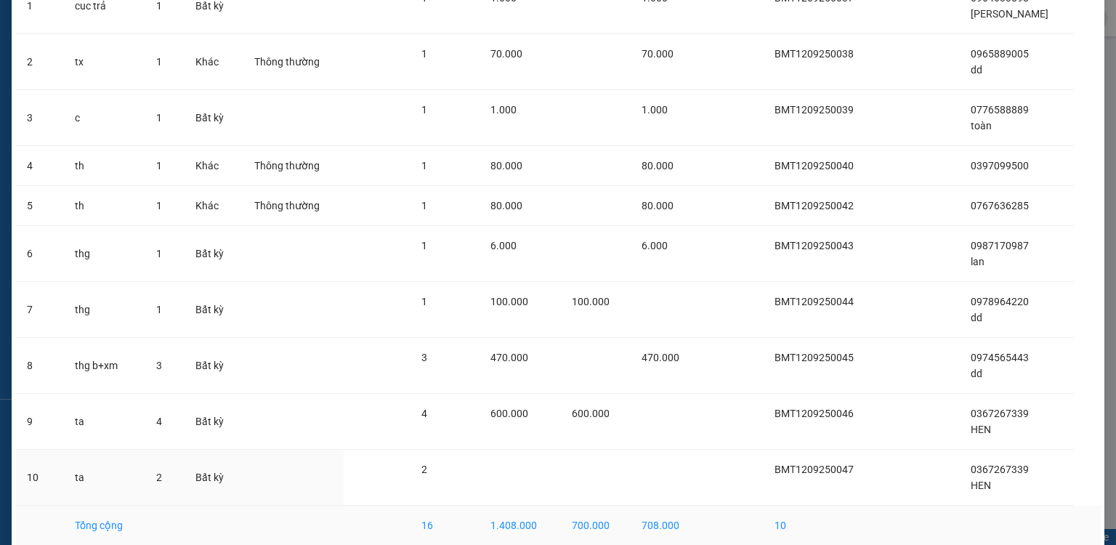
scroll to position [240, 0]
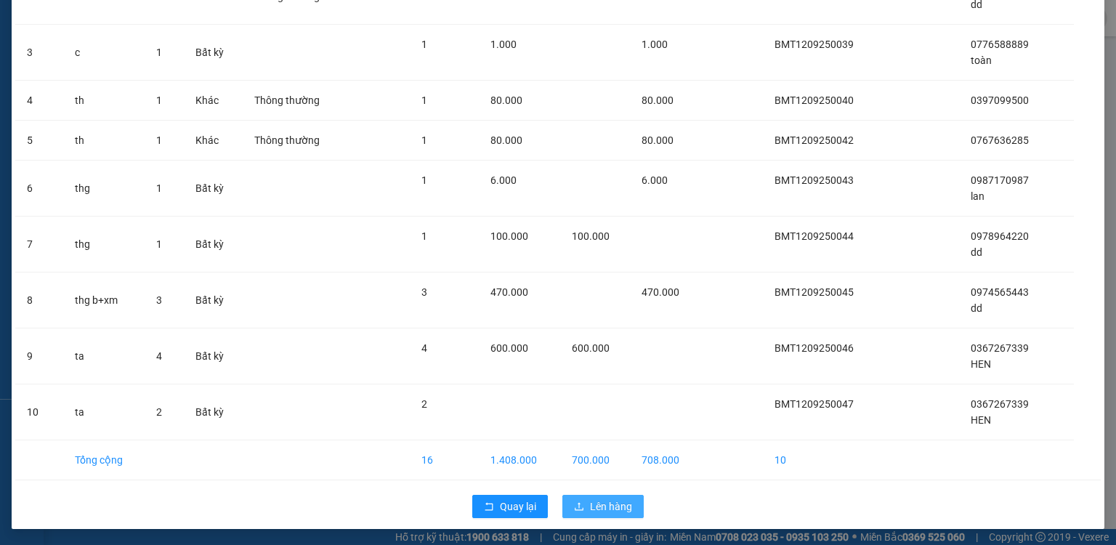
click at [610, 507] on span "Lên hàng" at bounding box center [611, 506] width 42 height 16
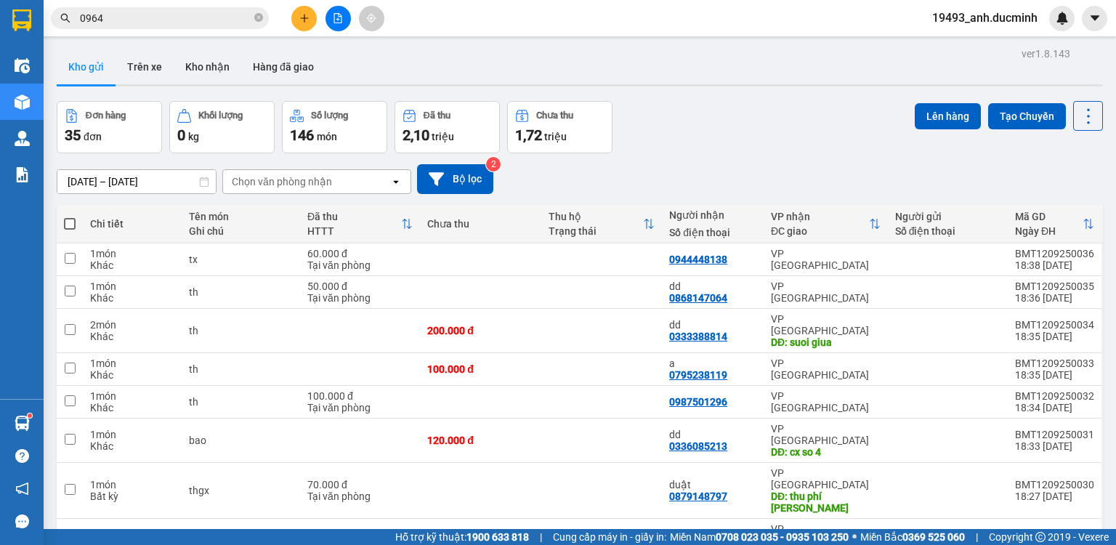
click at [70, 224] on span at bounding box center [70, 224] width 12 height 12
click at [70, 216] on input "checkbox" at bounding box center [70, 216] width 0 height 0
checkbox input "true"
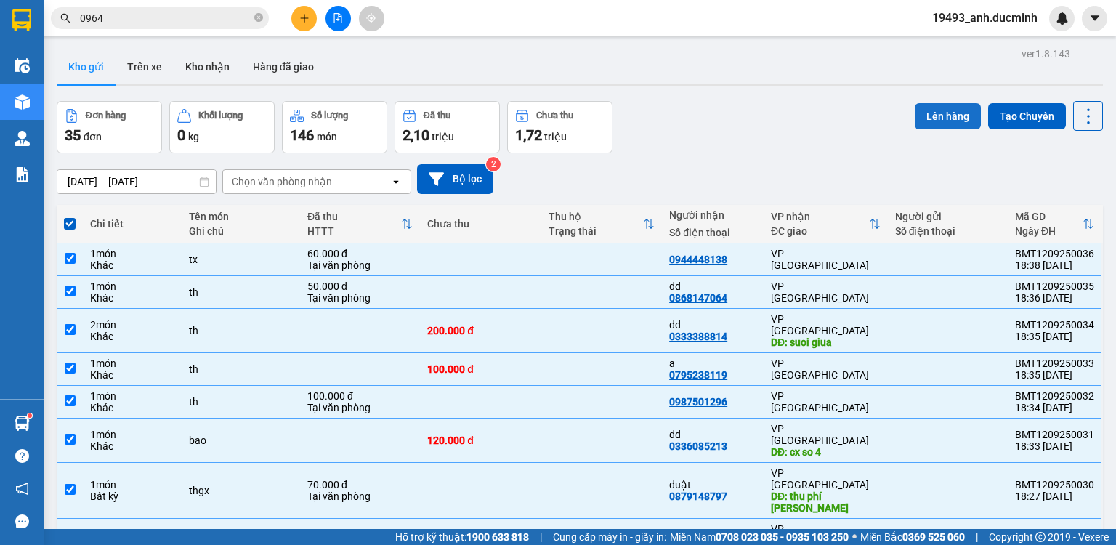
click at [938, 115] on button "Lên hàng" at bounding box center [947, 116] width 66 height 26
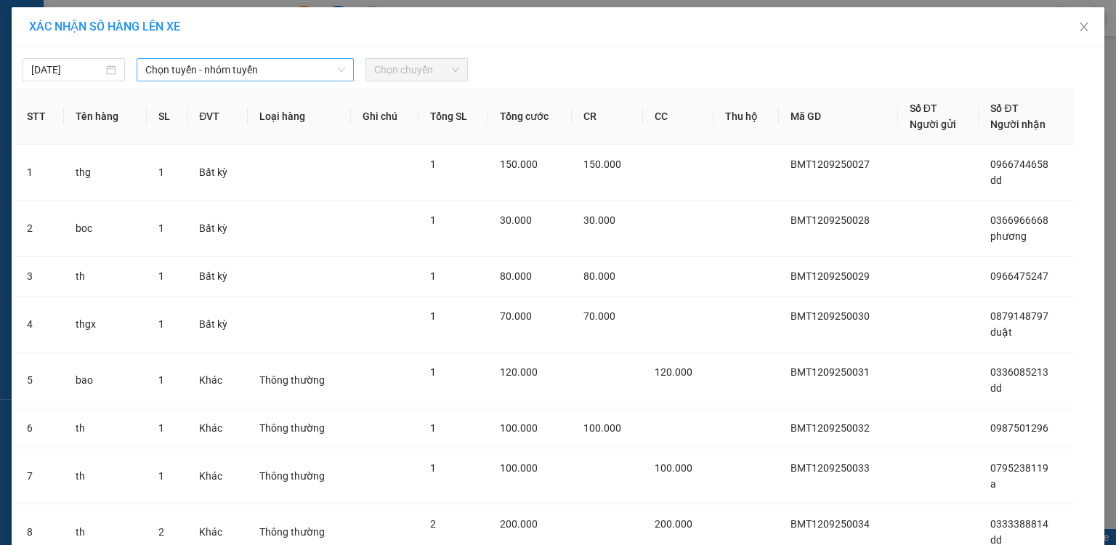
click at [224, 69] on span "Chọn tuyến - nhóm tuyến" at bounding box center [245, 70] width 200 height 22
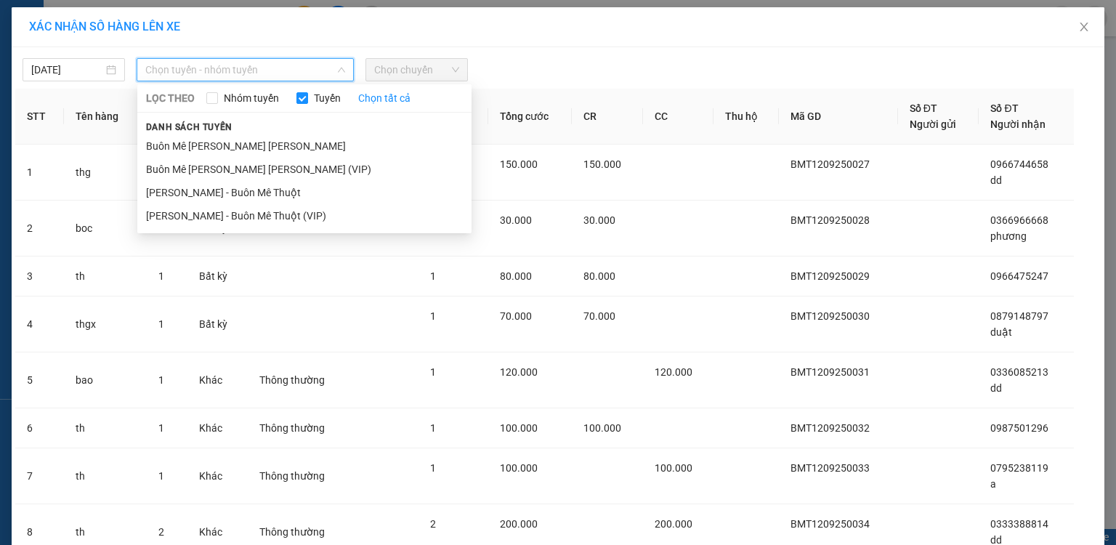
drag, startPoint x: 209, startPoint y: 174, endPoint x: 377, endPoint y: 117, distance: 177.1
click at [211, 172] on li "Buôn Mê [PERSON_NAME] [PERSON_NAME] (VIP)" at bounding box center [304, 169] width 334 height 23
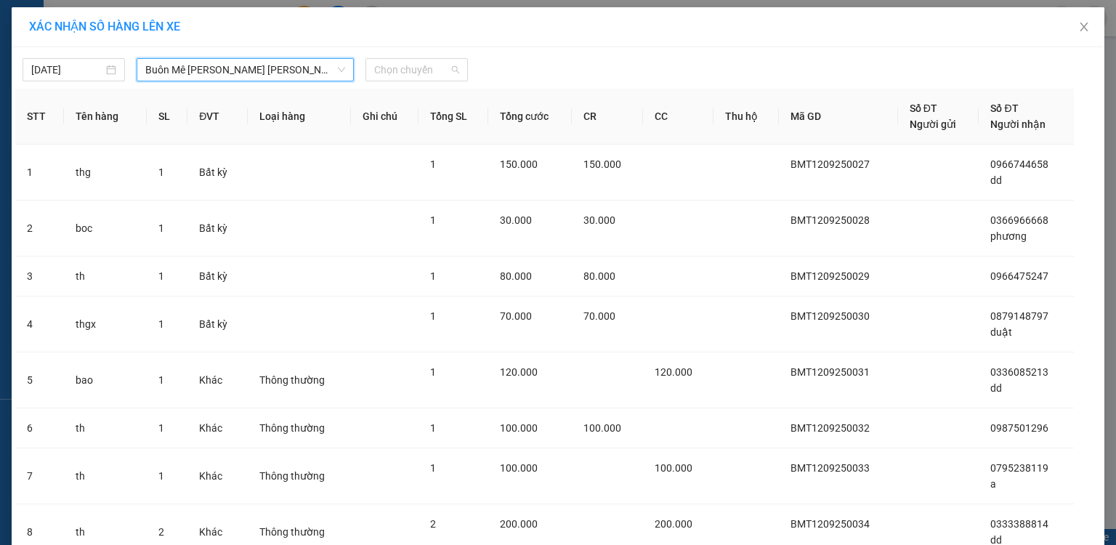
drag, startPoint x: 407, startPoint y: 70, endPoint x: 394, endPoint y: 116, distance: 48.3
click at [407, 70] on span "Chọn chuyến" at bounding box center [416, 70] width 85 height 22
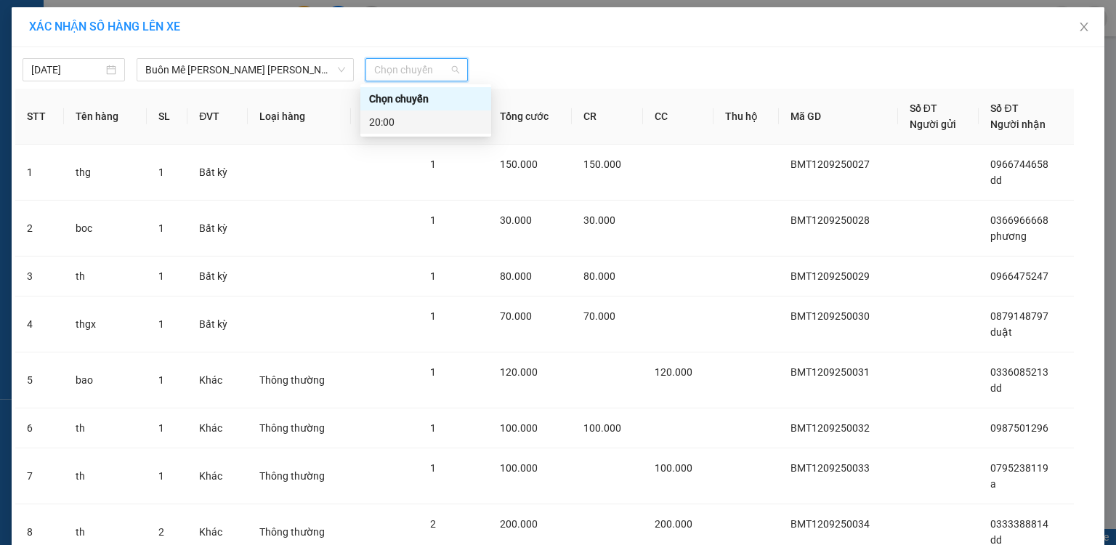
click at [389, 123] on div "20:00" at bounding box center [425, 122] width 113 height 16
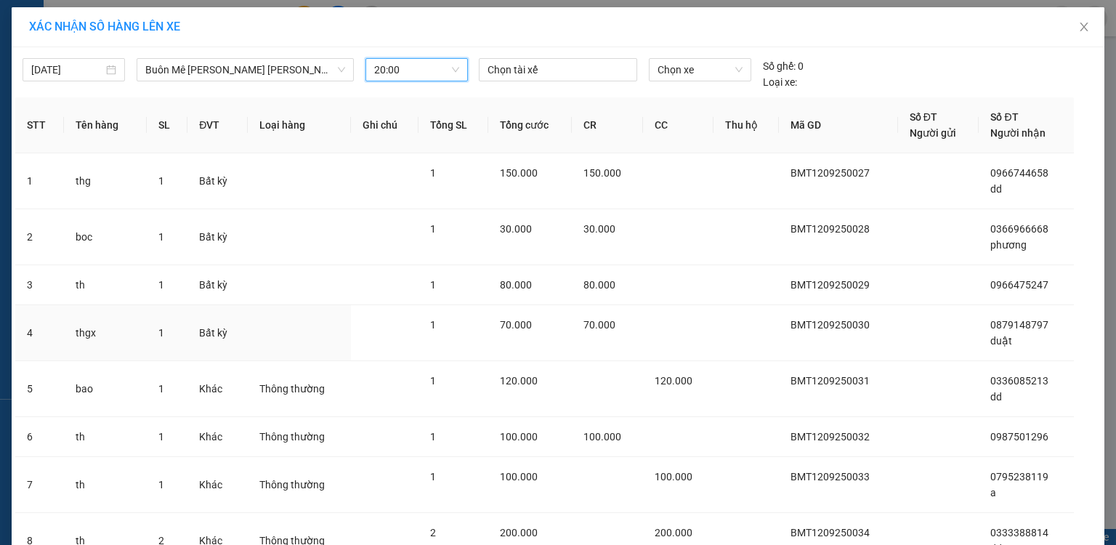
scroll to position [224, 0]
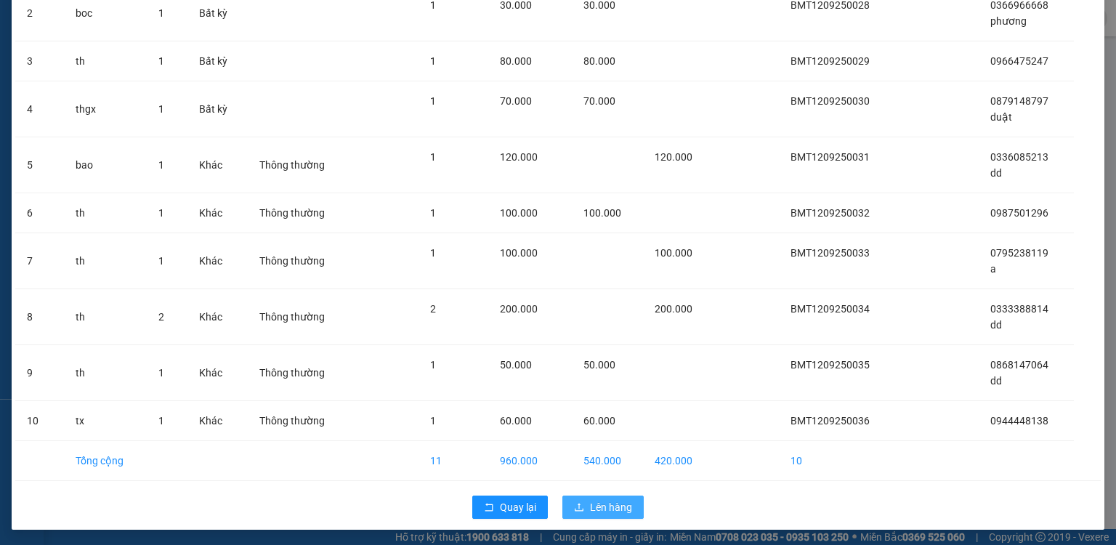
drag, startPoint x: 619, startPoint y: 505, endPoint x: 619, endPoint y: 482, distance: 23.3
click at [618, 506] on span "Lên hàng" at bounding box center [611, 507] width 42 height 16
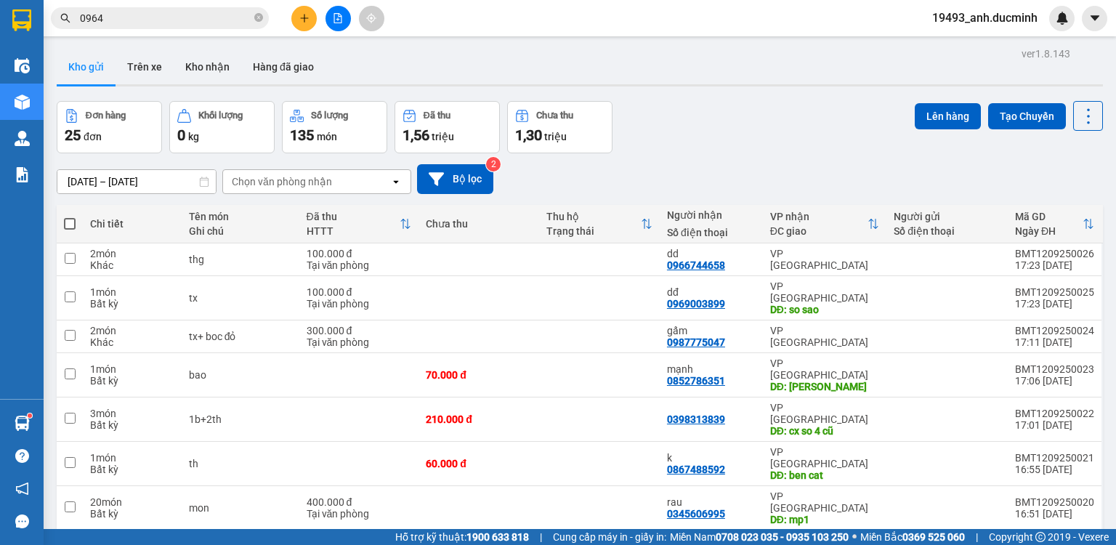
click at [73, 225] on span at bounding box center [70, 224] width 12 height 12
click at [70, 216] on input "checkbox" at bounding box center [70, 216] width 0 height 0
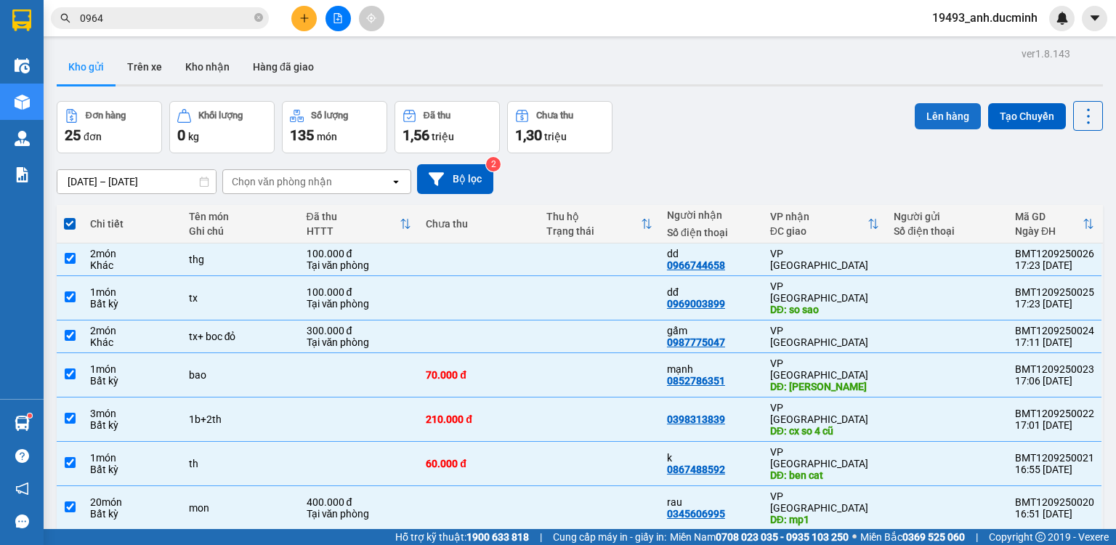
click at [928, 116] on button "Lên hàng" at bounding box center [947, 116] width 66 height 26
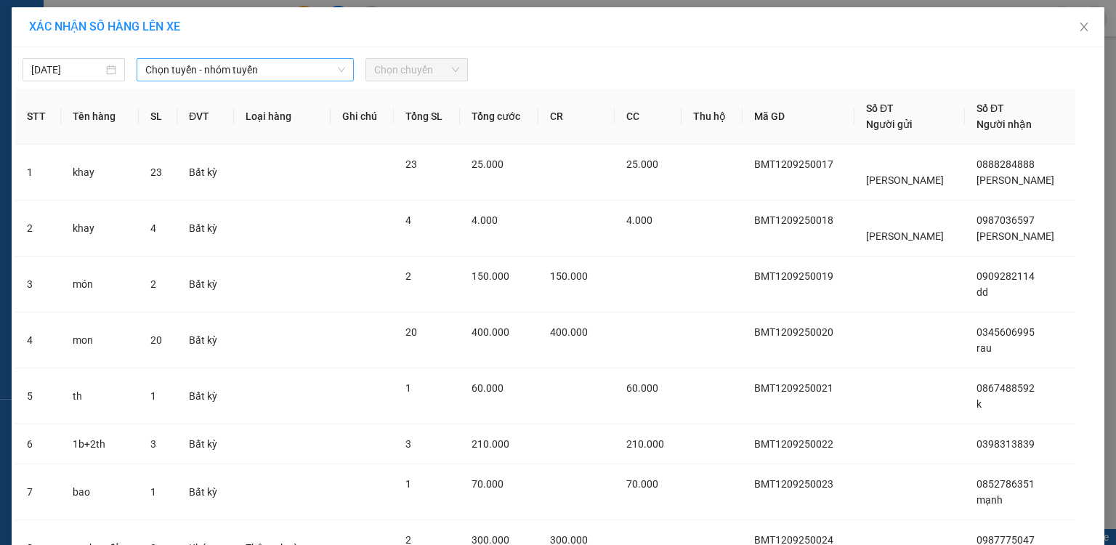
click at [224, 75] on span "Chọn tuyến - nhóm tuyến" at bounding box center [245, 70] width 200 height 22
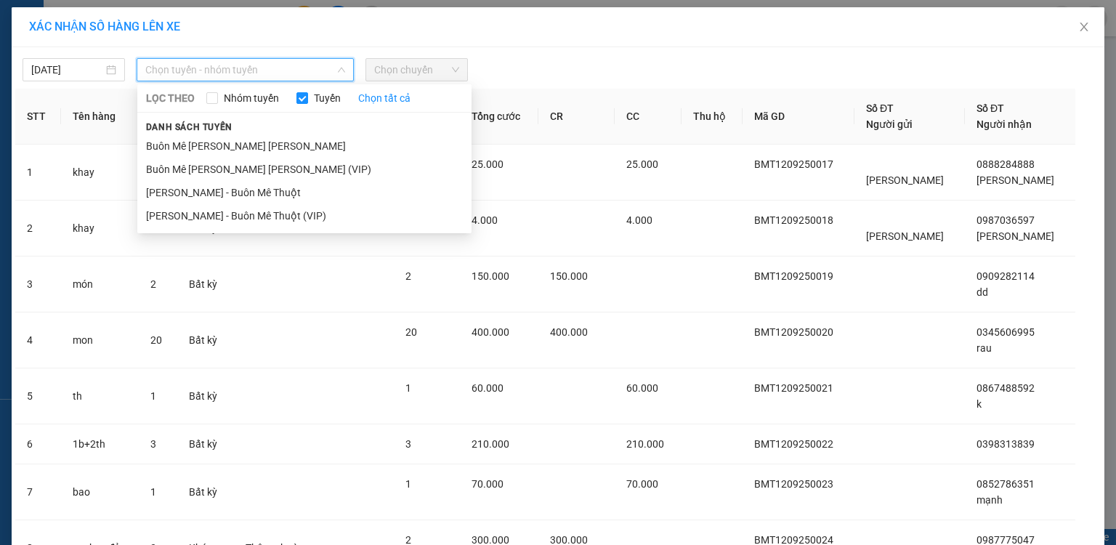
drag, startPoint x: 205, startPoint y: 171, endPoint x: 353, endPoint y: 101, distance: 163.7
click at [206, 169] on li "Buôn Mê [PERSON_NAME] [PERSON_NAME] (VIP)" at bounding box center [304, 169] width 334 height 23
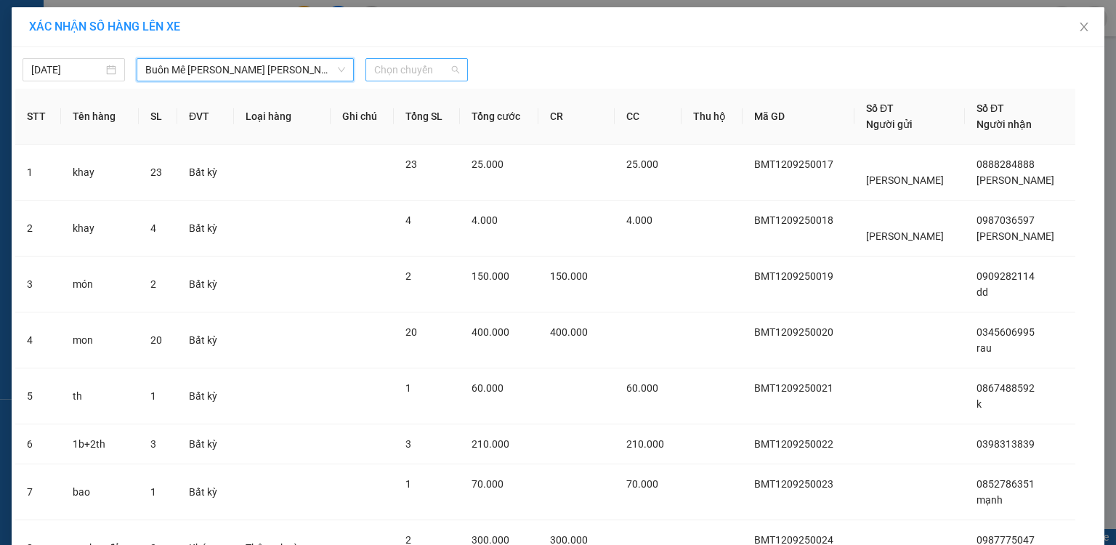
click at [391, 68] on span "Chọn chuyến" at bounding box center [416, 70] width 85 height 22
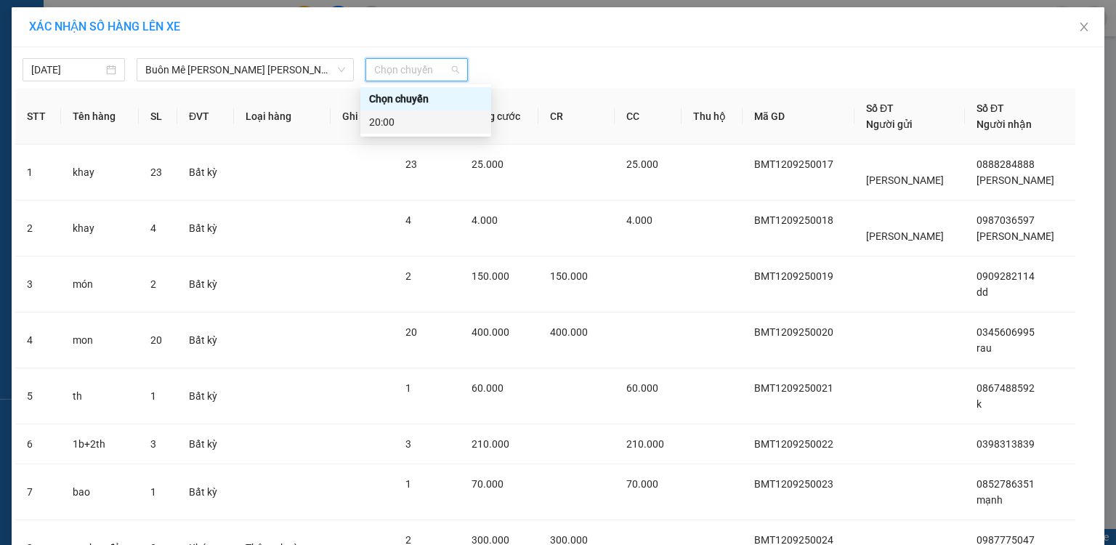
click at [378, 123] on div "20:00" at bounding box center [425, 122] width 113 height 16
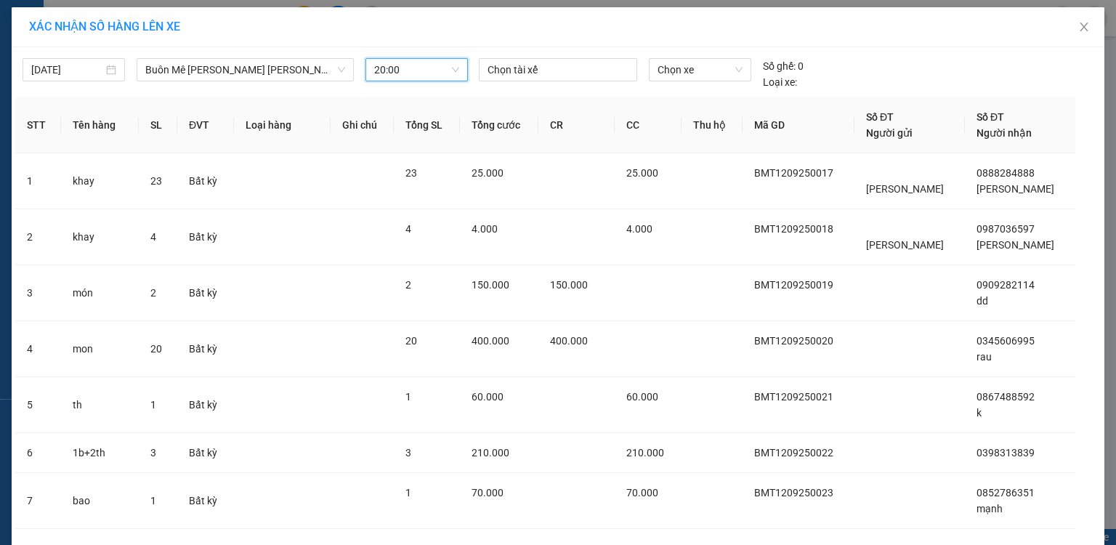
scroll to position [256, 0]
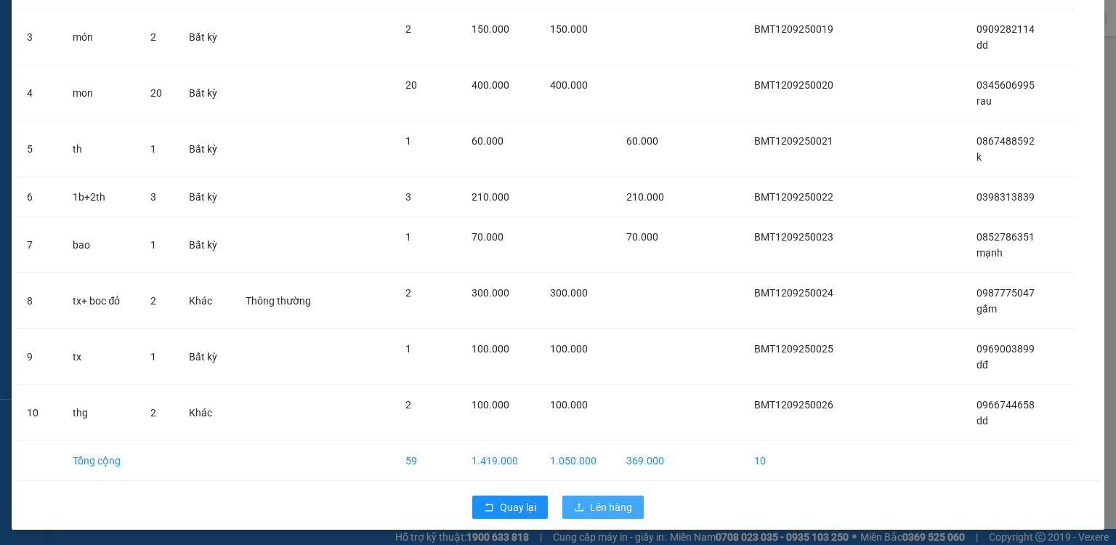
click at [596, 508] on span "Lên hàng" at bounding box center [611, 507] width 42 height 16
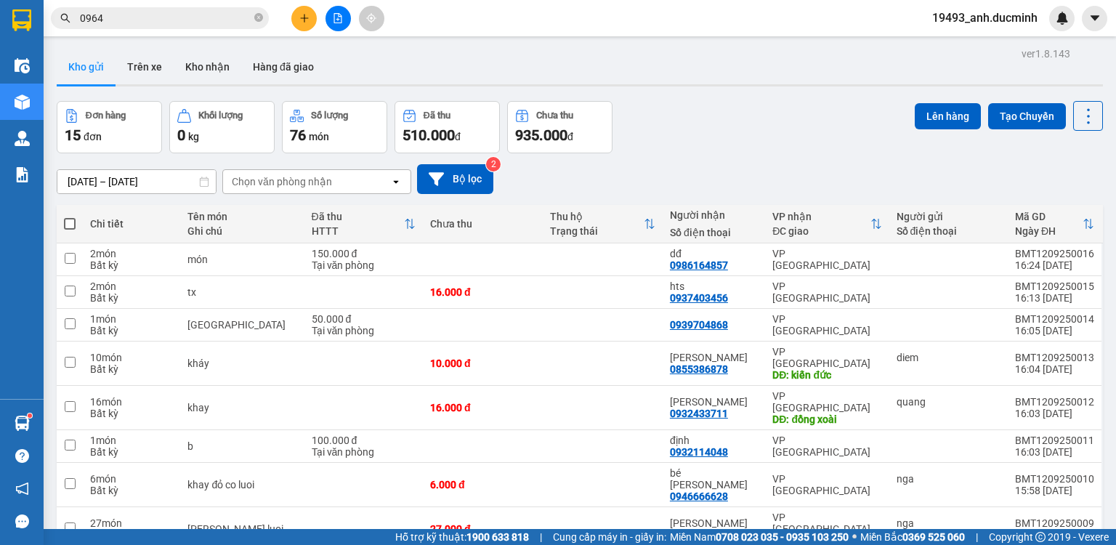
click at [73, 222] on span at bounding box center [70, 224] width 12 height 12
click at [70, 216] on input "checkbox" at bounding box center [70, 216] width 0 height 0
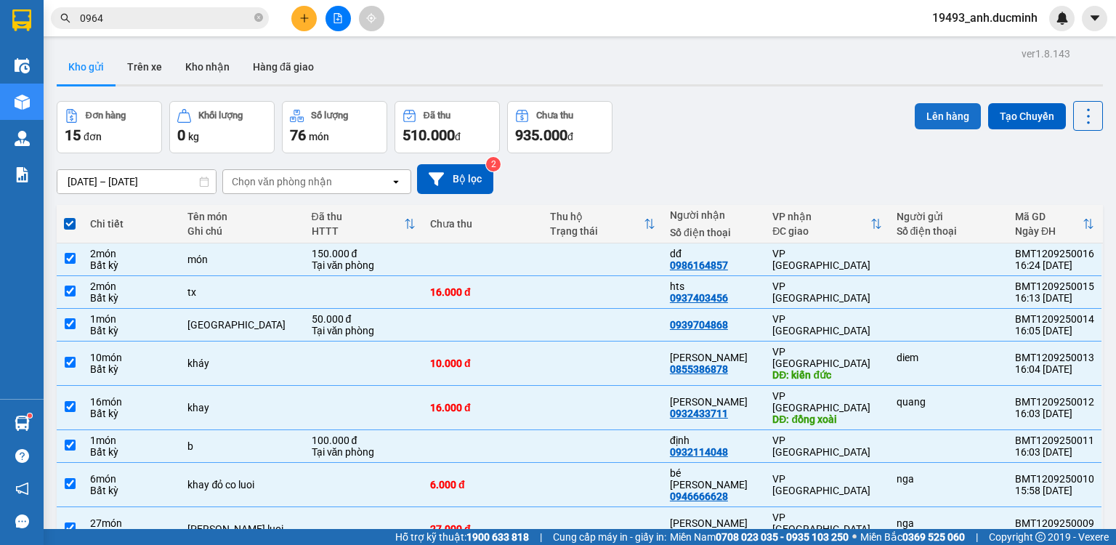
click at [930, 119] on button "Lên hàng" at bounding box center [947, 116] width 66 height 26
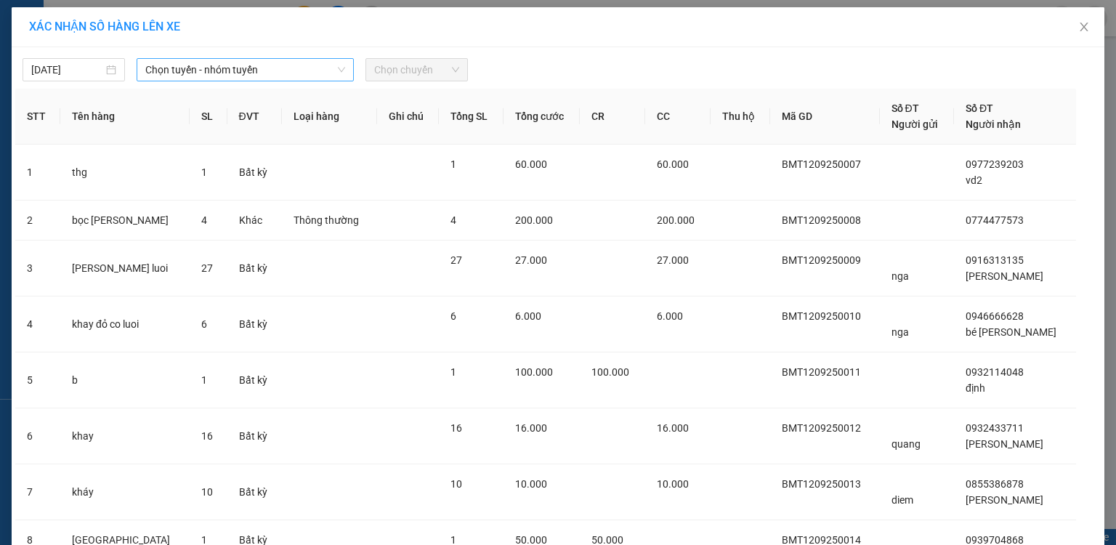
click at [215, 64] on span "Chọn tuyến - nhóm tuyến" at bounding box center [245, 70] width 200 height 22
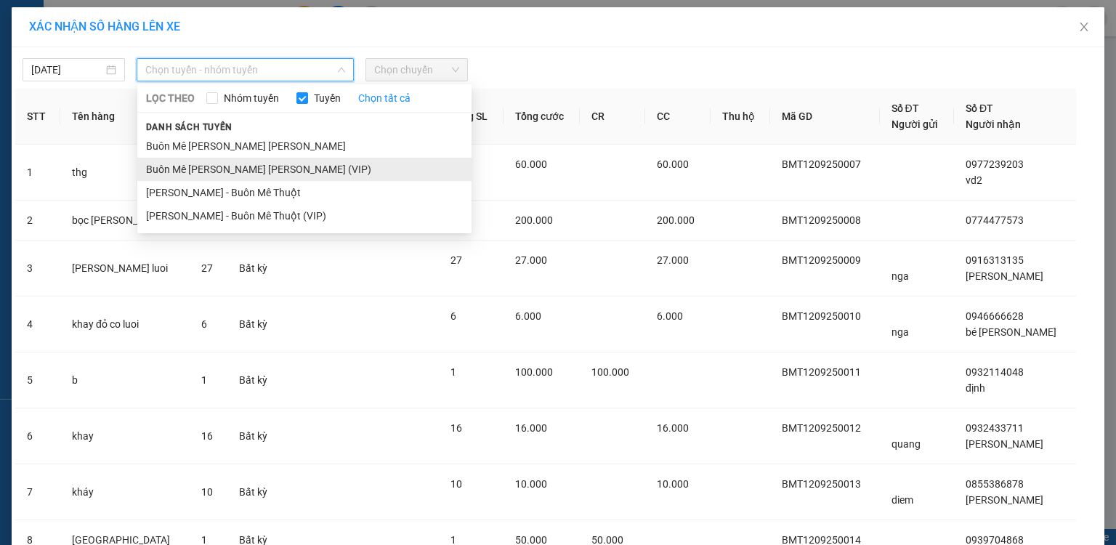
click at [208, 174] on li "Buôn Mê [PERSON_NAME] [PERSON_NAME] (VIP)" at bounding box center [304, 169] width 334 height 23
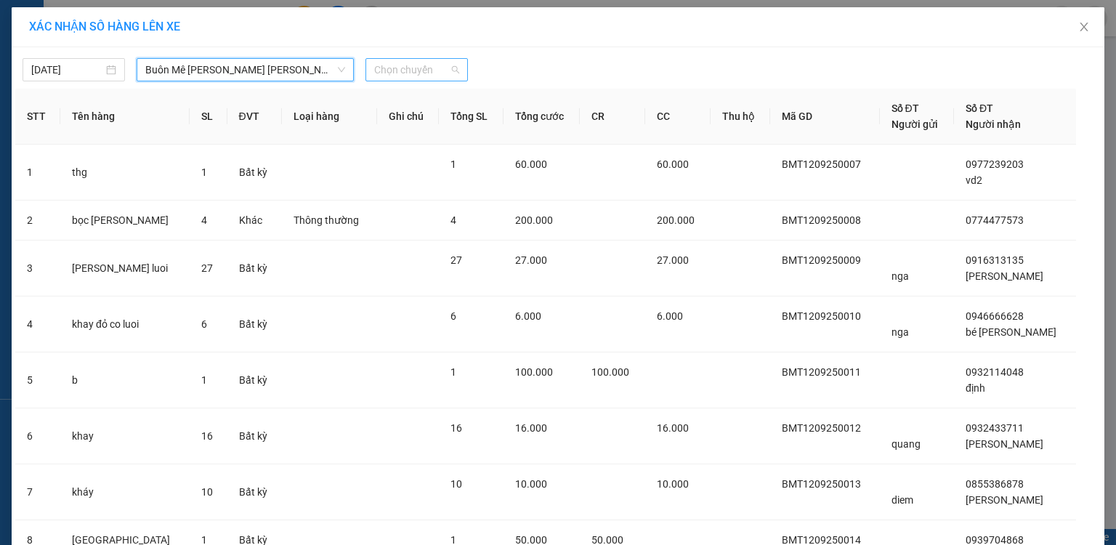
click at [395, 74] on span "Chọn chuyến" at bounding box center [416, 70] width 85 height 22
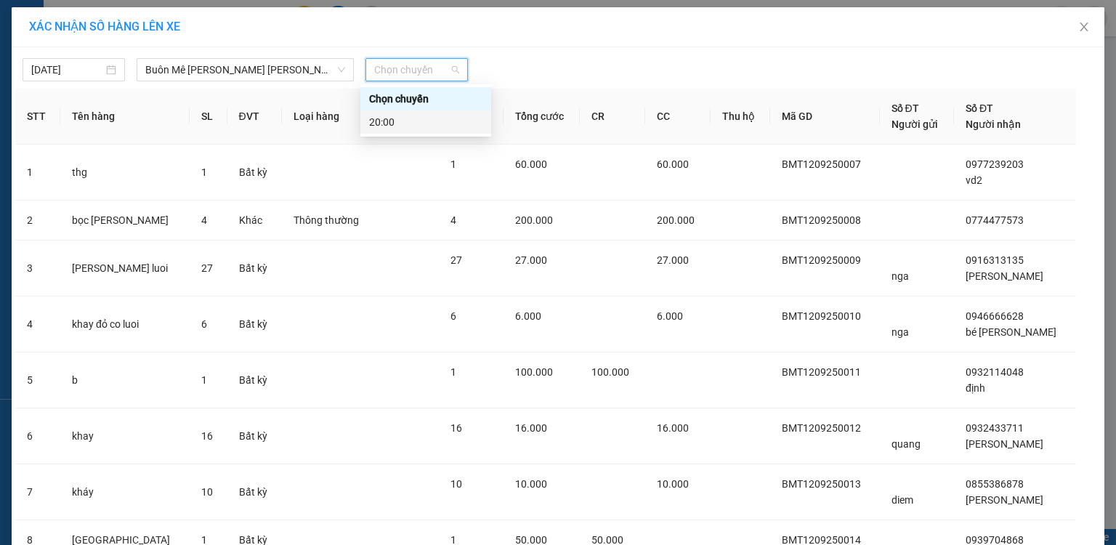
click at [381, 123] on div "20:00" at bounding box center [425, 122] width 113 height 16
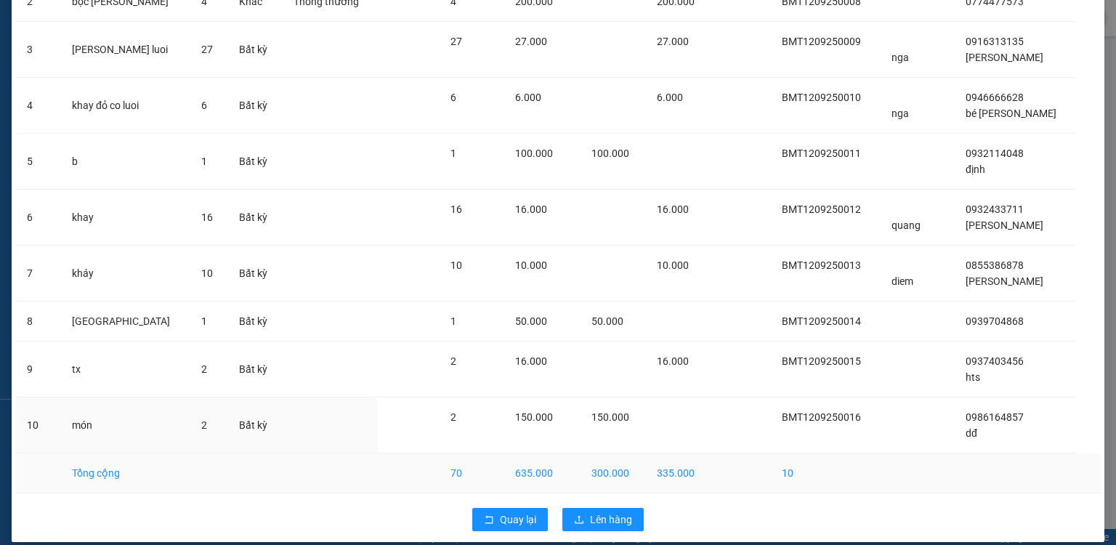
scroll to position [240, 0]
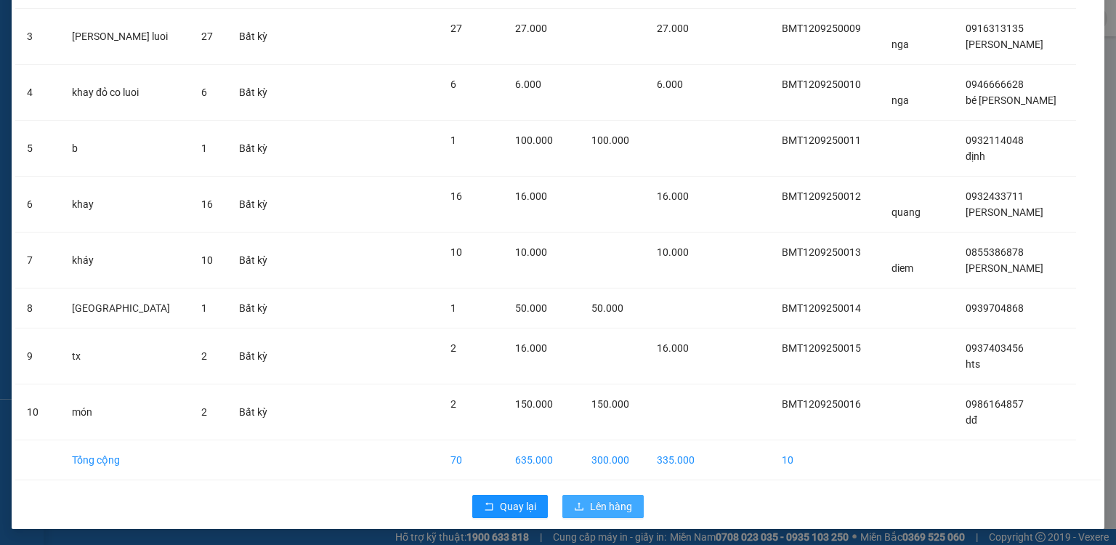
click at [607, 503] on span "Lên hàng" at bounding box center [611, 506] width 42 height 16
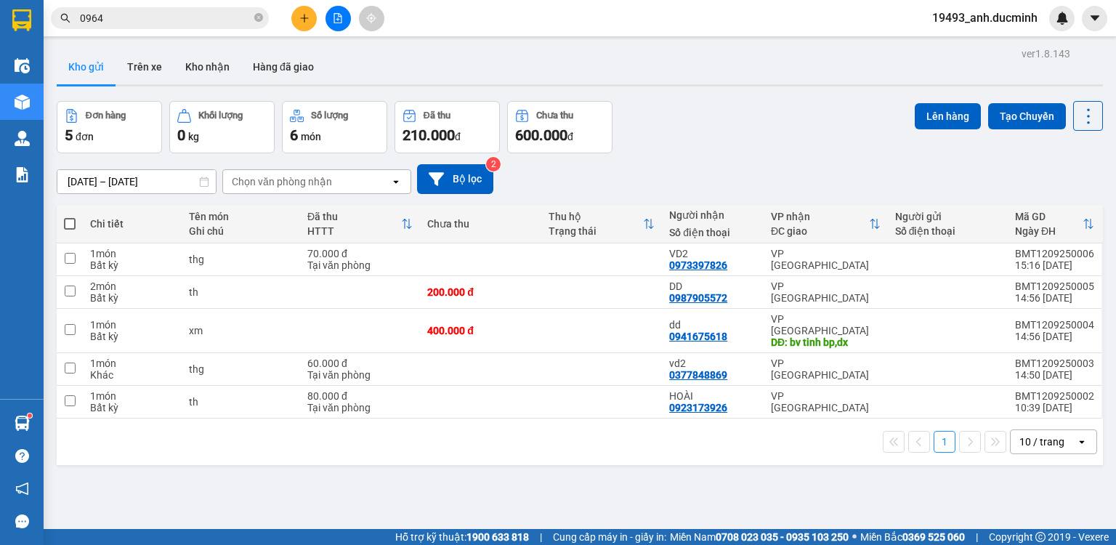
click at [67, 219] on span at bounding box center [70, 224] width 12 height 12
click at [70, 216] on input "checkbox" at bounding box center [70, 216] width 0 height 0
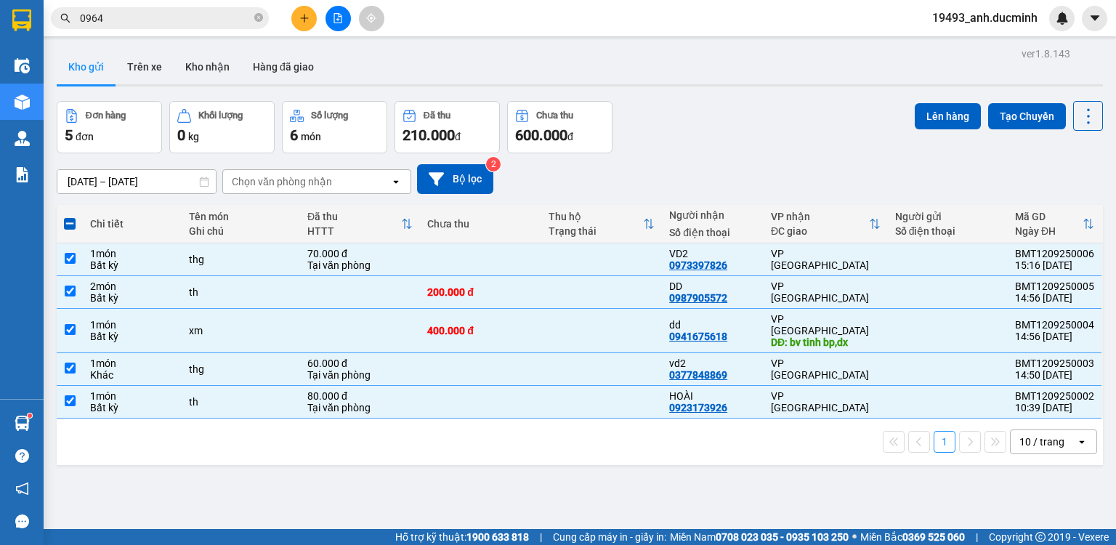
click at [929, 131] on div "Lên hàng Tạo Chuyến" at bounding box center [1008, 127] width 188 height 52
click at [931, 116] on button "Lên hàng" at bounding box center [947, 116] width 66 height 26
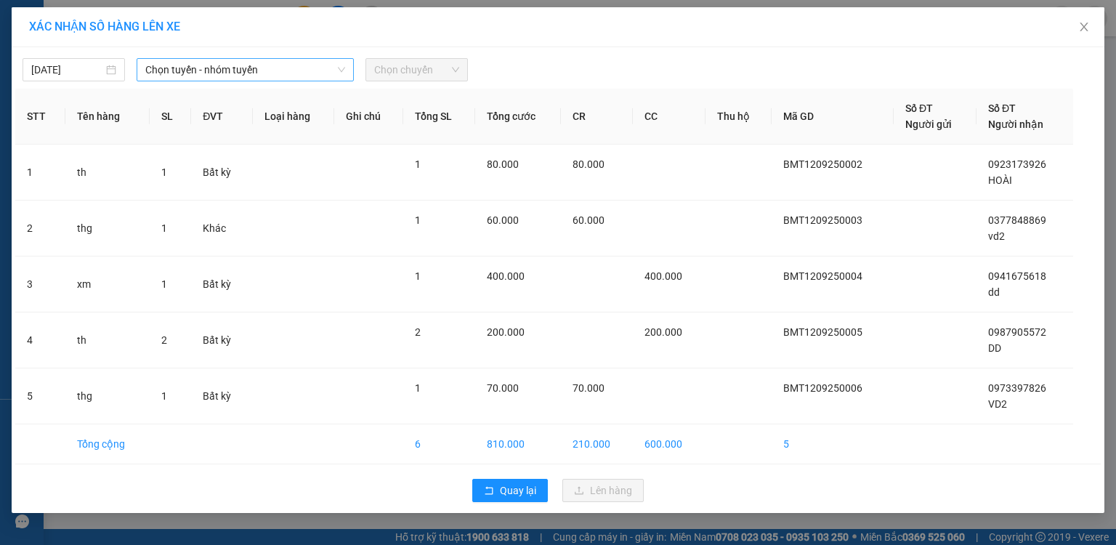
click at [238, 69] on span "Chọn tuyến - nhóm tuyến" at bounding box center [245, 70] width 200 height 22
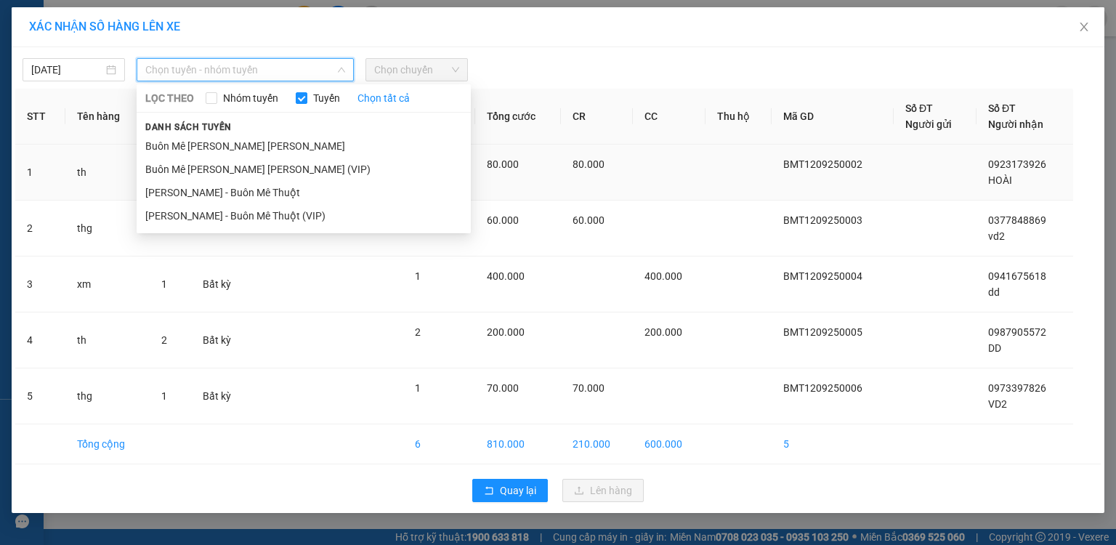
drag, startPoint x: 216, startPoint y: 166, endPoint x: 237, endPoint y: 154, distance: 24.7
click at [217, 166] on li "Buôn Mê [PERSON_NAME] [PERSON_NAME] (VIP)" at bounding box center [304, 169] width 334 height 23
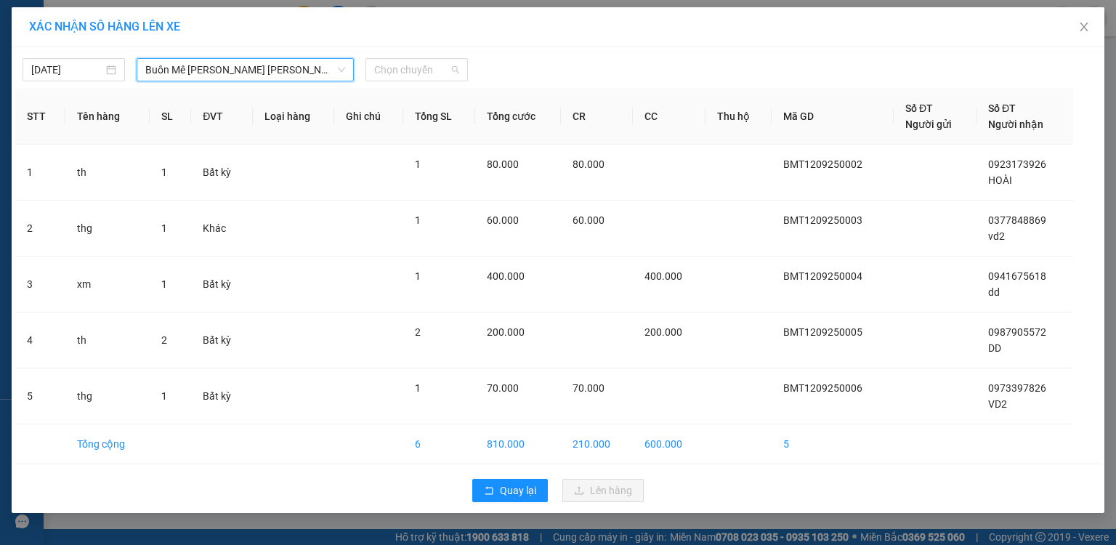
drag, startPoint x: 427, startPoint y: 70, endPoint x: 391, endPoint y: 122, distance: 63.1
click at [424, 73] on span "Chọn chuyến" at bounding box center [416, 70] width 85 height 22
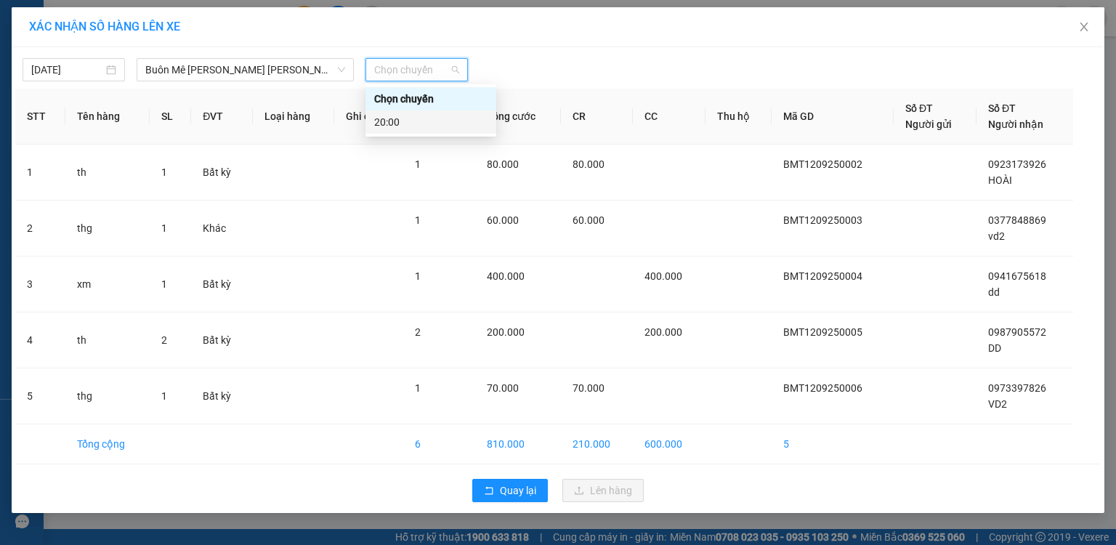
click at [383, 126] on div "20:00" at bounding box center [430, 122] width 113 height 16
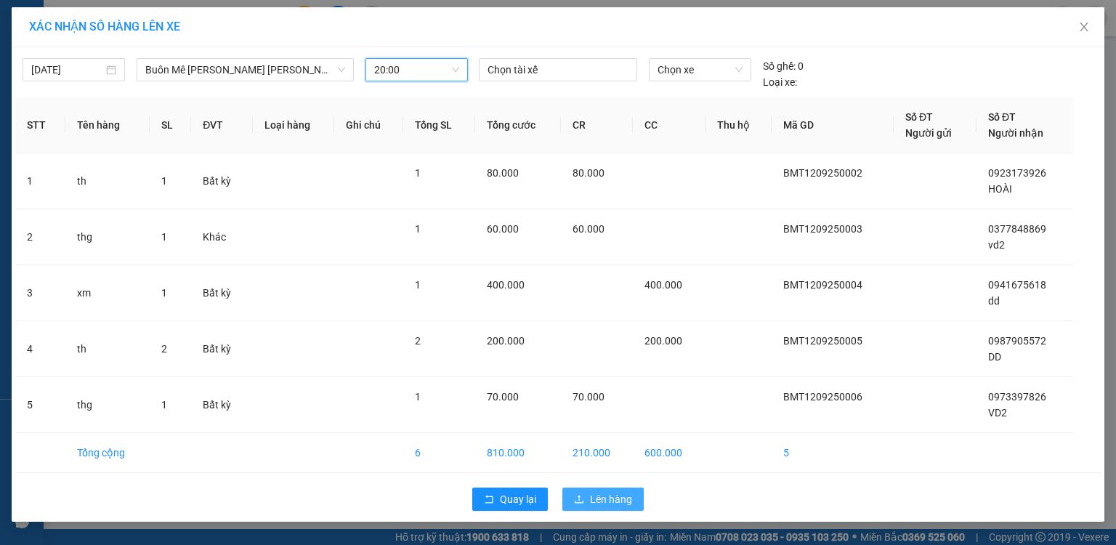
click at [621, 495] on span "Lên hàng" at bounding box center [611, 499] width 42 height 16
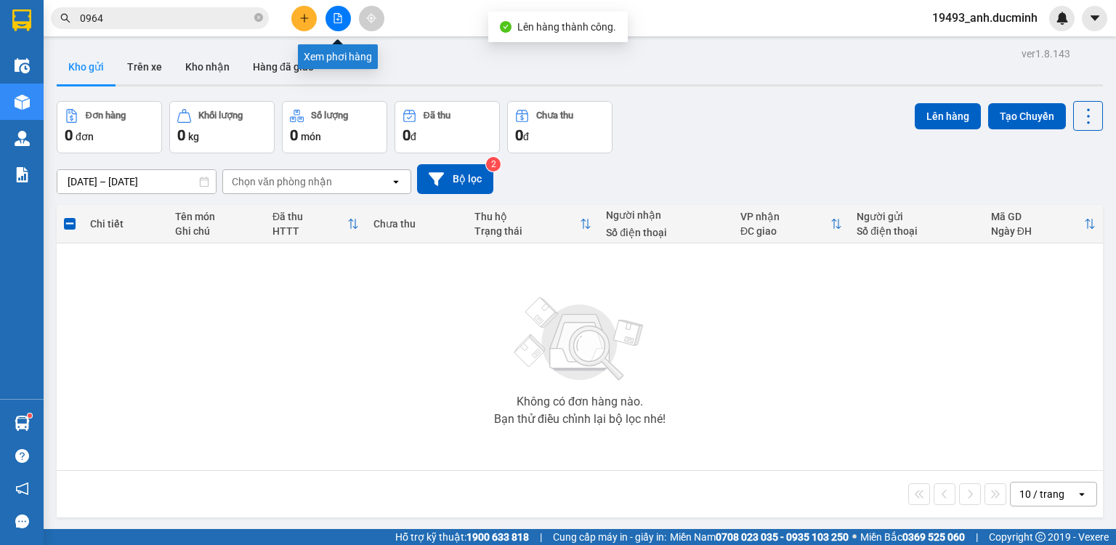
click at [333, 21] on icon "file-add" at bounding box center [338, 18] width 10 height 10
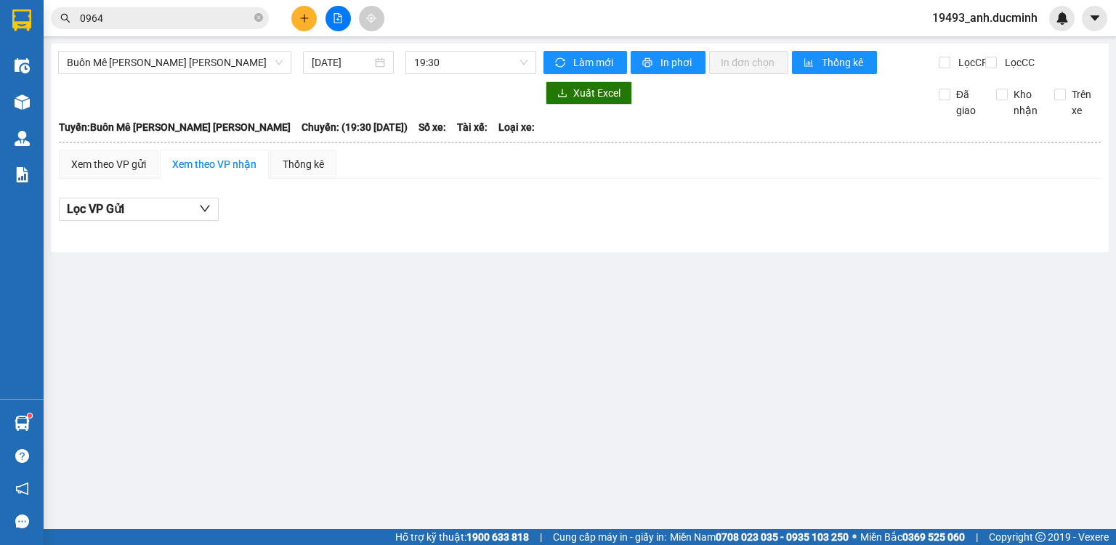
click at [216, 74] on div "Buôn Mê [PERSON_NAME] [PERSON_NAME] [DATE] 19:30" at bounding box center [297, 62] width 478 height 23
click at [211, 67] on span "Buôn Mê [PERSON_NAME] [PERSON_NAME]" at bounding box center [175, 63] width 216 height 22
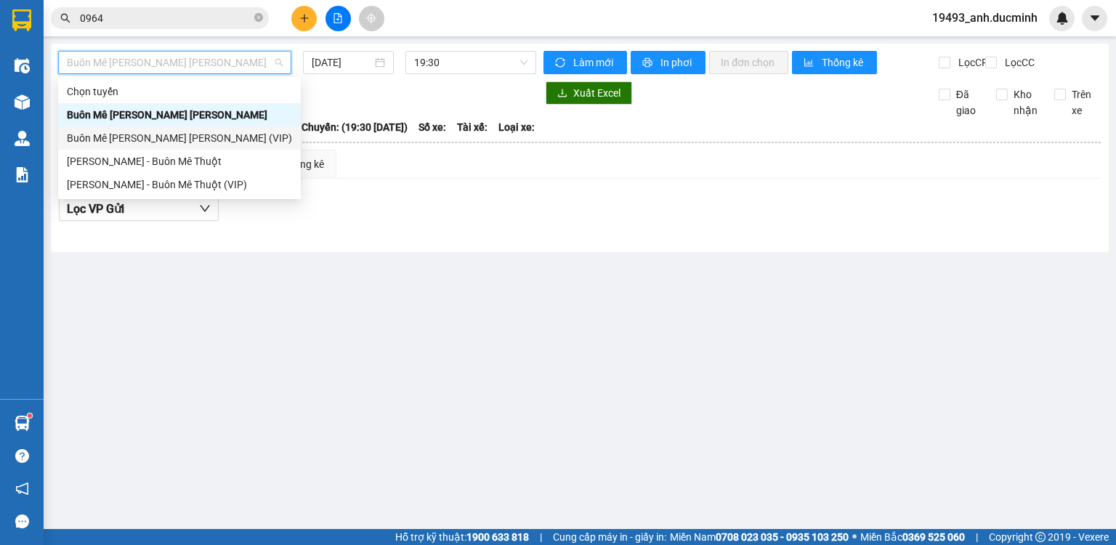
click at [163, 141] on div "Buôn Mê [PERSON_NAME] [PERSON_NAME] (VIP)" at bounding box center [179, 138] width 225 height 16
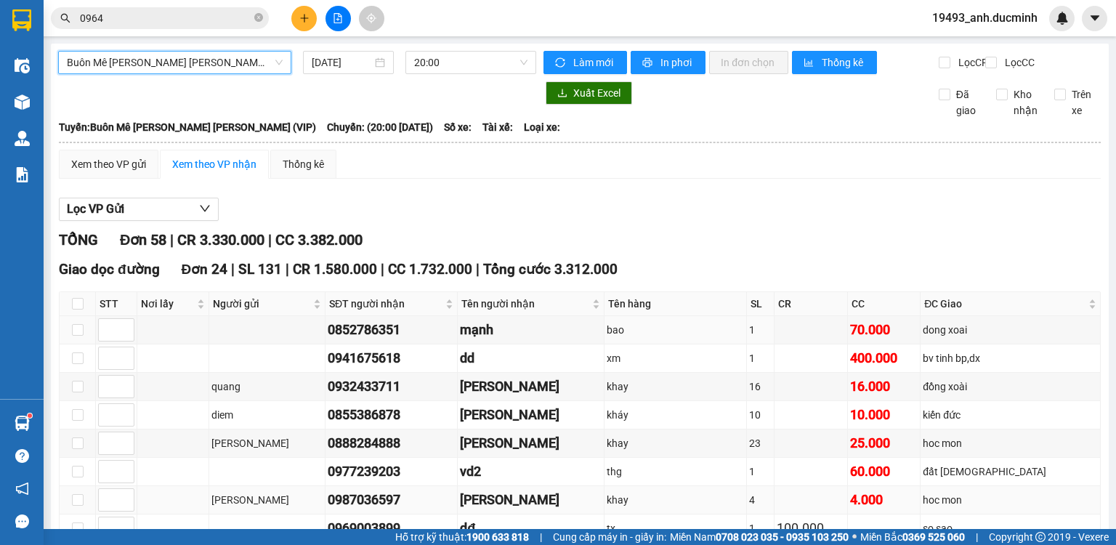
scroll to position [232, 0]
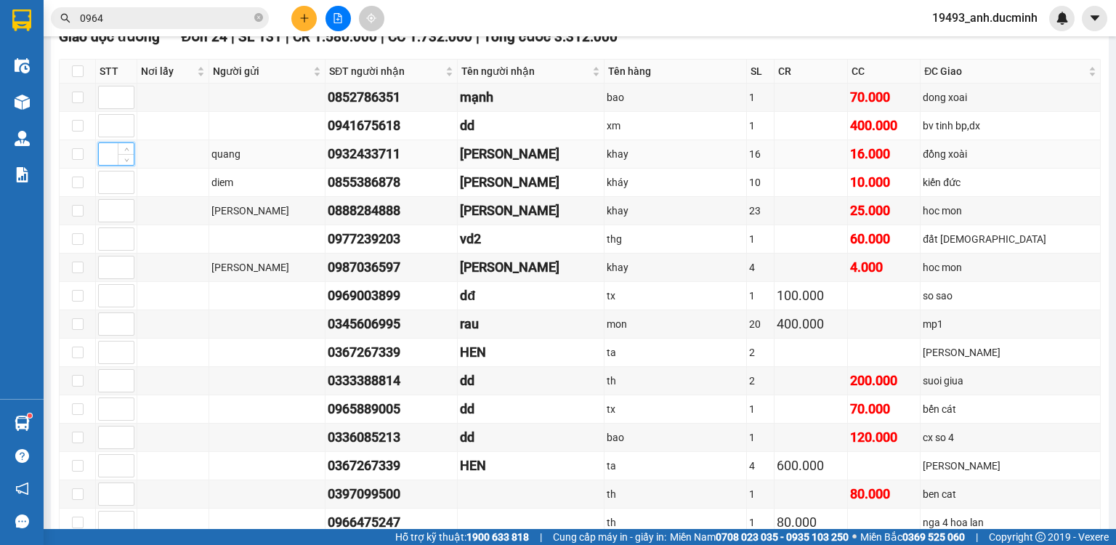
click at [107, 165] on input at bounding box center [116, 154] width 35 height 22
click at [102, 190] on input at bounding box center [116, 182] width 35 height 22
click at [105, 222] on input at bounding box center [116, 211] width 35 height 22
click at [104, 277] on input at bounding box center [116, 267] width 35 height 22
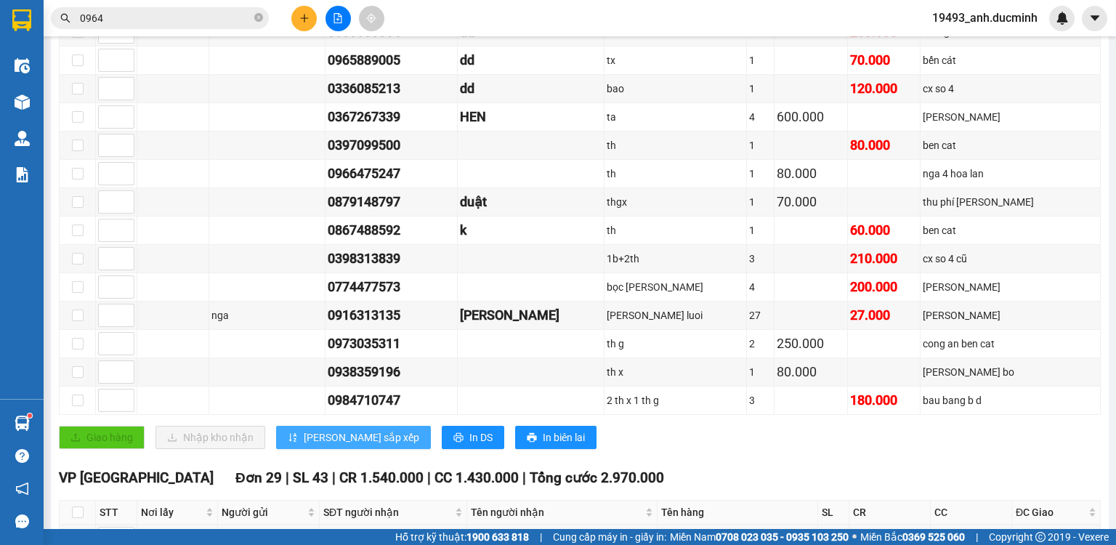
click at [299, 439] on button "[PERSON_NAME] sắp xếp" at bounding box center [353, 437] width 155 height 23
click at [110, 322] on input at bounding box center [116, 315] width 35 height 22
click at [313, 438] on span "[PERSON_NAME] sắp xếp" at bounding box center [361, 437] width 115 height 16
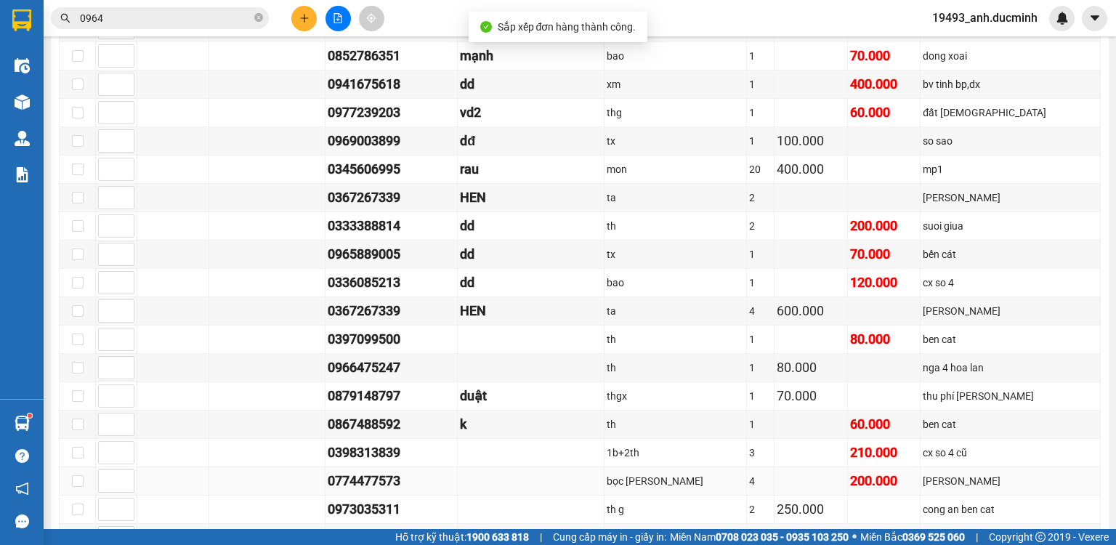
scroll to position [349, 0]
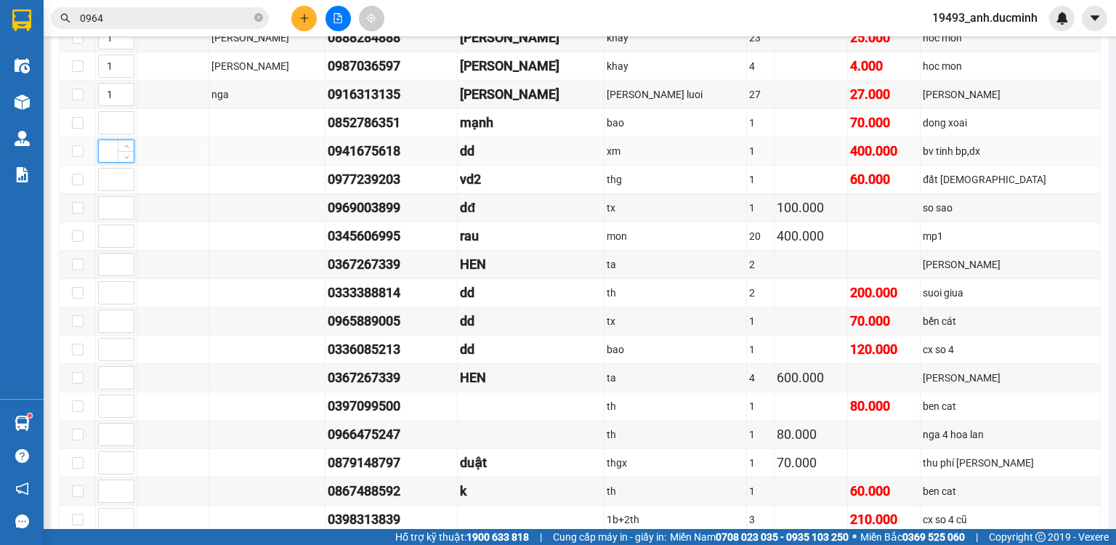
click at [110, 157] on input at bounding box center [116, 151] width 35 height 22
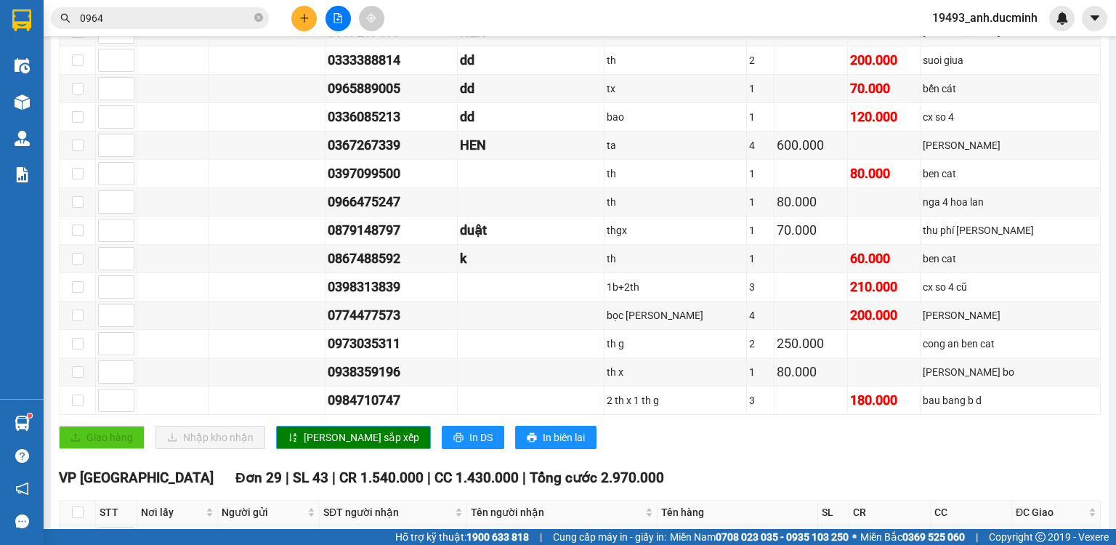
click at [304, 442] on span "[PERSON_NAME] sắp xếp" at bounding box center [361, 437] width 115 height 16
click at [105, 150] on input at bounding box center [116, 145] width 35 height 22
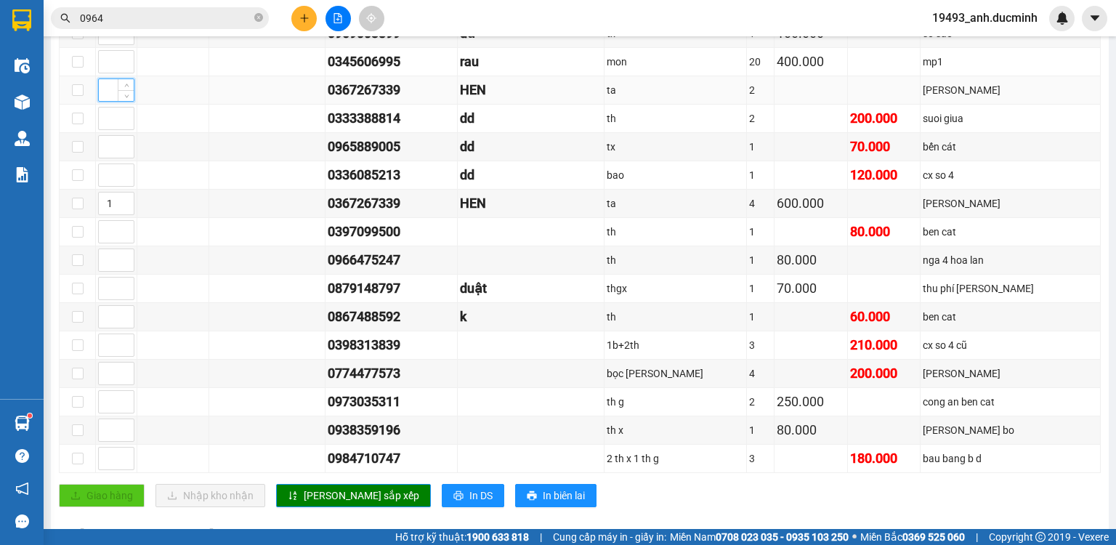
click at [110, 96] on input at bounding box center [116, 90] width 35 height 22
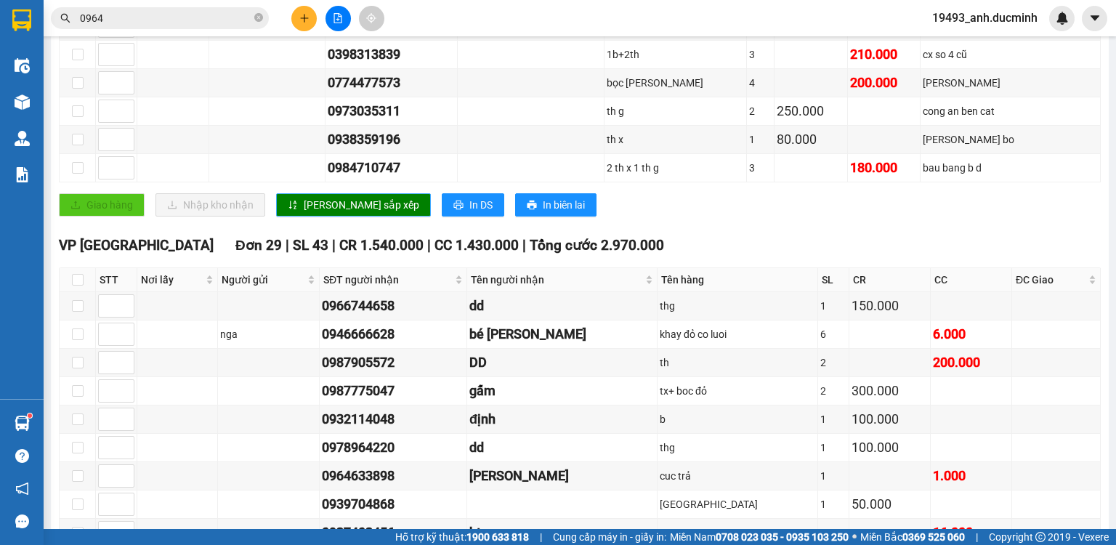
click at [317, 202] on span "[PERSON_NAME] sắp xếp" at bounding box center [361, 205] width 115 height 16
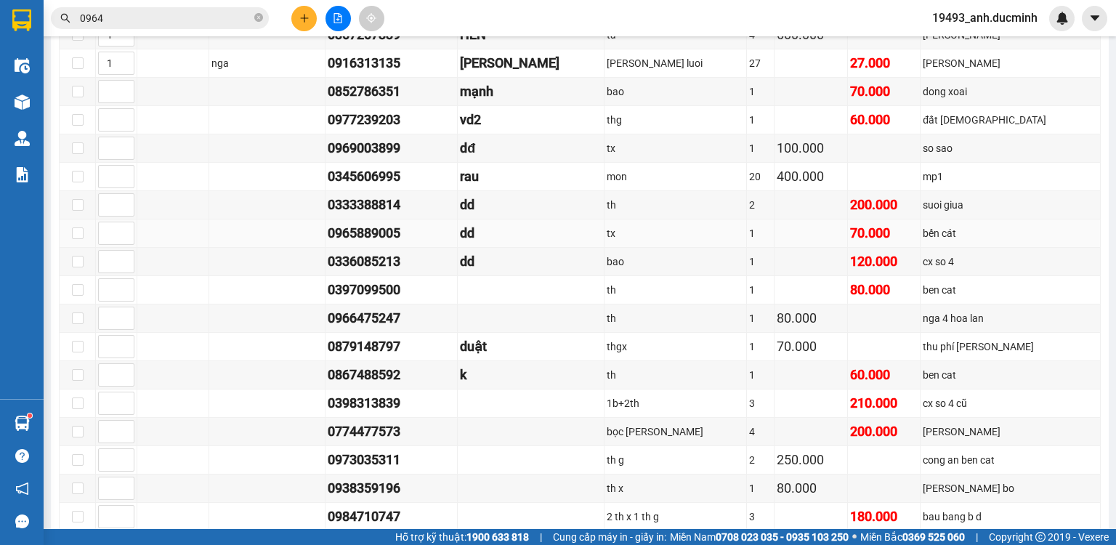
scroll to position [407, 0]
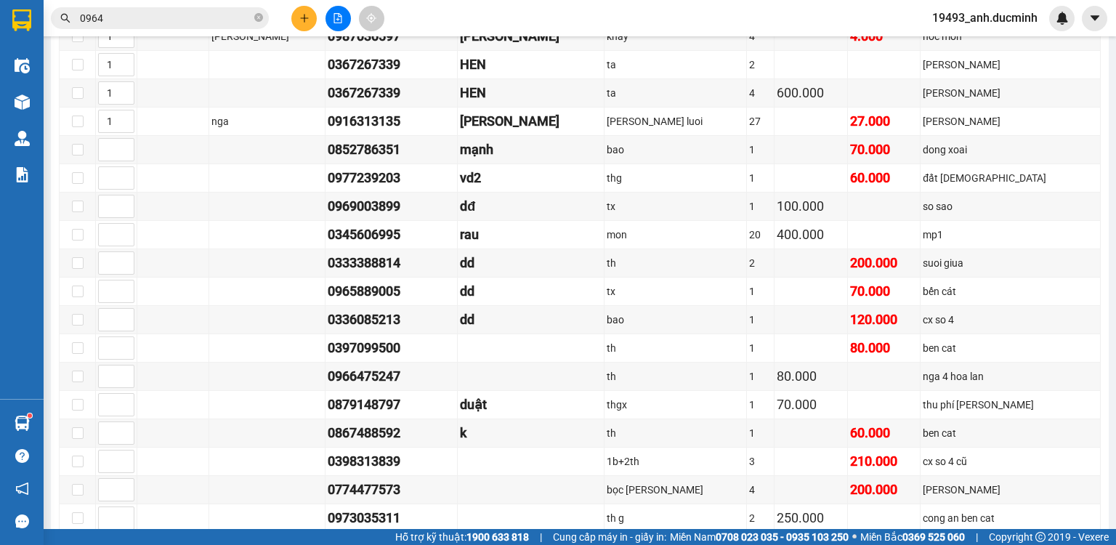
drag, startPoint x: 257, startPoint y: 13, endPoint x: 247, endPoint y: 15, distance: 10.3
click at [254, 15] on icon "close-circle" at bounding box center [258, 17] width 9 height 9
click at [228, 15] on input "text" at bounding box center [165, 18] width 171 height 16
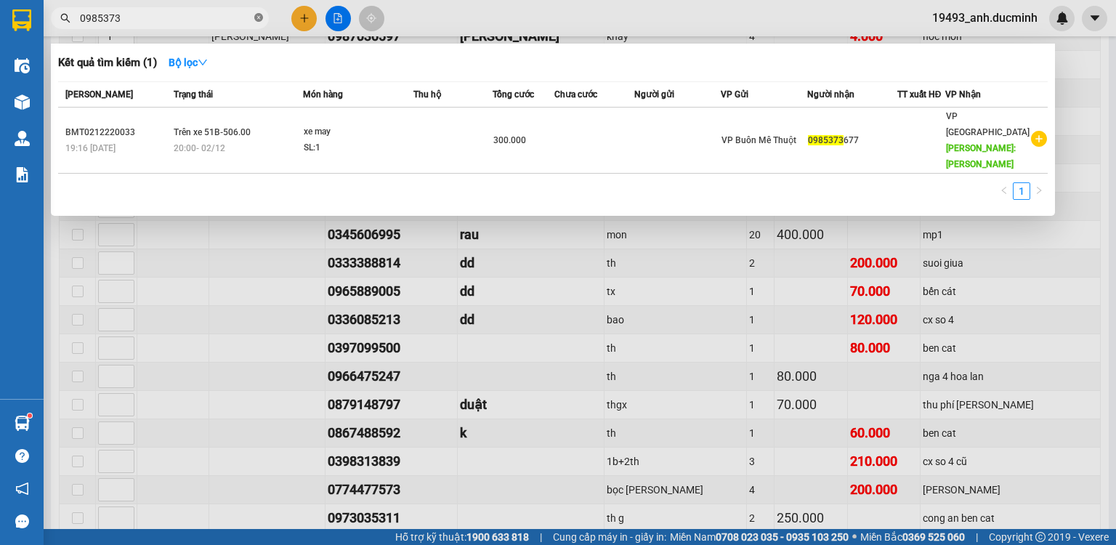
click at [259, 17] on icon "close-circle" at bounding box center [258, 17] width 9 height 9
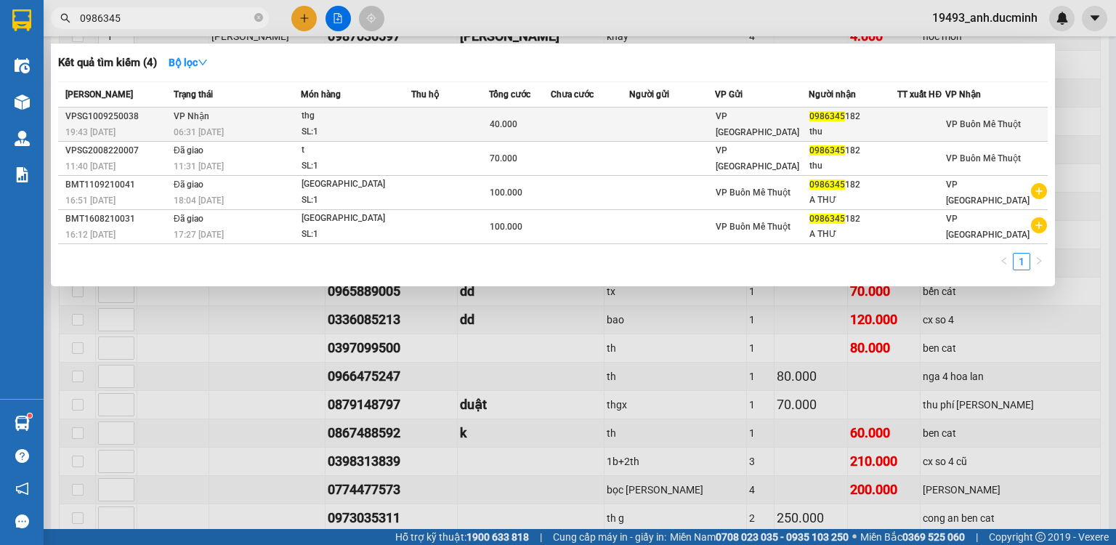
click at [527, 122] on div "40.000" at bounding box center [519, 124] width 60 height 16
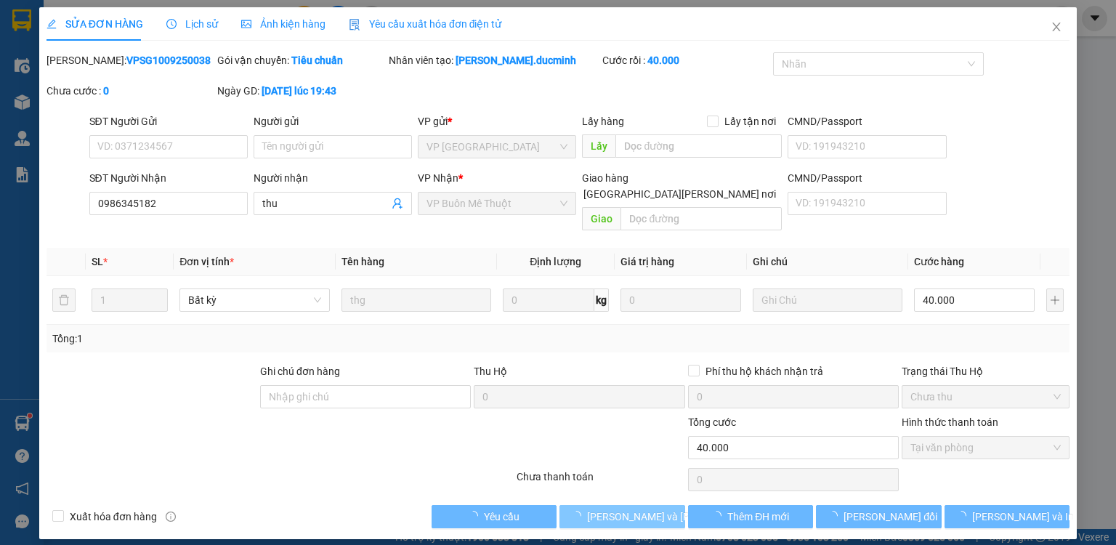
click at [638, 508] on span "[PERSON_NAME] và [PERSON_NAME] hàng" at bounding box center [685, 516] width 196 height 16
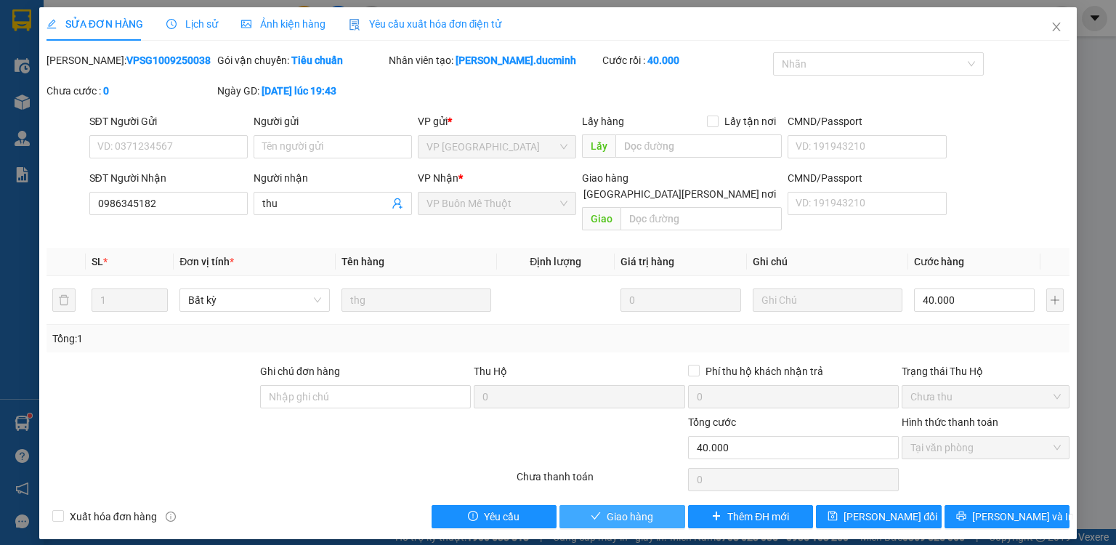
drag, startPoint x: 613, startPoint y: 498, endPoint x: 607, endPoint y: 449, distance: 49.7
click at [614, 508] on span "Giao hàng" at bounding box center [629, 516] width 46 height 16
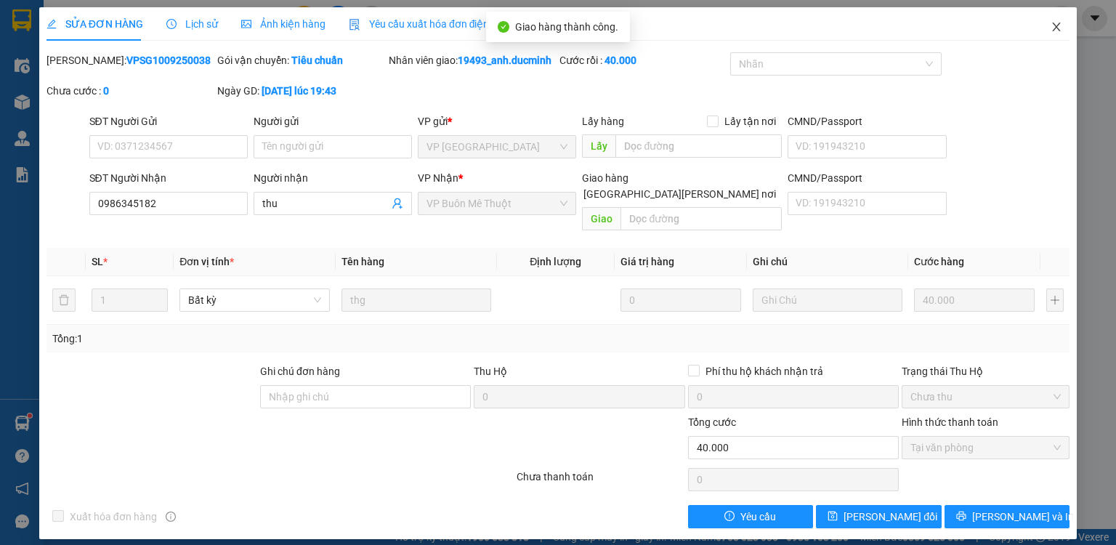
click at [1053, 20] on span "Close" at bounding box center [1056, 27] width 41 height 41
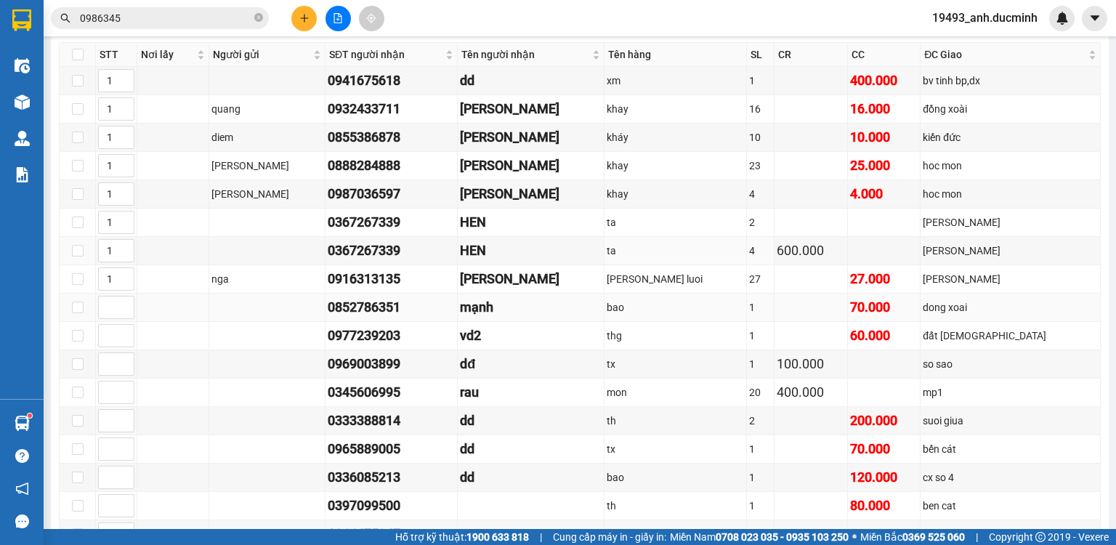
scroll to position [349, 0]
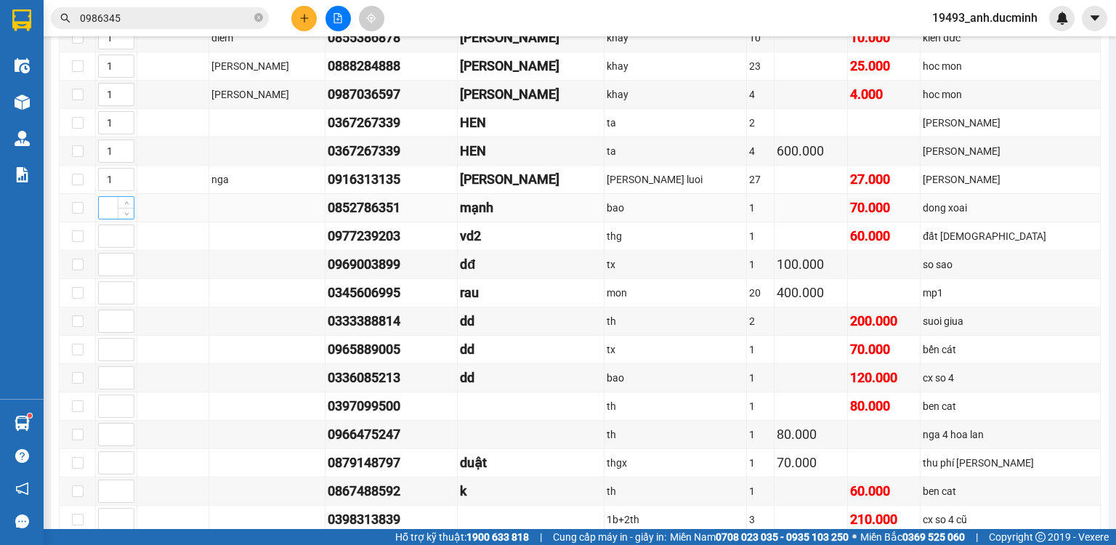
click at [106, 218] on input at bounding box center [116, 208] width 35 height 22
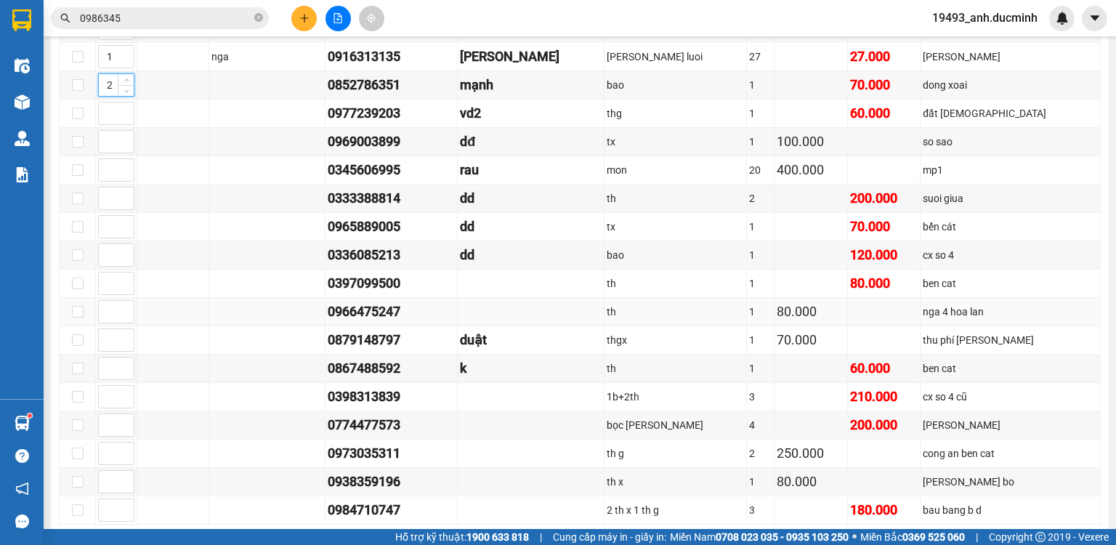
scroll to position [465, 0]
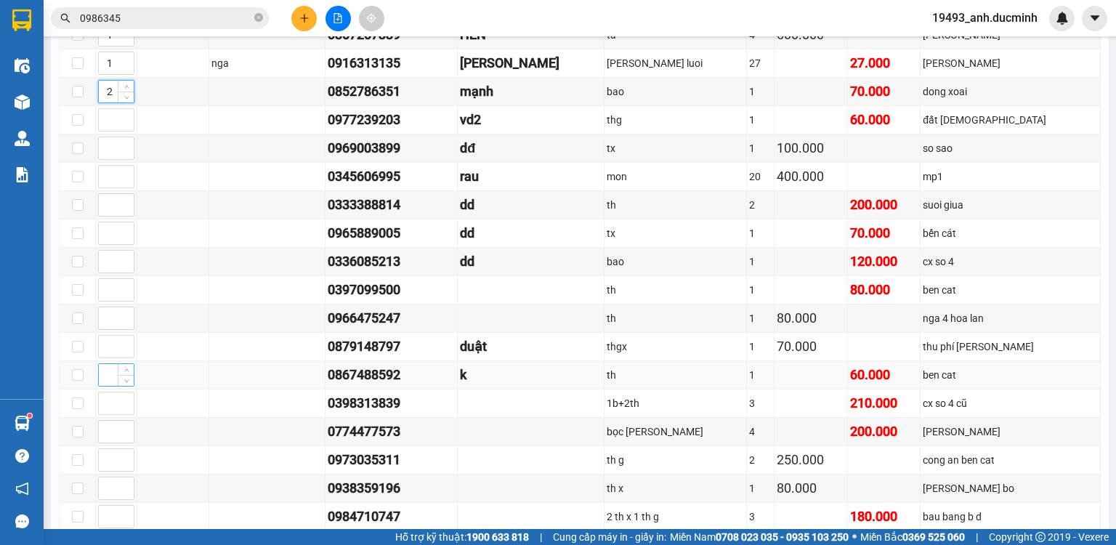
click at [105, 372] on input at bounding box center [116, 375] width 35 height 22
click at [110, 294] on input at bounding box center [116, 290] width 35 height 22
click at [111, 466] on input at bounding box center [116, 460] width 35 height 22
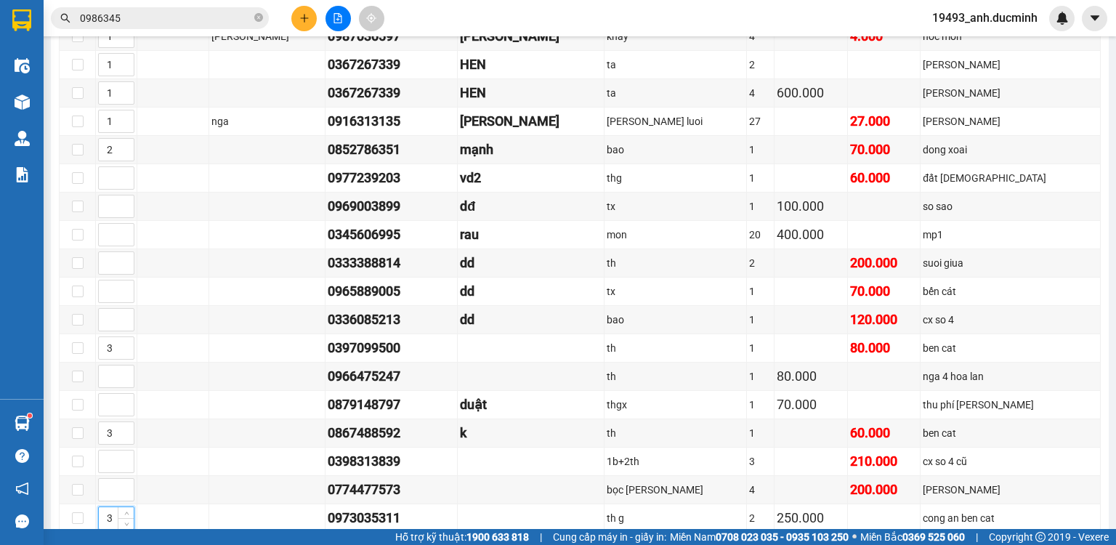
scroll to position [639, 0]
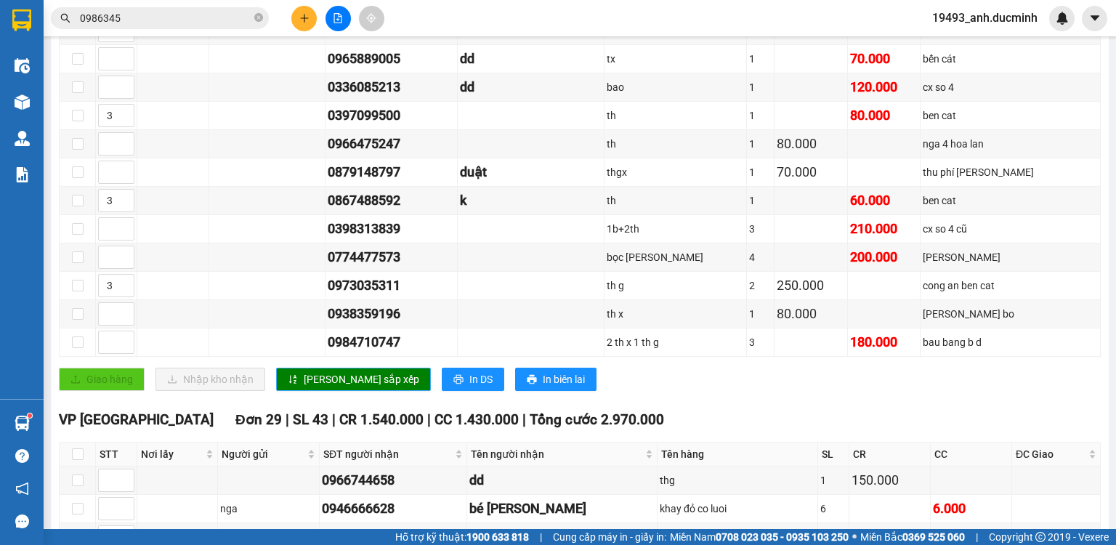
click at [312, 383] on span "[PERSON_NAME] sắp xếp" at bounding box center [361, 379] width 115 height 16
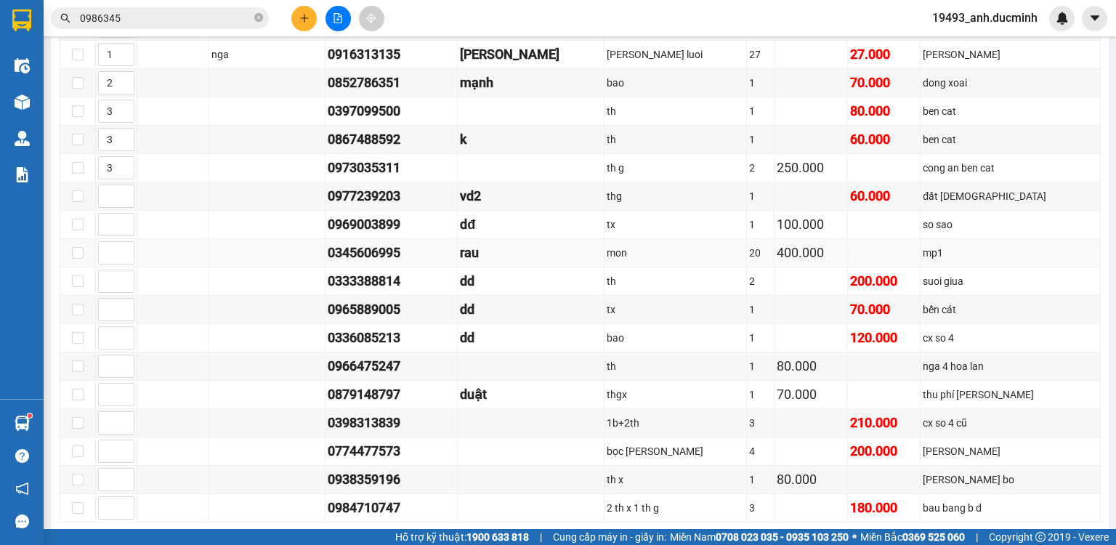
scroll to position [465, 0]
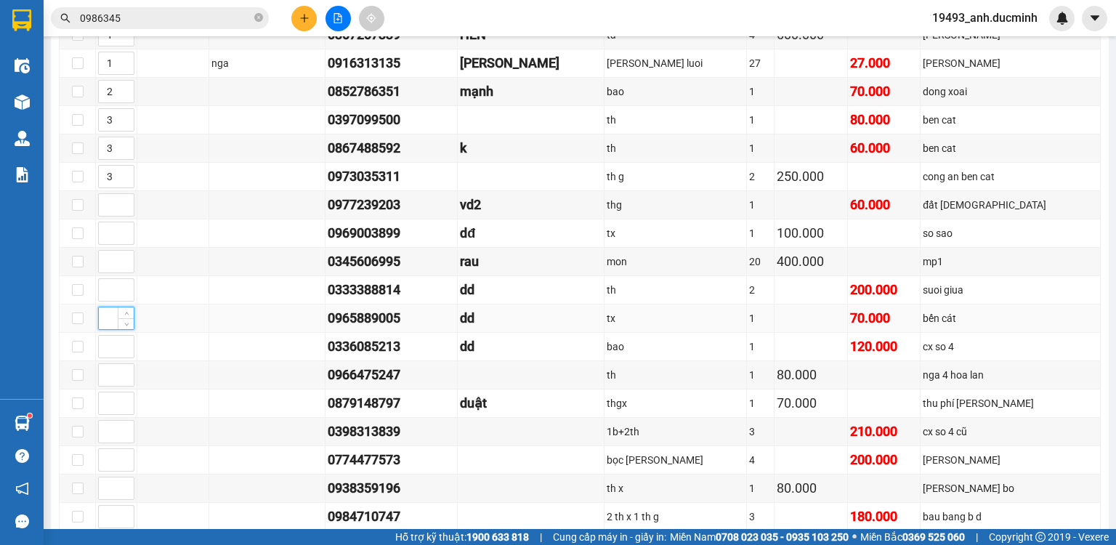
click at [107, 323] on input at bounding box center [116, 318] width 35 height 22
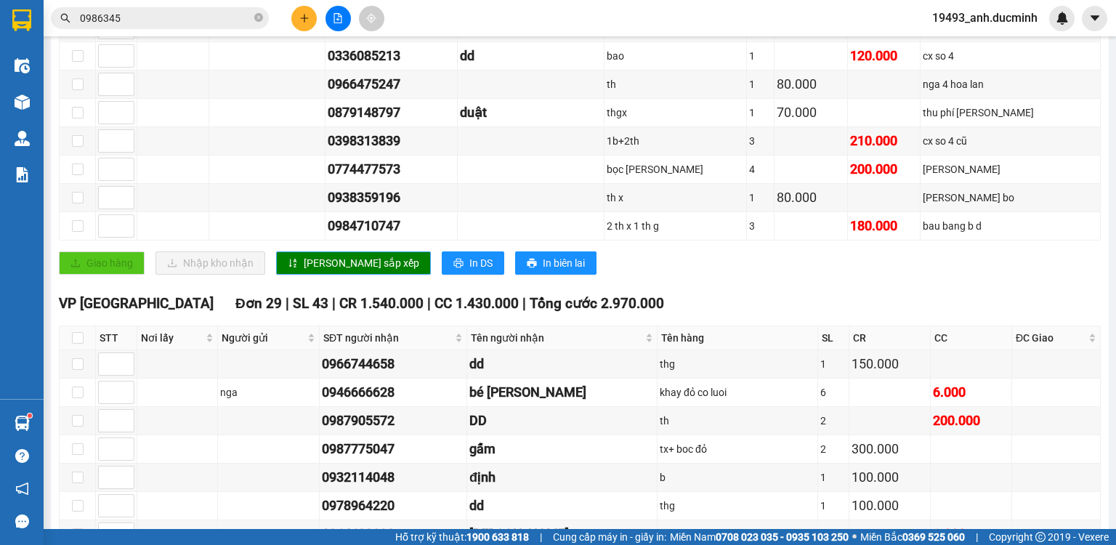
click at [313, 269] on span "[PERSON_NAME] sắp xếp" at bounding box center [361, 263] width 115 height 16
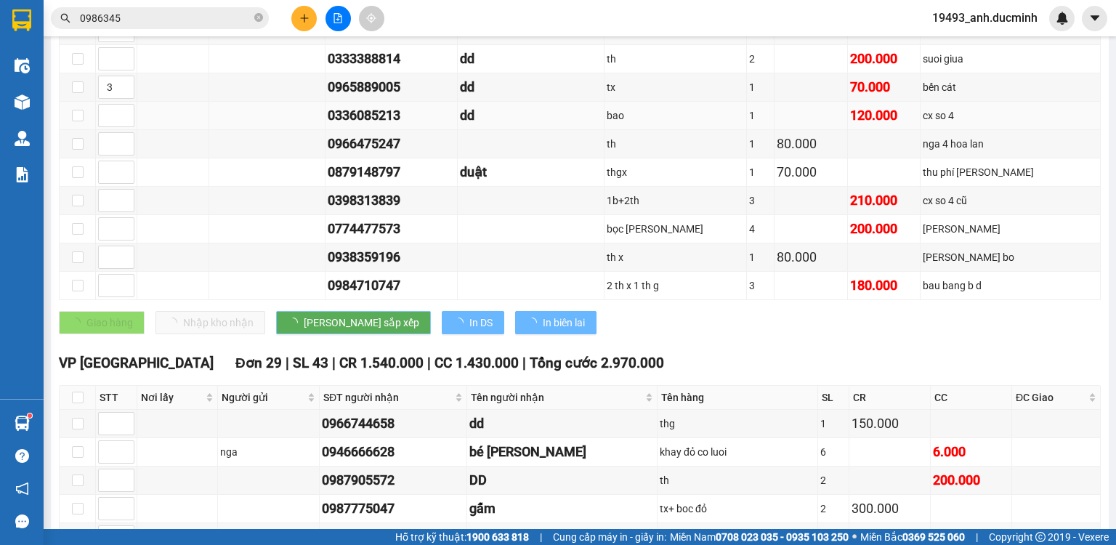
scroll to position [523, 0]
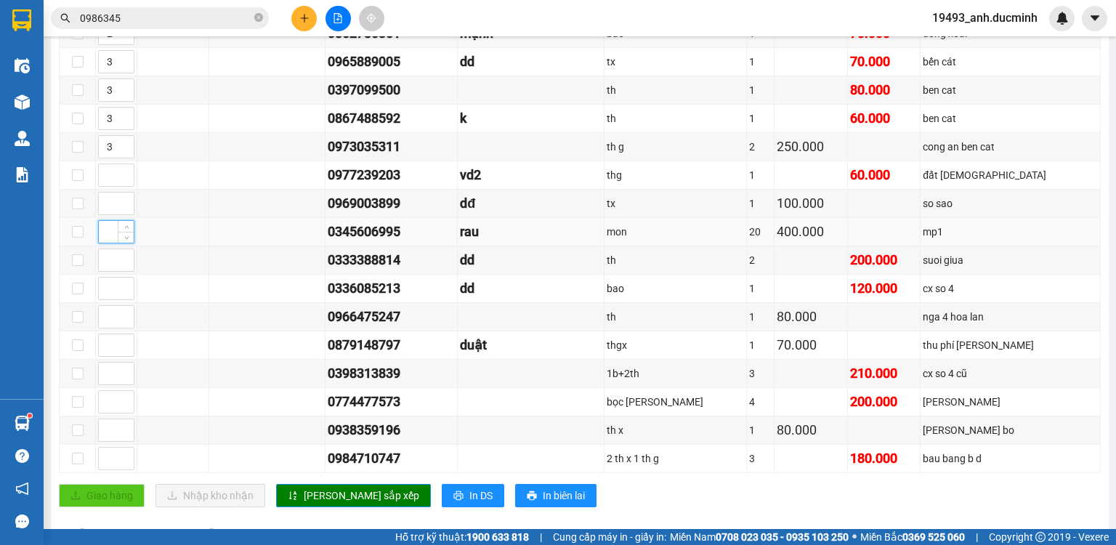
click at [102, 236] on input at bounding box center [116, 232] width 35 height 22
click at [336, 495] on span "[PERSON_NAME] sắp xếp" at bounding box center [361, 495] width 115 height 16
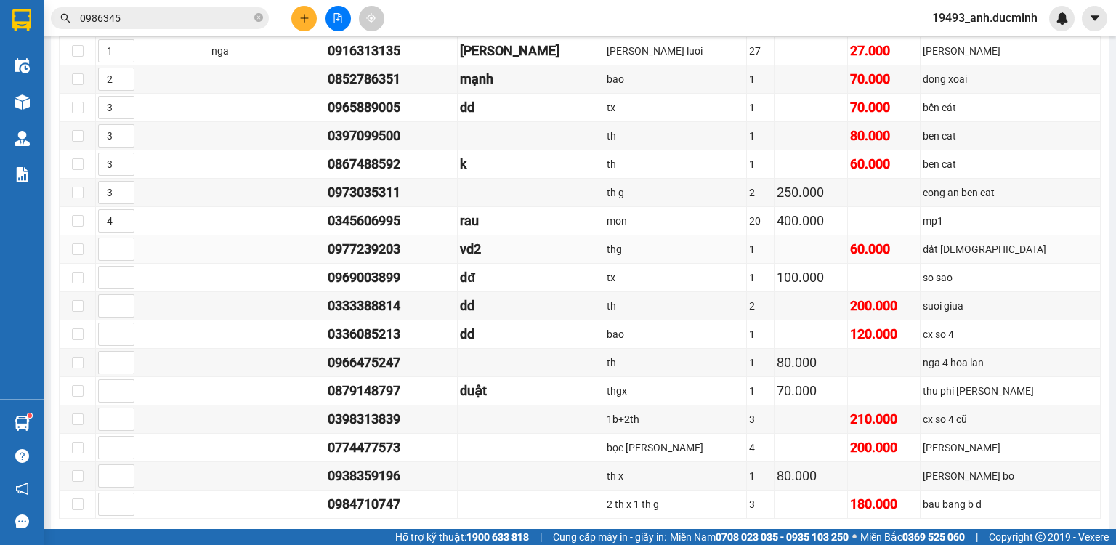
scroll to position [465, 0]
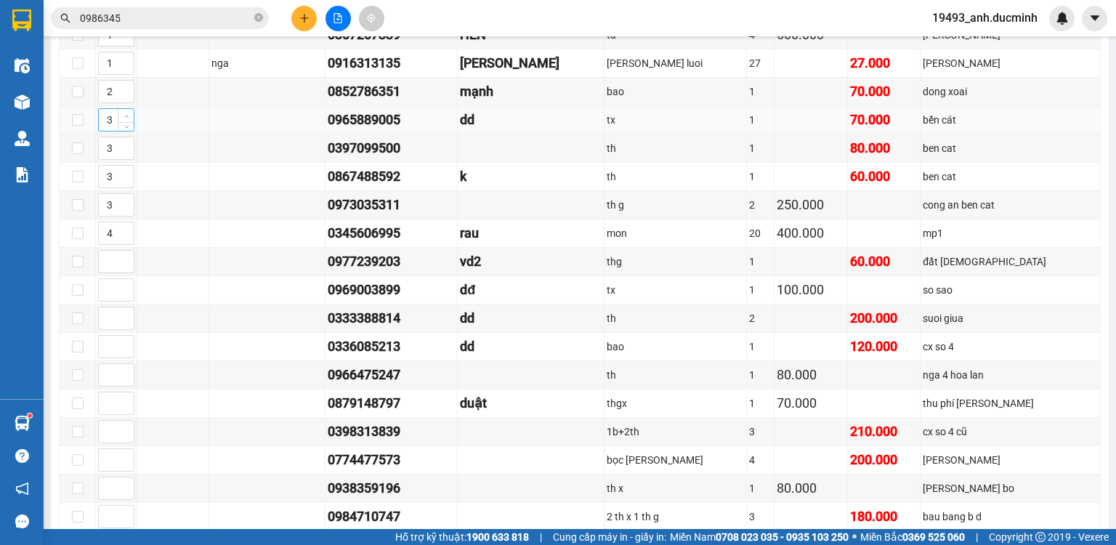
click at [128, 119] on icon "up" at bounding box center [126, 116] width 5 height 5
click at [126, 148] on span "up" at bounding box center [126, 144] width 9 height 9
drag, startPoint x: 127, startPoint y: 174, endPoint x: 130, endPoint y: 186, distance: 12.7
click at [128, 174] on span "Increase Value" at bounding box center [126, 170] width 16 height 9
drag, startPoint x: 130, startPoint y: 201, endPoint x: 128, endPoint y: 231, distance: 29.9
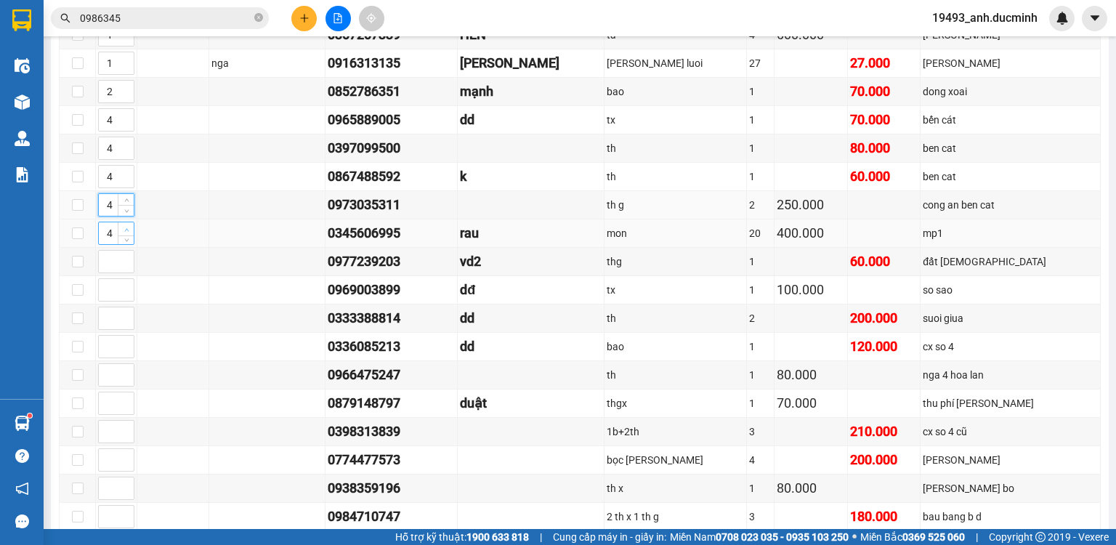
click at [130, 202] on span "Increase Value" at bounding box center [126, 199] width 16 height 11
click at [126, 232] on icon "up" at bounding box center [126, 229] width 5 height 5
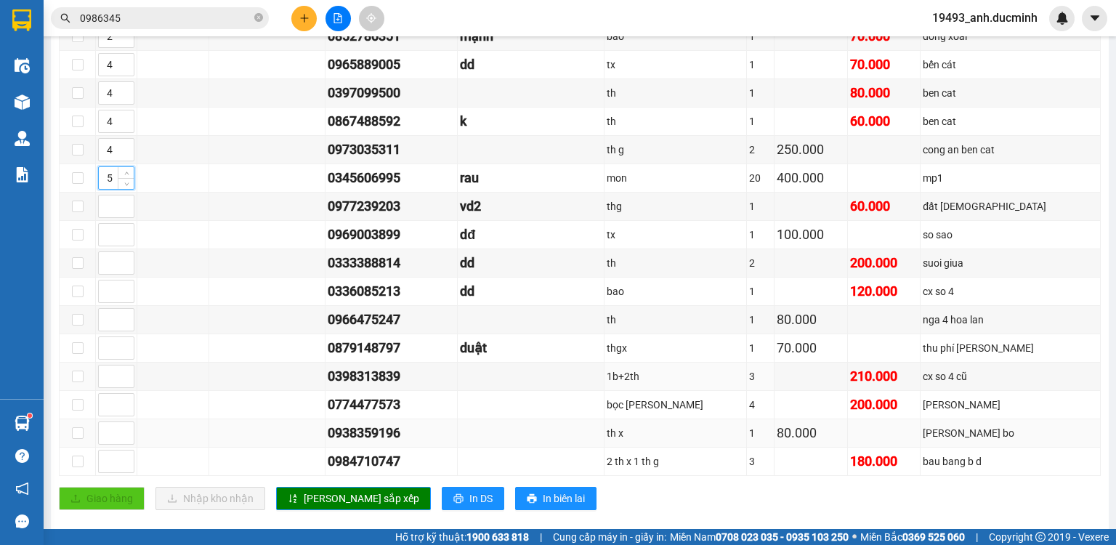
scroll to position [523, 0]
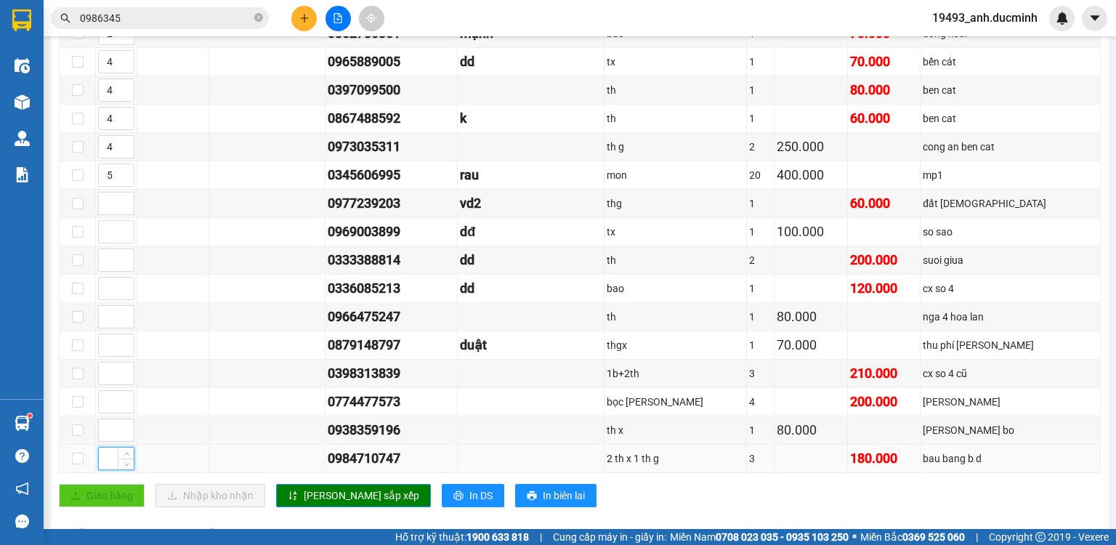
click at [104, 460] on input at bounding box center [116, 458] width 35 height 22
click at [322, 495] on span "[PERSON_NAME] sắp xếp" at bounding box center [361, 495] width 115 height 16
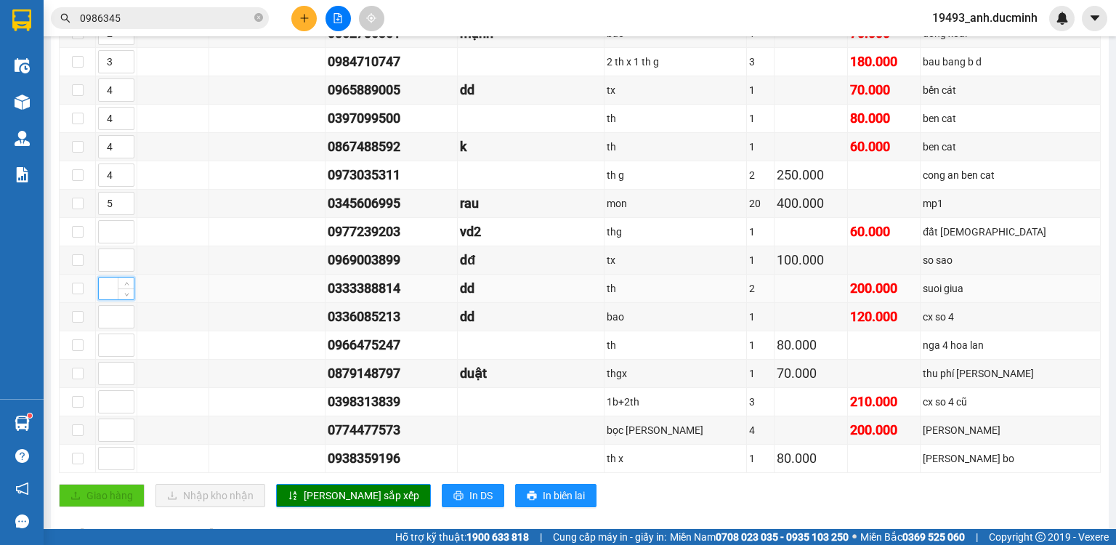
click at [105, 291] on input at bounding box center [116, 288] width 35 height 22
click at [106, 264] on input at bounding box center [116, 260] width 35 height 22
click at [126, 285] on span "up" at bounding box center [126, 284] width 9 height 9
click at [347, 489] on span "[PERSON_NAME] sắp xếp" at bounding box center [361, 495] width 115 height 16
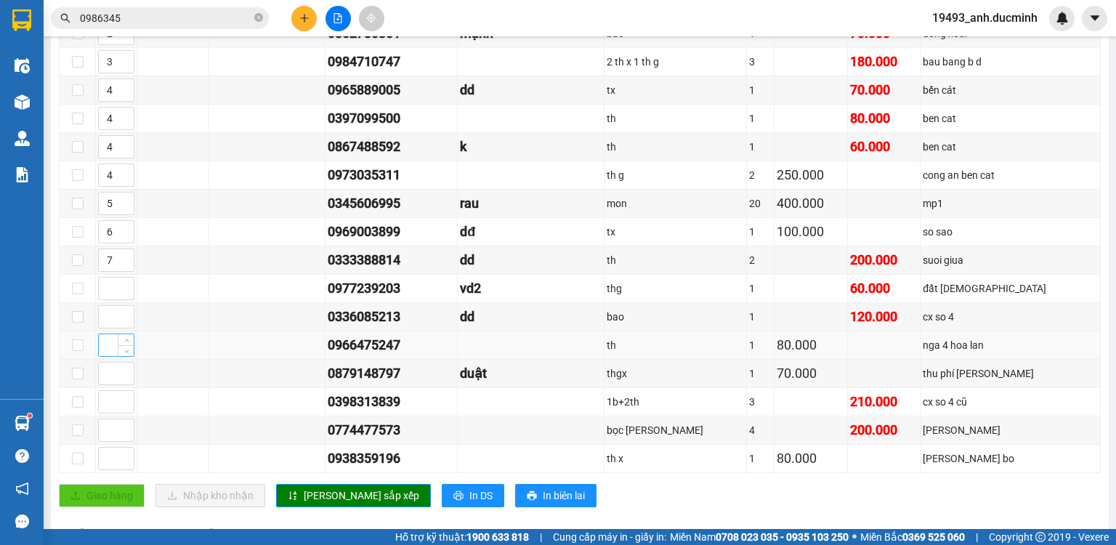
click at [102, 348] on input at bounding box center [116, 345] width 35 height 22
drag, startPoint x: 104, startPoint y: 299, endPoint x: 124, endPoint y: 277, distance: 30.3
click at [105, 296] on input at bounding box center [116, 288] width 35 height 22
click at [336, 494] on span "[PERSON_NAME] sắp xếp" at bounding box center [361, 495] width 115 height 16
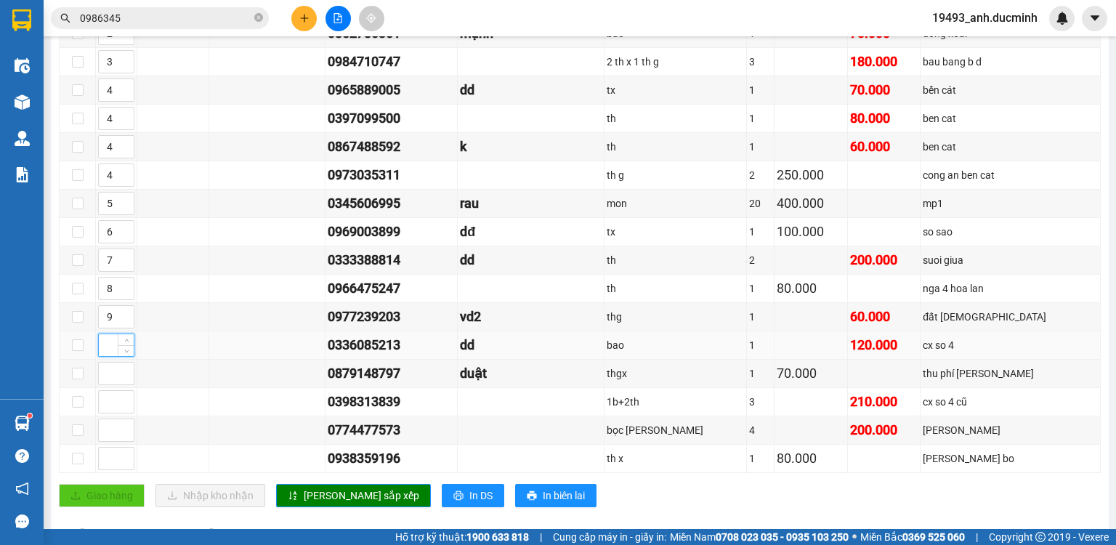
click at [113, 347] on input at bounding box center [116, 345] width 35 height 22
click at [335, 497] on span "[PERSON_NAME] sắp xếp" at bounding box center [361, 495] width 115 height 16
drag, startPoint x: 101, startPoint y: 405, endPoint x: 110, endPoint y: 403, distance: 8.8
click at [102, 405] on input at bounding box center [116, 402] width 35 height 22
click at [330, 482] on div "Giao dọc đường Đơn 24 | SL 131 | CR 1.580.000 | CC 1.732.000 | [PERSON_NAME] 3.…" at bounding box center [579, 127] width 1041 height 782
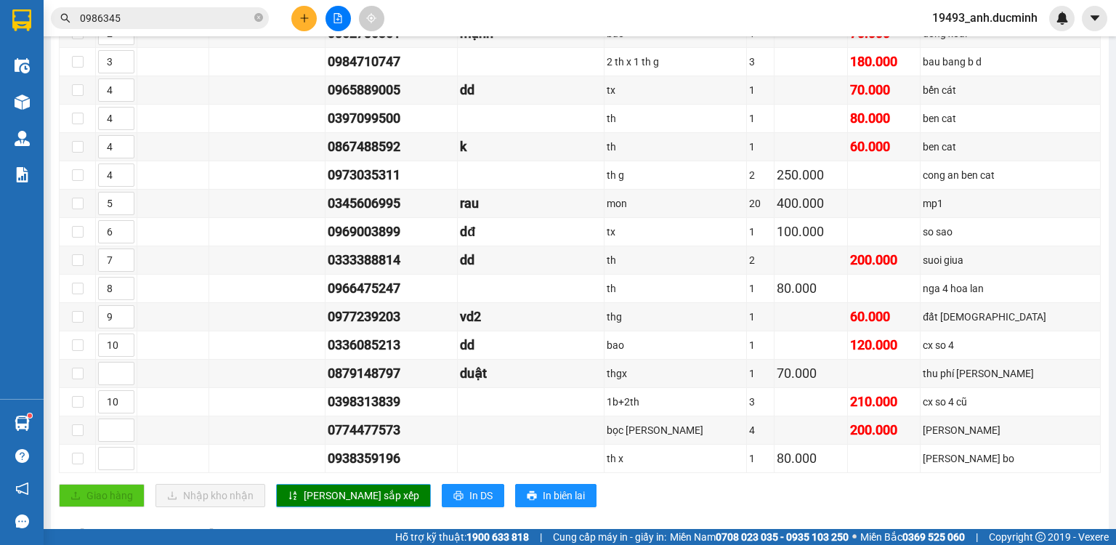
click at [326, 494] on span "[PERSON_NAME] sắp xếp" at bounding box center [361, 495] width 115 height 16
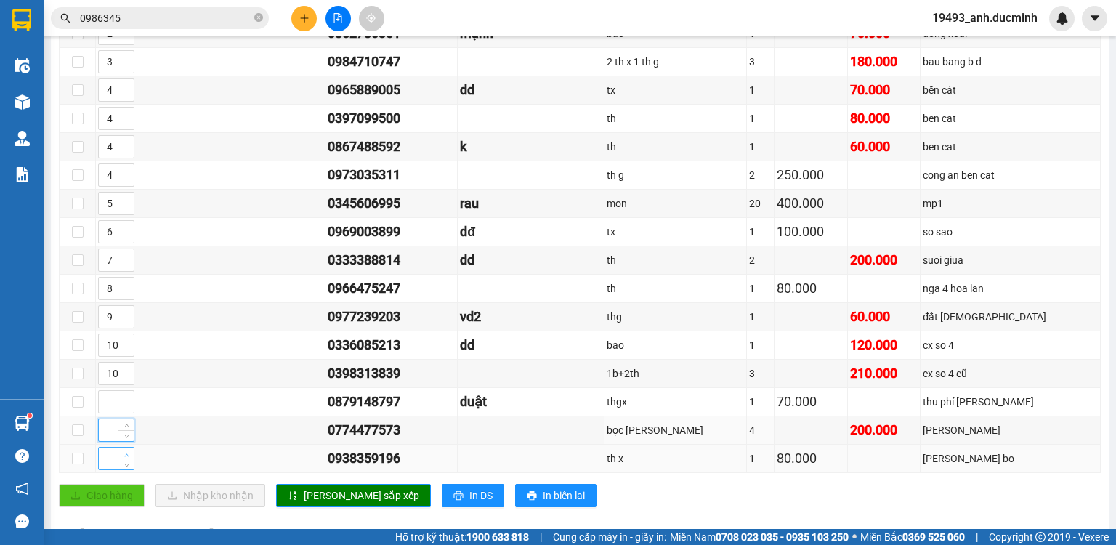
drag, startPoint x: 107, startPoint y: 431, endPoint x: 122, endPoint y: 457, distance: 29.6
click at [107, 434] on input at bounding box center [116, 430] width 35 height 22
click at [114, 465] on input at bounding box center [116, 458] width 35 height 22
click at [113, 399] on input at bounding box center [116, 402] width 35 height 22
click at [325, 505] on button "[PERSON_NAME] sắp xếp" at bounding box center [353, 495] width 155 height 23
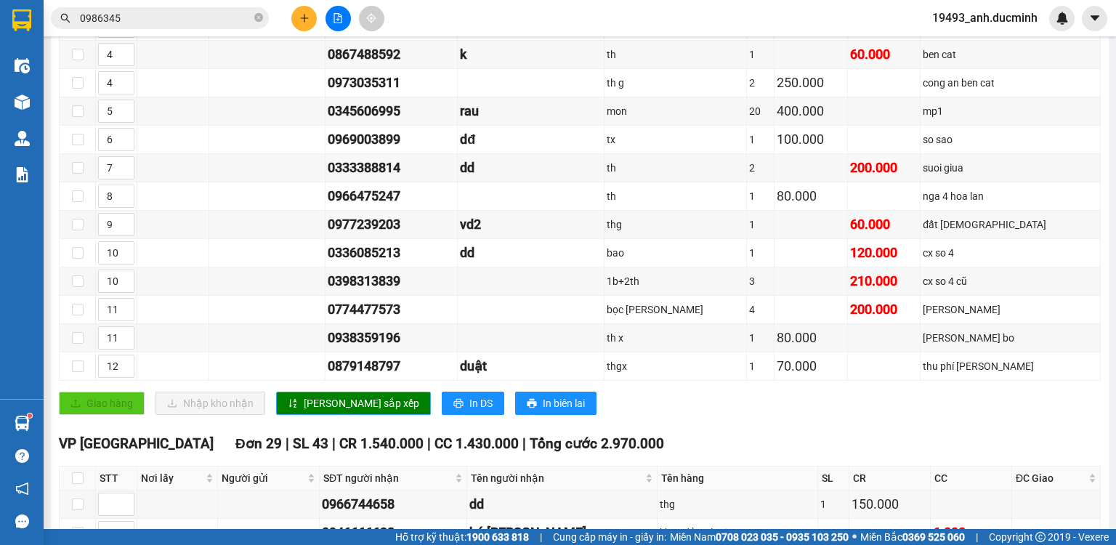
scroll to position [755, 0]
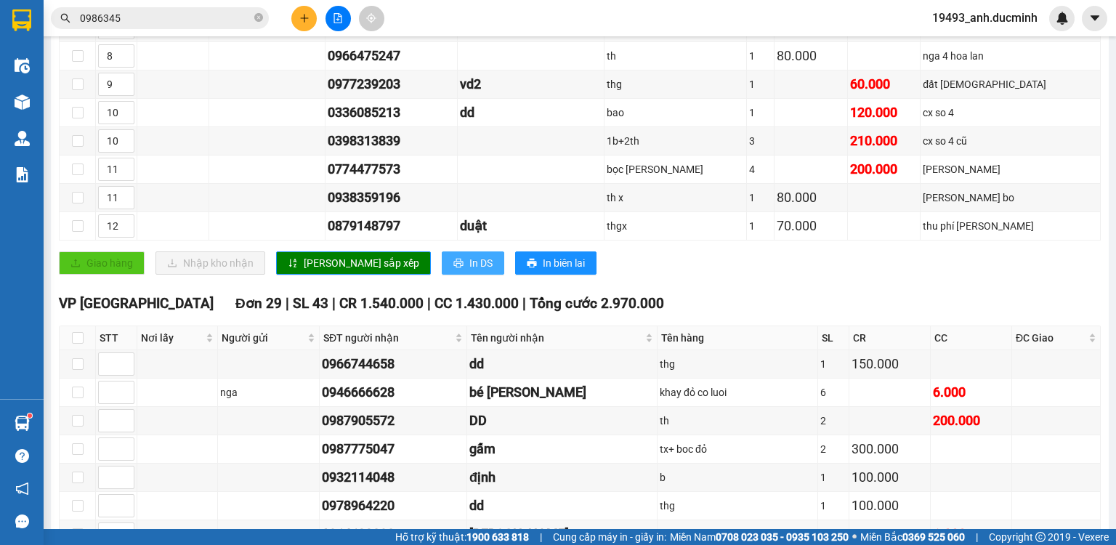
click at [469, 263] on span "In DS" at bounding box center [480, 263] width 23 height 16
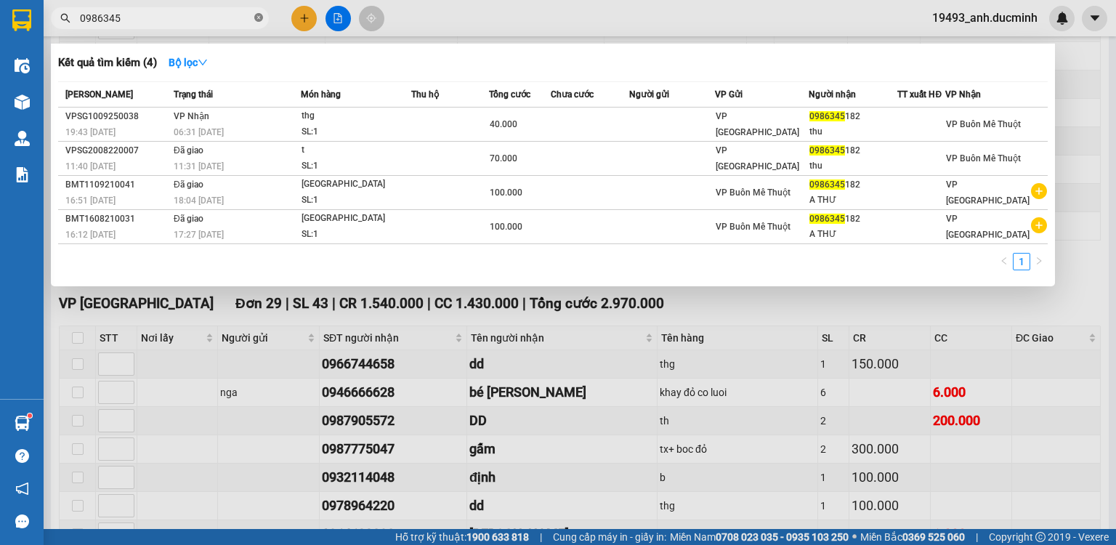
click at [258, 17] on icon "close-circle" at bounding box center [258, 17] width 9 height 9
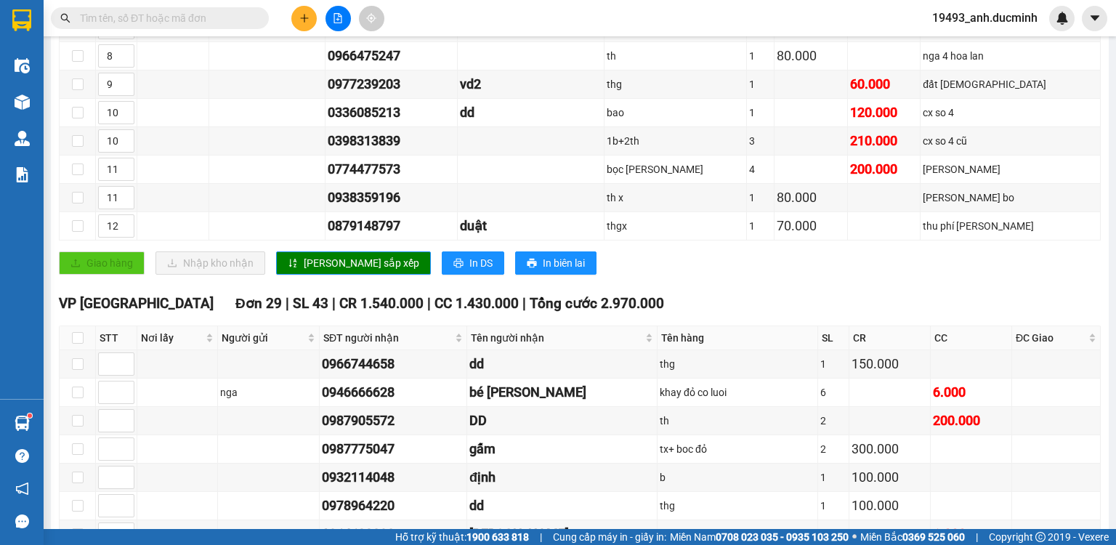
click at [227, 17] on input "text" at bounding box center [165, 18] width 171 height 16
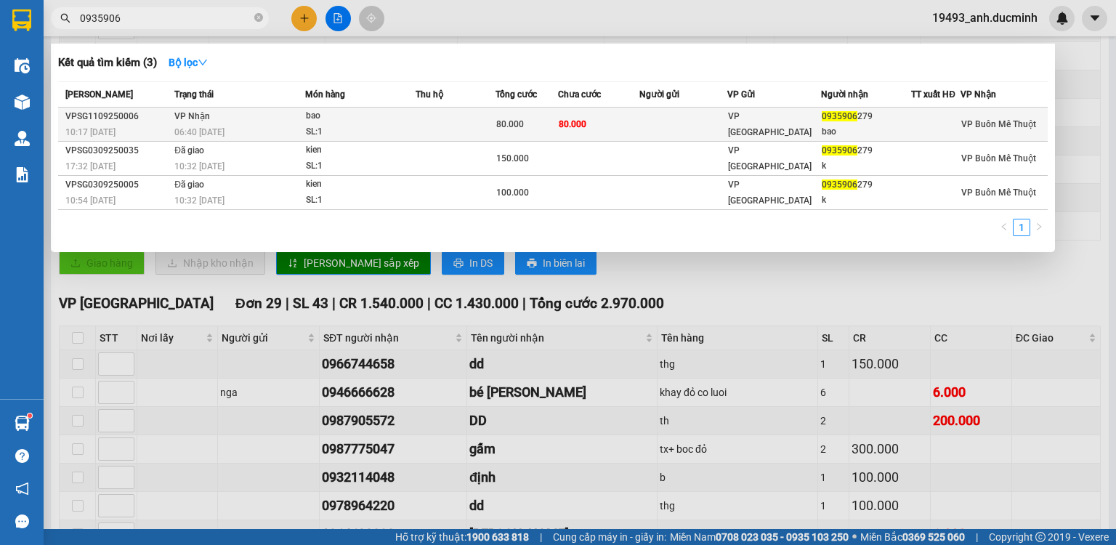
click at [642, 125] on td at bounding box center [683, 124] width 88 height 34
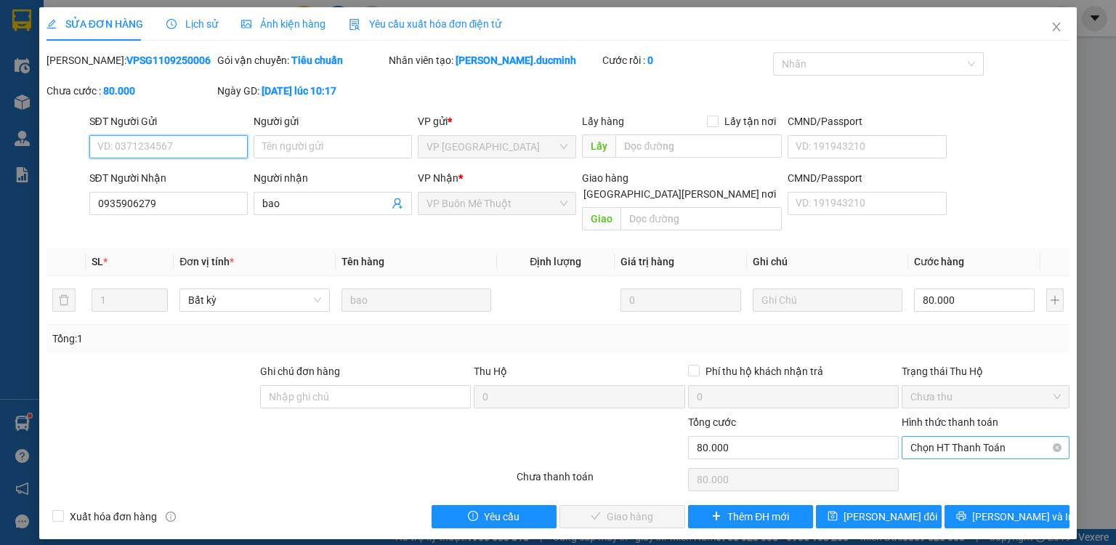
click at [921, 436] on span "Chọn HT Thanh Toán" at bounding box center [985, 447] width 150 height 22
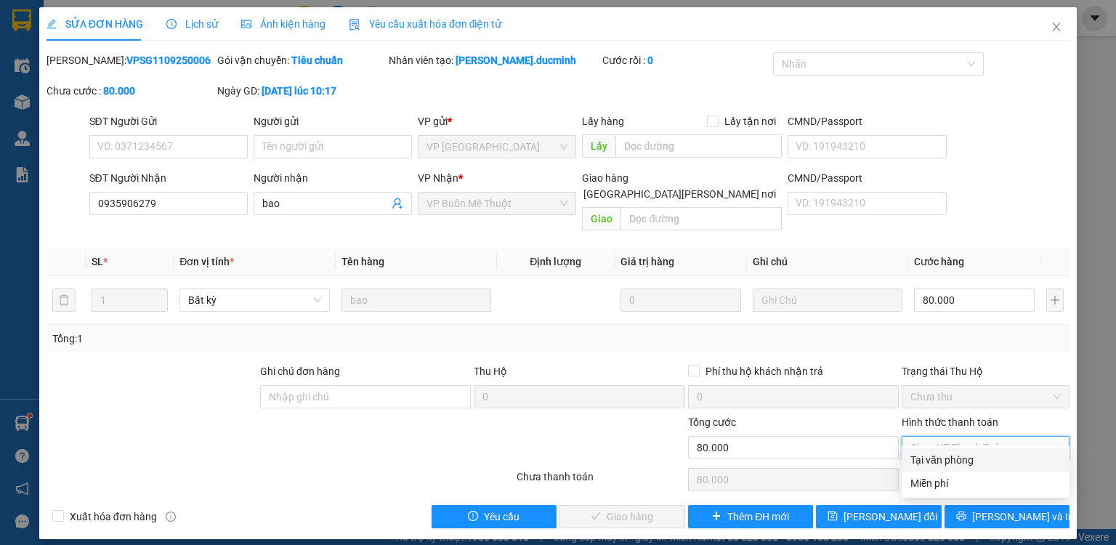
click at [925, 460] on div "Tại văn phòng" at bounding box center [985, 460] width 150 height 16
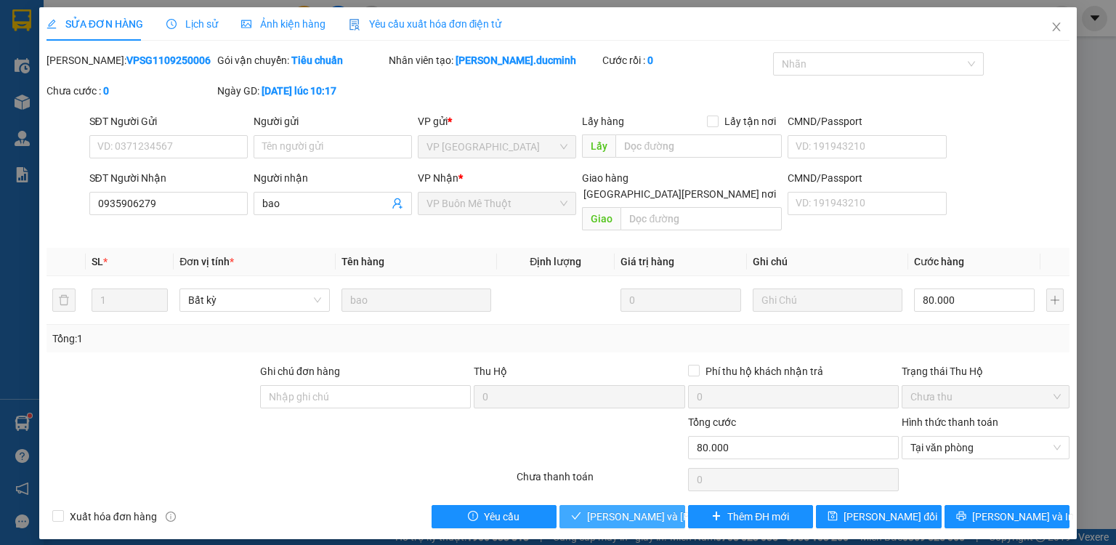
click at [636, 508] on span "[PERSON_NAME] và [PERSON_NAME] hàng" at bounding box center [685, 516] width 196 height 16
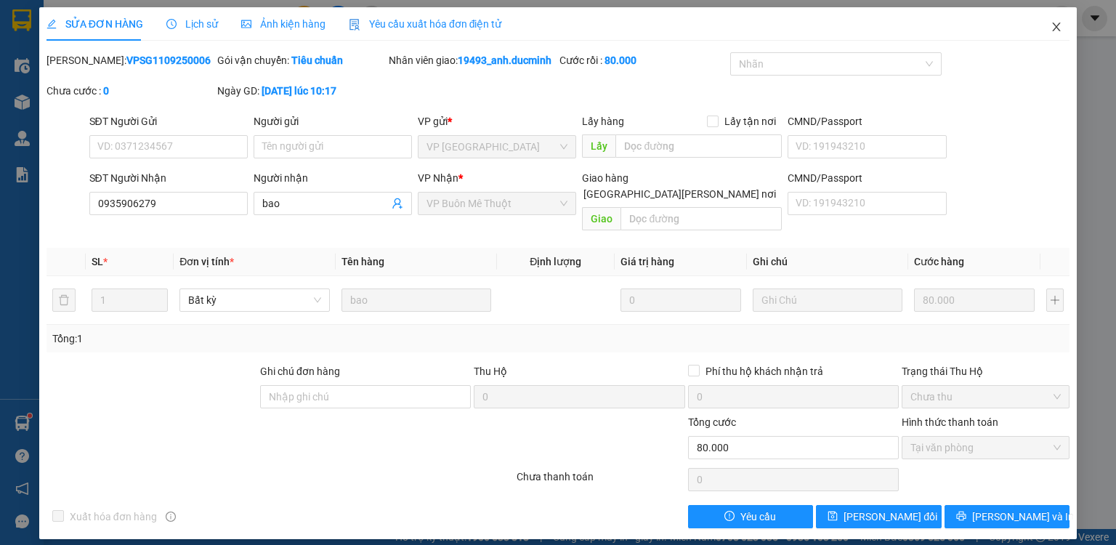
click at [1059, 25] on icon "close" at bounding box center [1056, 27] width 12 height 12
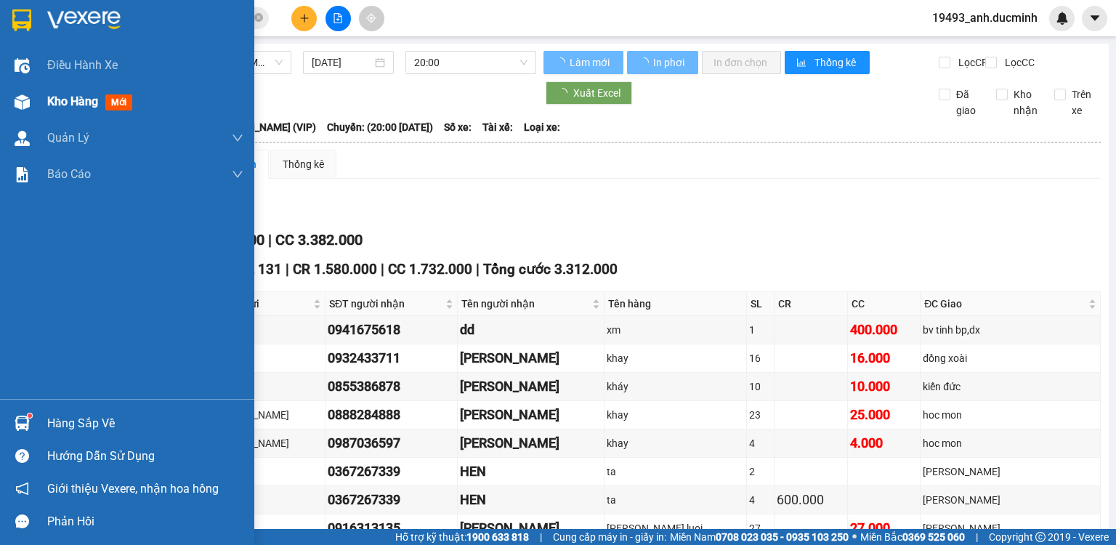
click at [49, 102] on span "Kho hàng" at bounding box center [72, 101] width 51 height 14
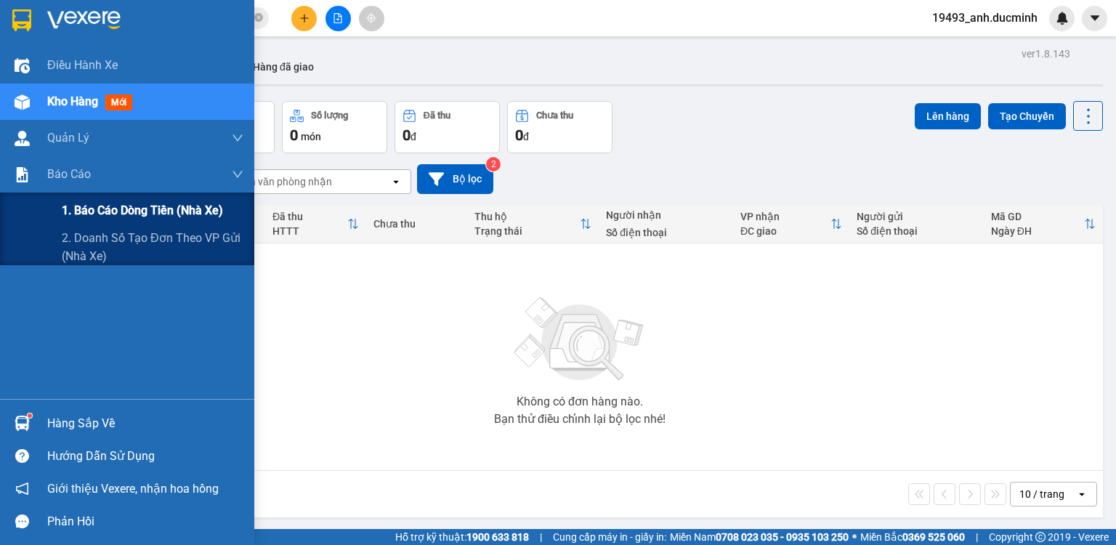
click at [142, 207] on span "1. Báo cáo dòng tiền (nhà xe)" at bounding box center [142, 210] width 161 height 18
